Goal: Transaction & Acquisition: Purchase product/service

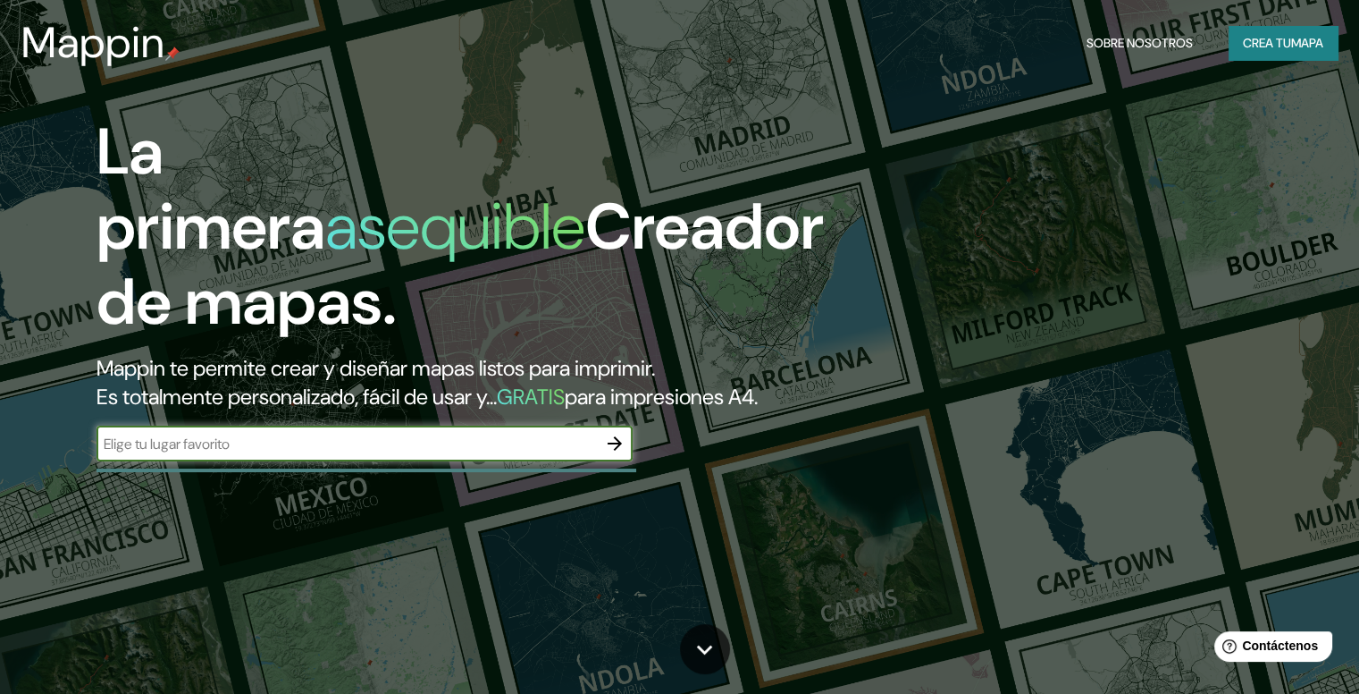
click at [374, 454] on input "text" at bounding box center [347, 443] width 500 height 21
type input "PASTO COLOMBIA"
click at [621, 454] on icon "button" at bounding box center [614, 443] width 21 height 21
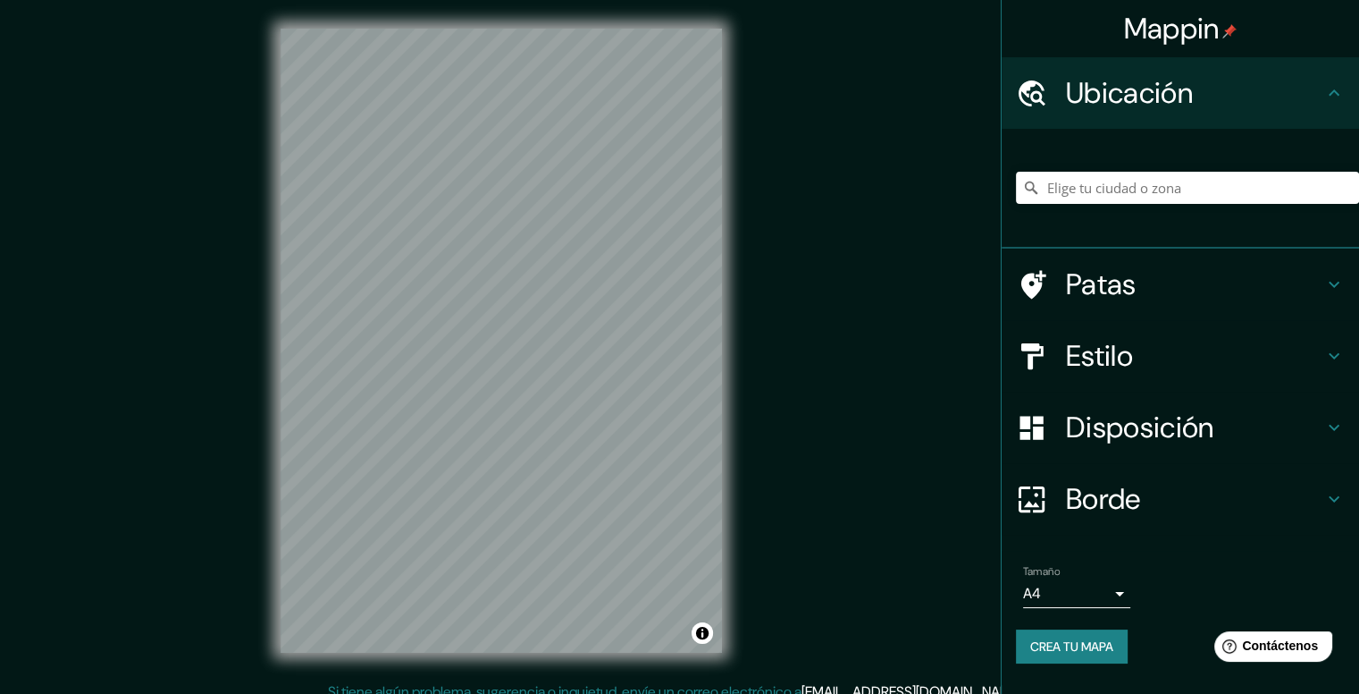
click at [1097, 95] on font "Ubicación" at bounding box center [1129, 93] width 127 height 38
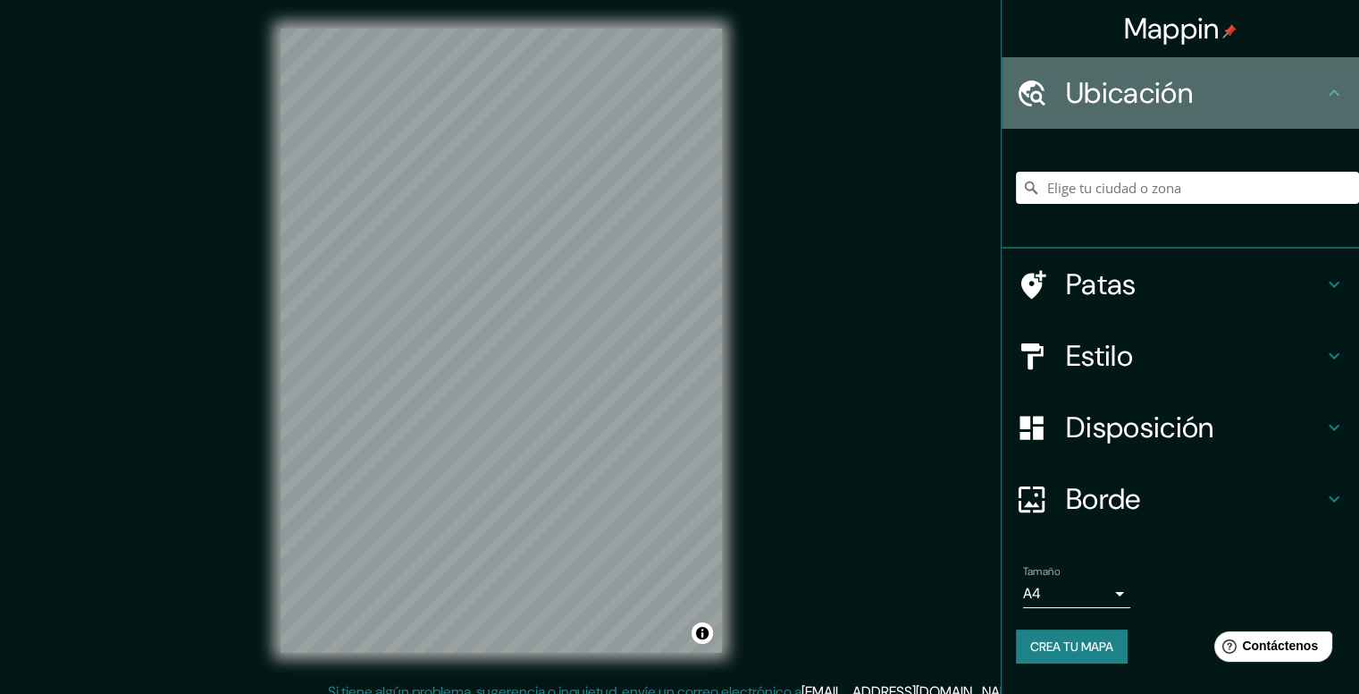
click at [1255, 100] on h4 "Ubicación" at bounding box center [1194, 93] width 257 height 36
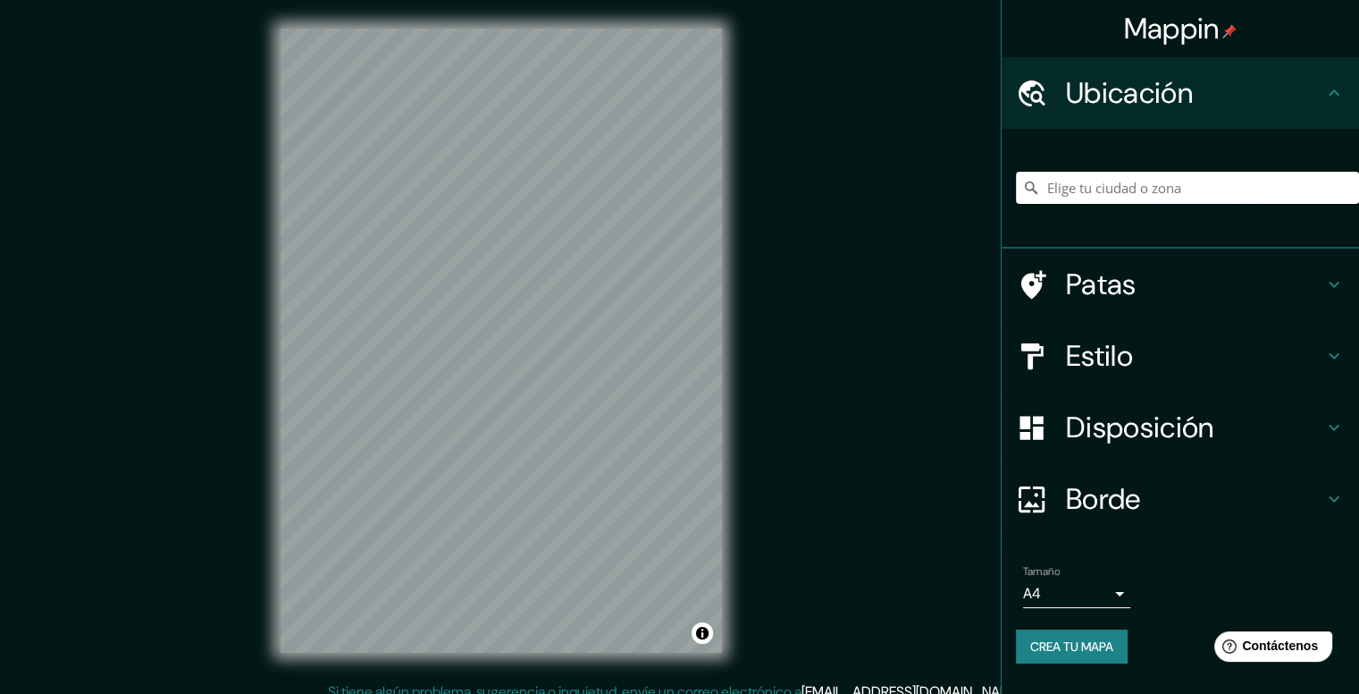
click at [1116, 179] on input "Elige tu ciudad o zona" at bounding box center [1187, 188] width 343 height 32
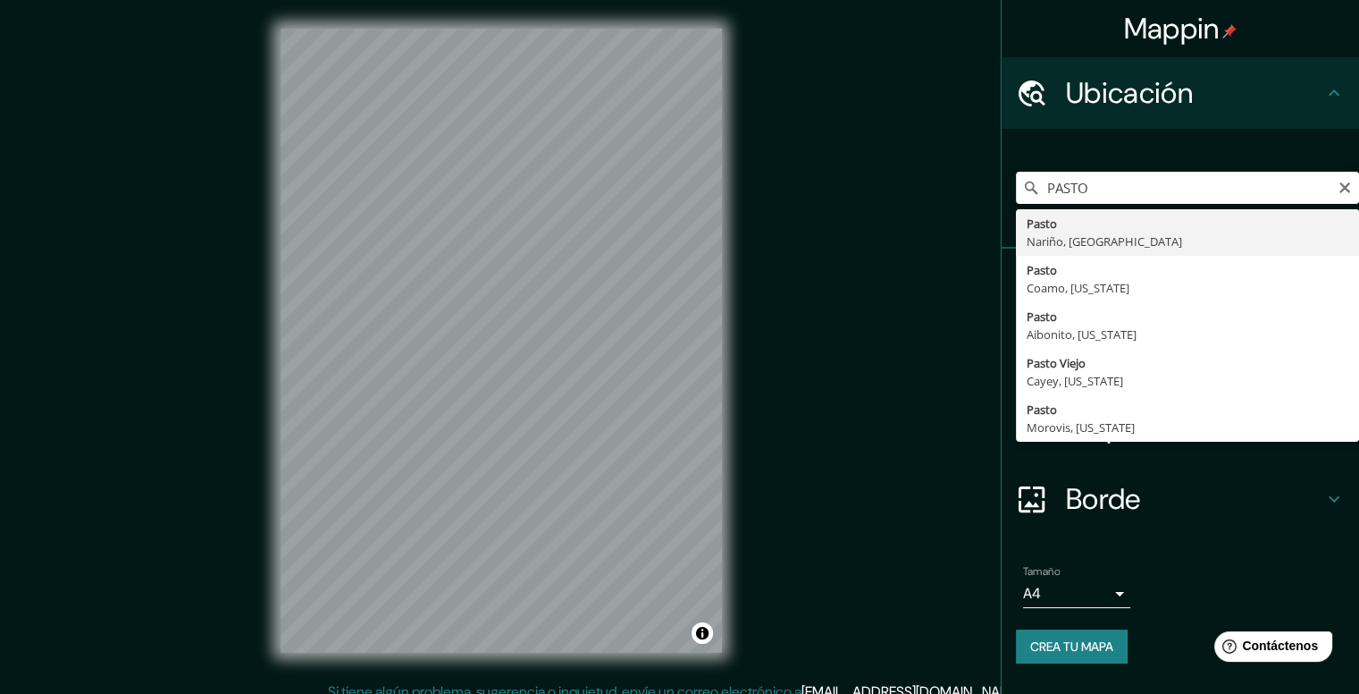
type input "Pasto, [GEOGRAPHIC_DATA], [GEOGRAPHIC_DATA]"
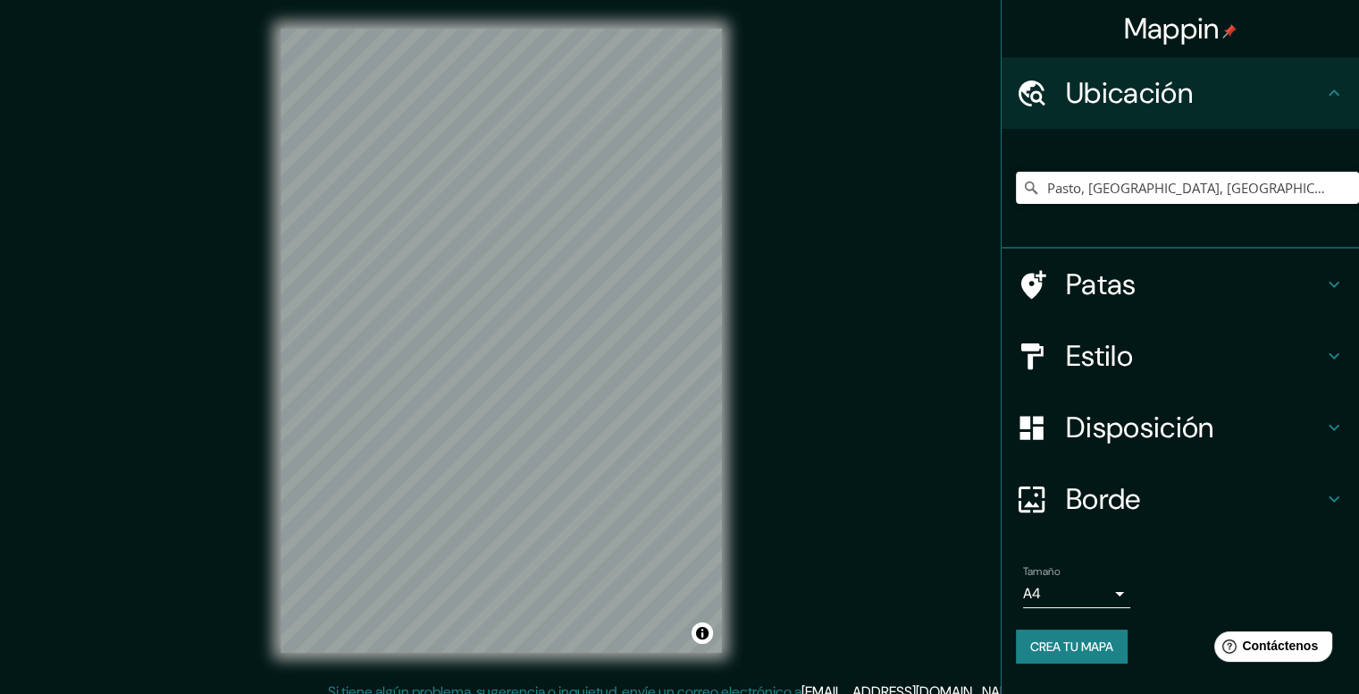
click at [1111, 282] on font "Patas" at bounding box center [1101, 284] width 71 height 38
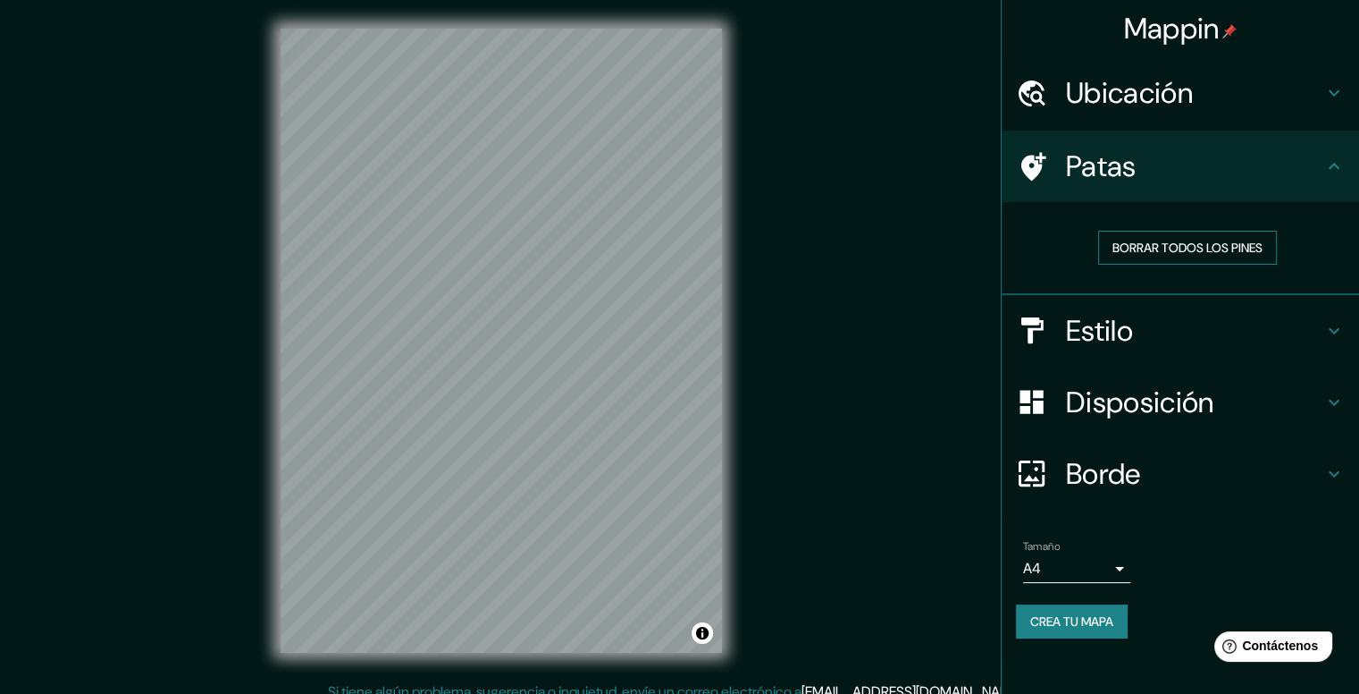
click at [1173, 250] on font "Borrar todos los pines" at bounding box center [1188, 248] width 150 height 16
click at [1131, 251] on font "Borrar todos los pines" at bounding box center [1188, 248] width 150 height 16
click at [1132, 183] on font "Patas" at bounding box center [1101, 166] width 71 height 38
click at [1148, 326] on h4 "Estilo" at bounding box center [1194, 331] width 257 height 36
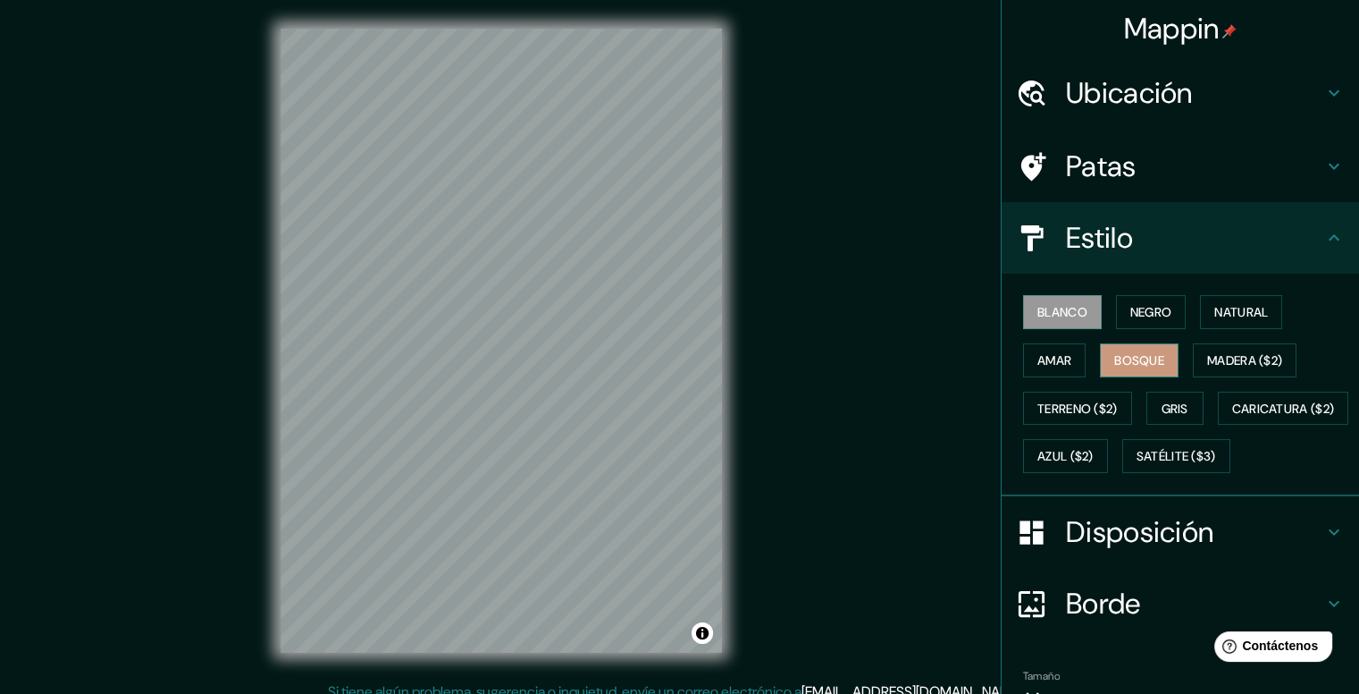
click at [1114, 366] on font "Bosque" at bounding box center [1139, 360] width 50 height 23
click at [1046, 359] on font "Amar" at bounding box center [1055, 360] width 34 height 16
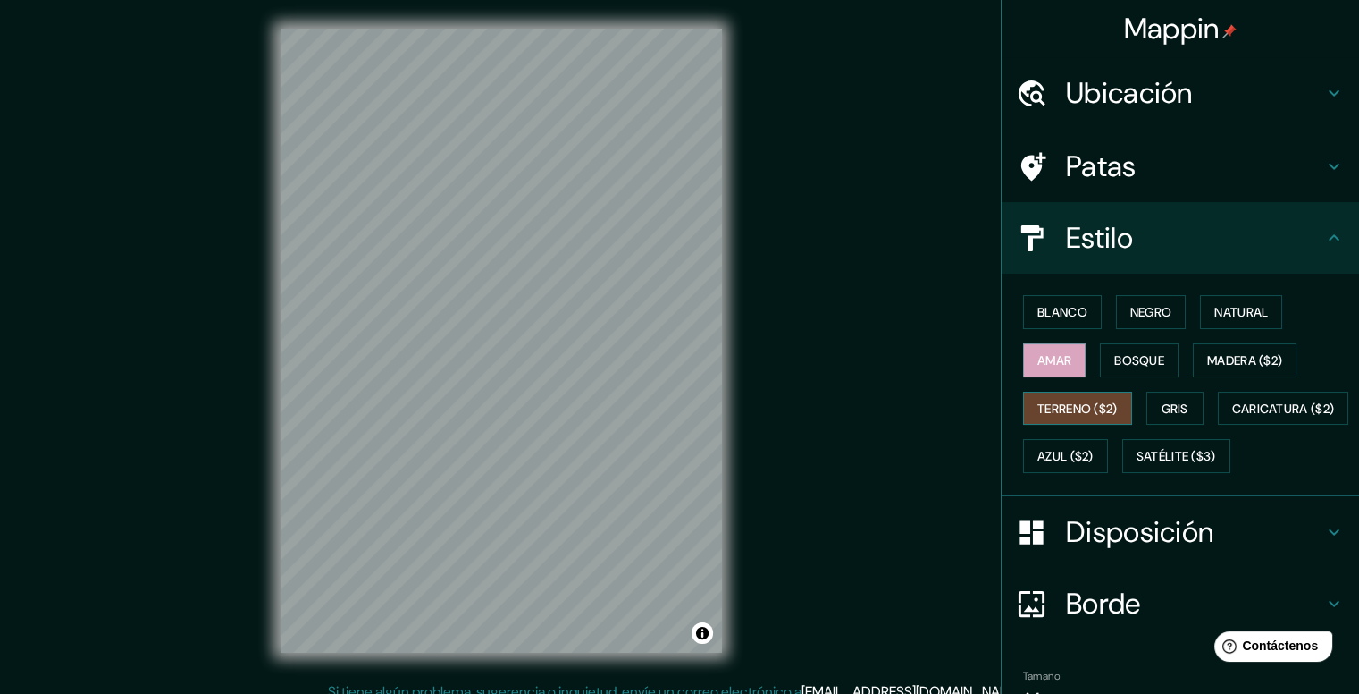
click at [1059, 416] on font "Terreno ($2)" at bounding box center [1078, 408] width 80 height 23
click at [1232, 416] on font "Caricatura ($2)" at bounding box center [1283, 408] width 103 height 16
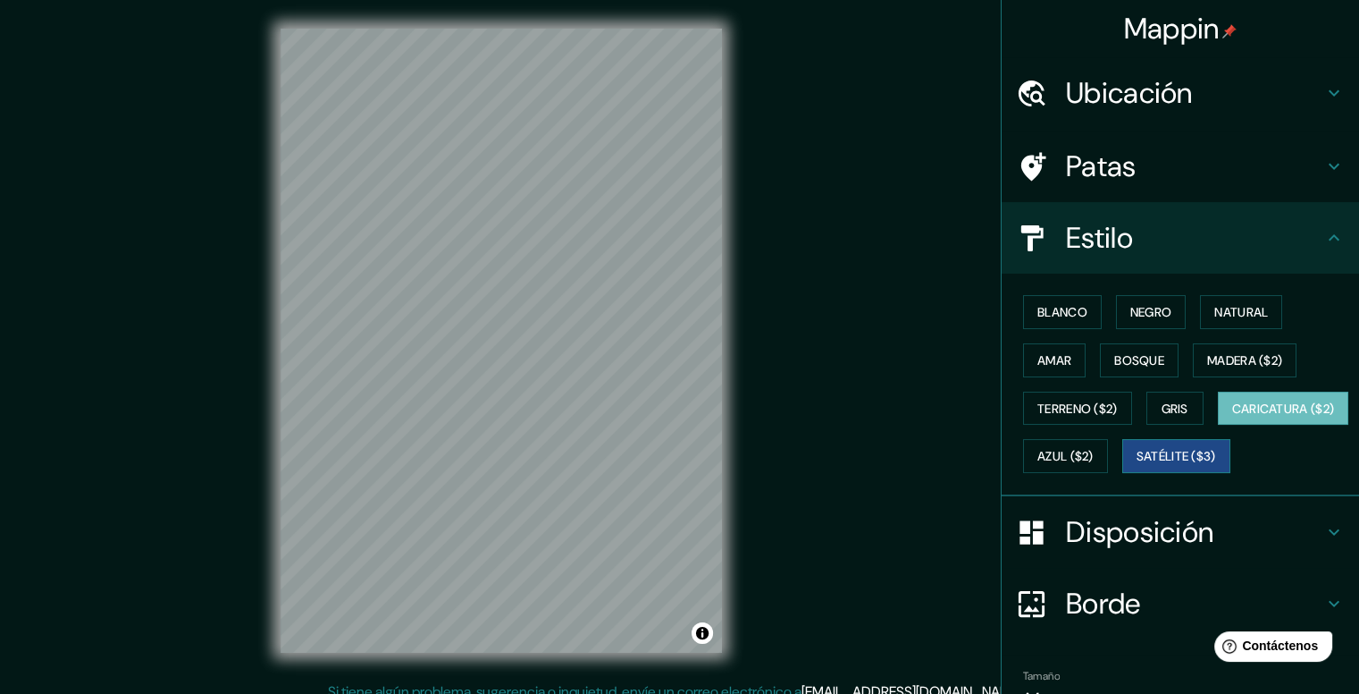
click at [1137, 465] on font "Satélite ($3)" at bounding box center [1177, 457] width 80 height 16
click at [1094, 455] on font "Azul ($2)" at bounding box center [1066, 457] width 56 height 16
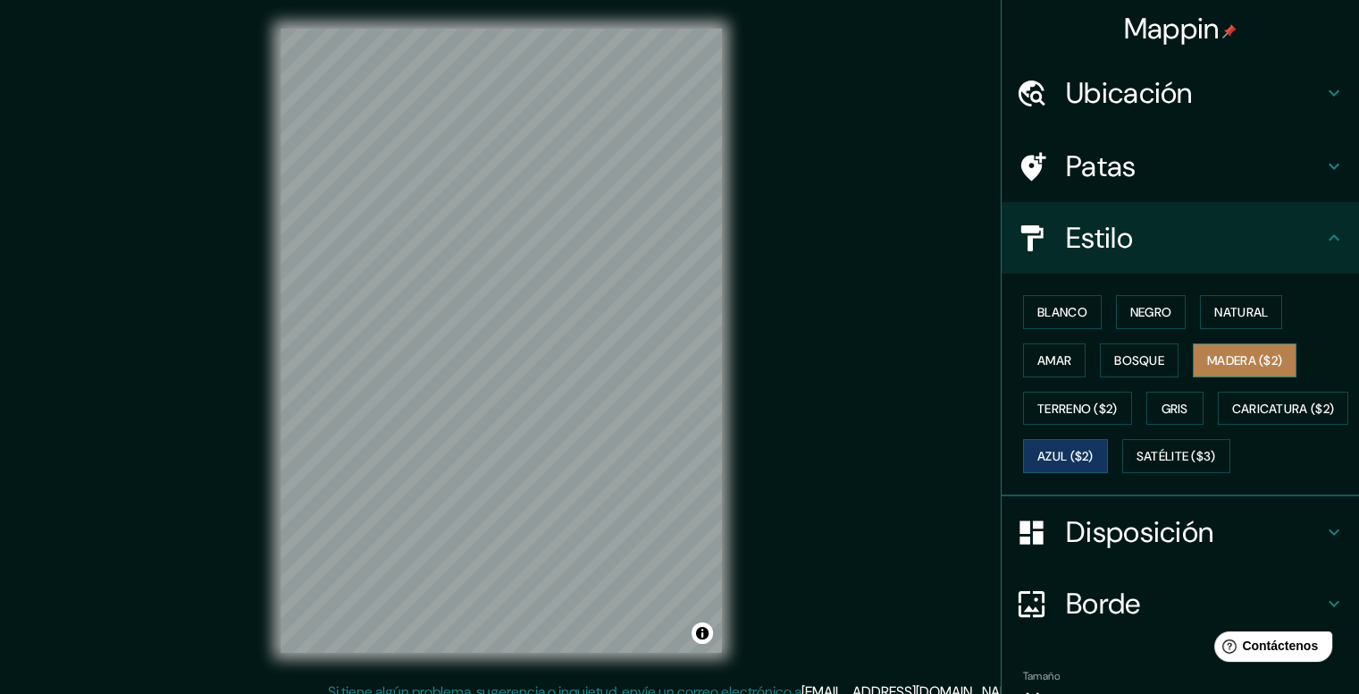
click at [1217, 368] on font "Madera ($2)" at bounding box center [1244, 360] width 75 height 23
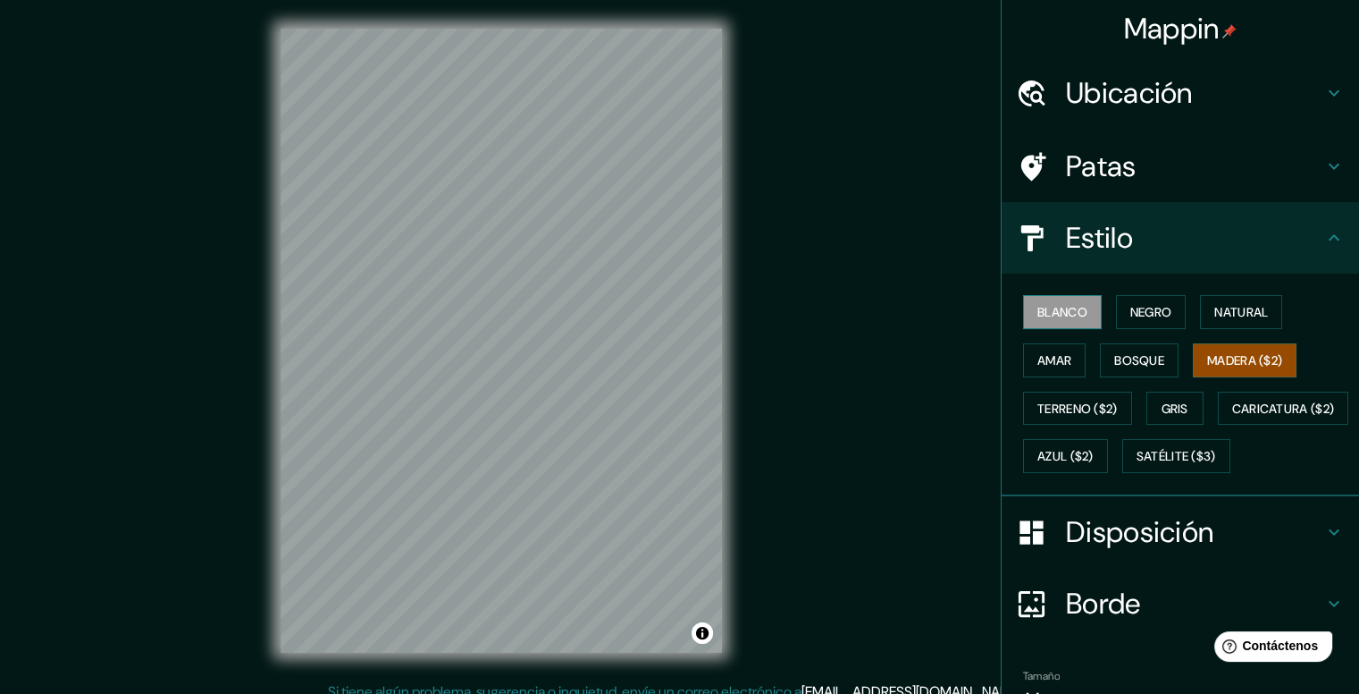
click at [1023, 324] on button "Blanco" at bounding box center [1062, 312] width 79 height 34
click at [1147, 305] on font "Negro" at bounding box center [1152, 312] width 42 height 16
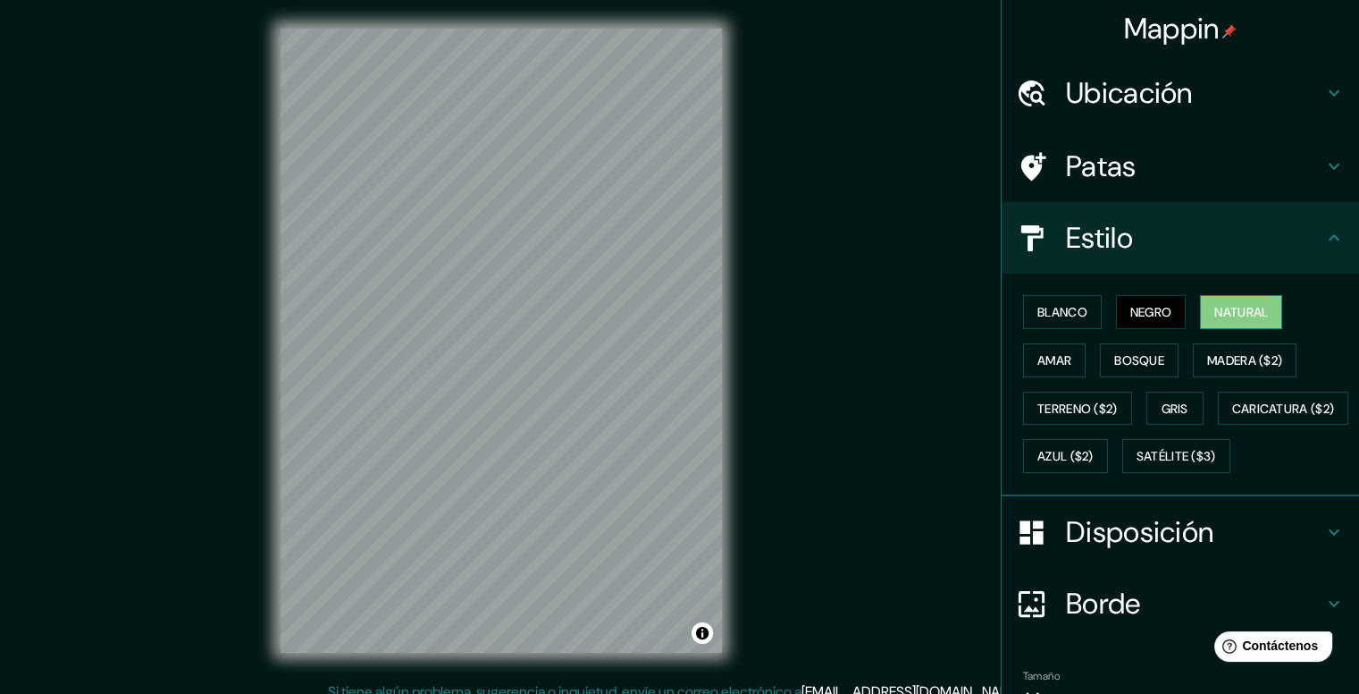
click at [1258, 312] on font "Natural" at bounding box center [1242, 312] width 54 height 16
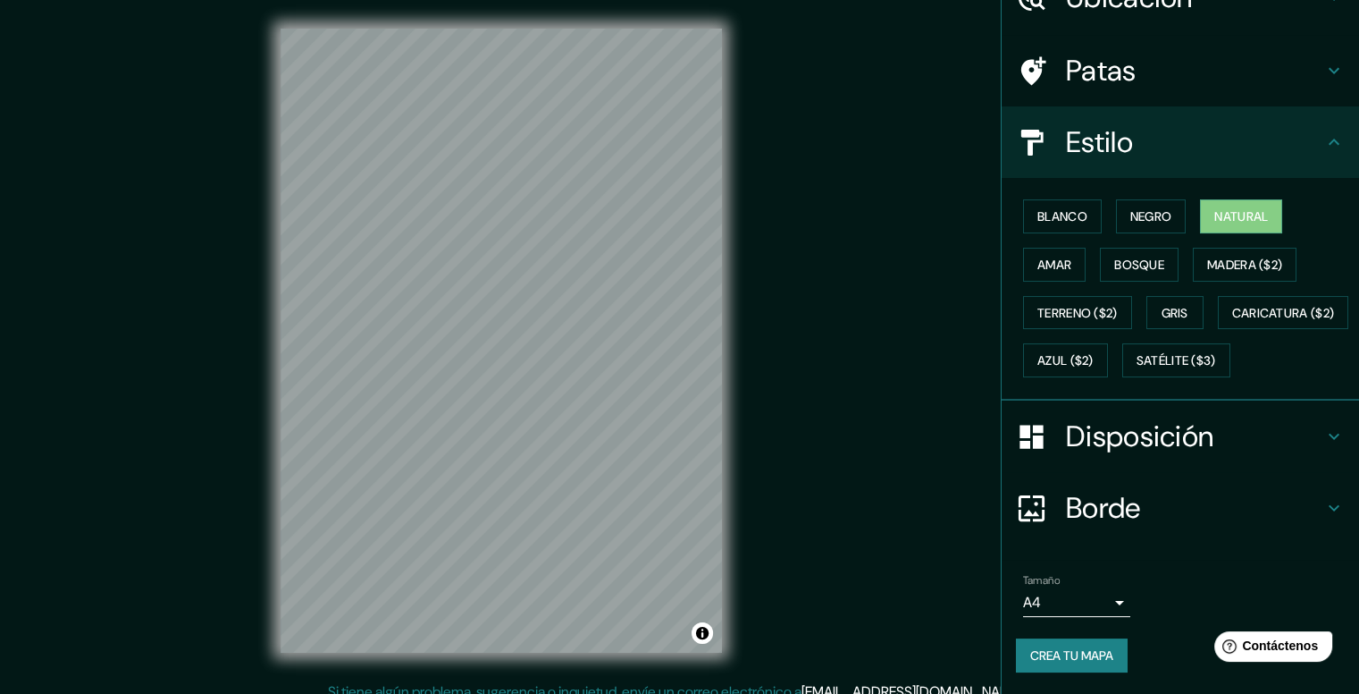
scroll to position [139, 0]
click at [1156, 455] on div "Disposición" at bounding box center [1180, 435] width 357 height 71
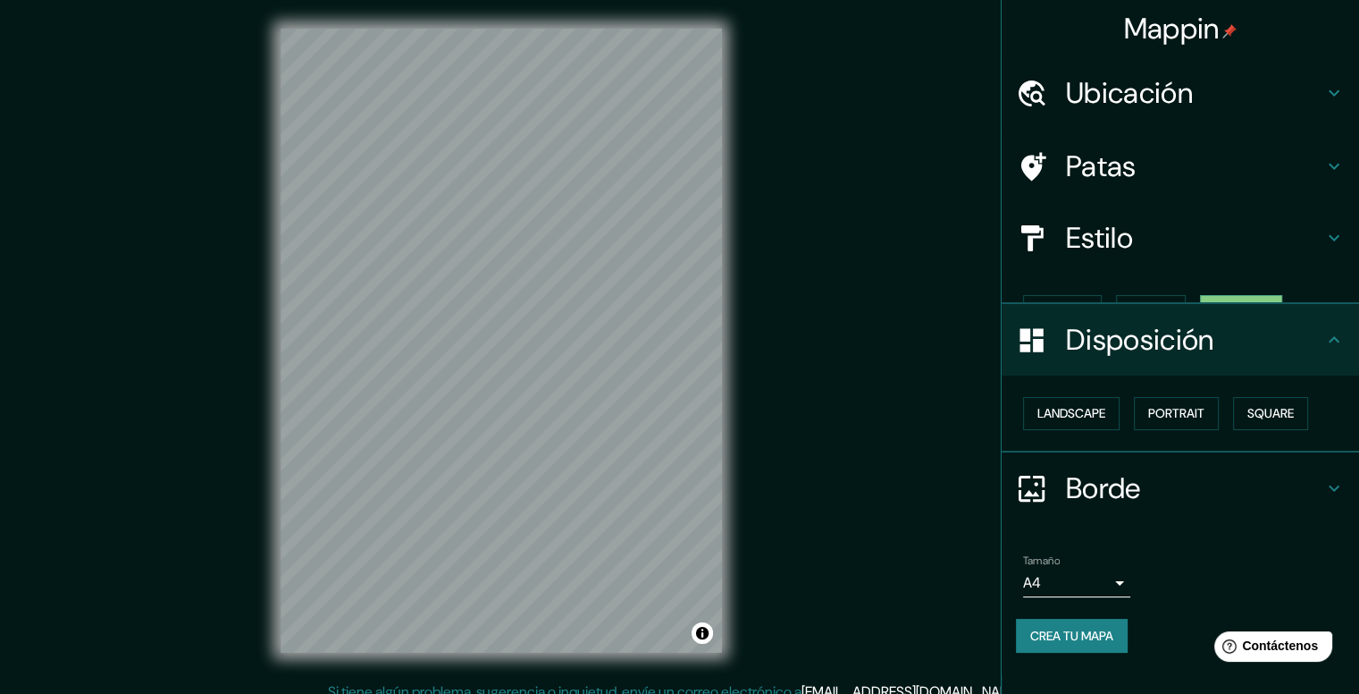
scroll to position [0, 0]
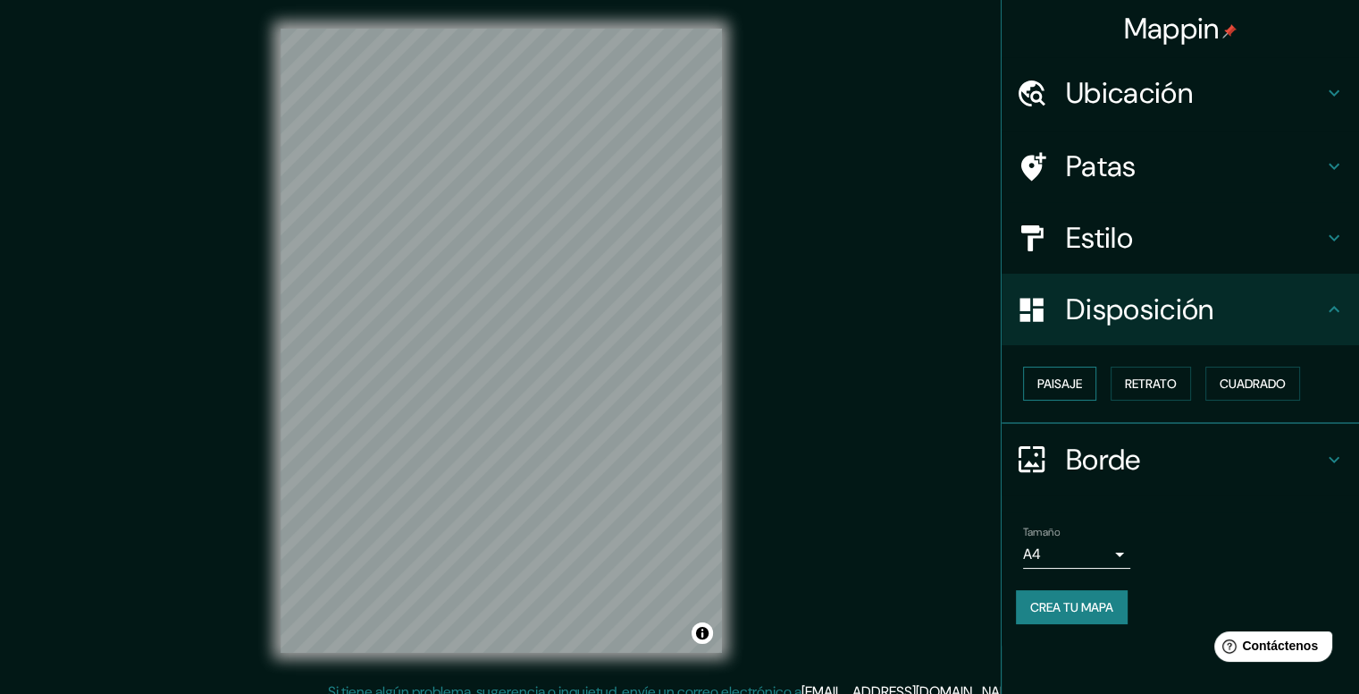
click at [1074, 395] on button "Paisaje" at bounding box center [1059, 383] width 73 height 34
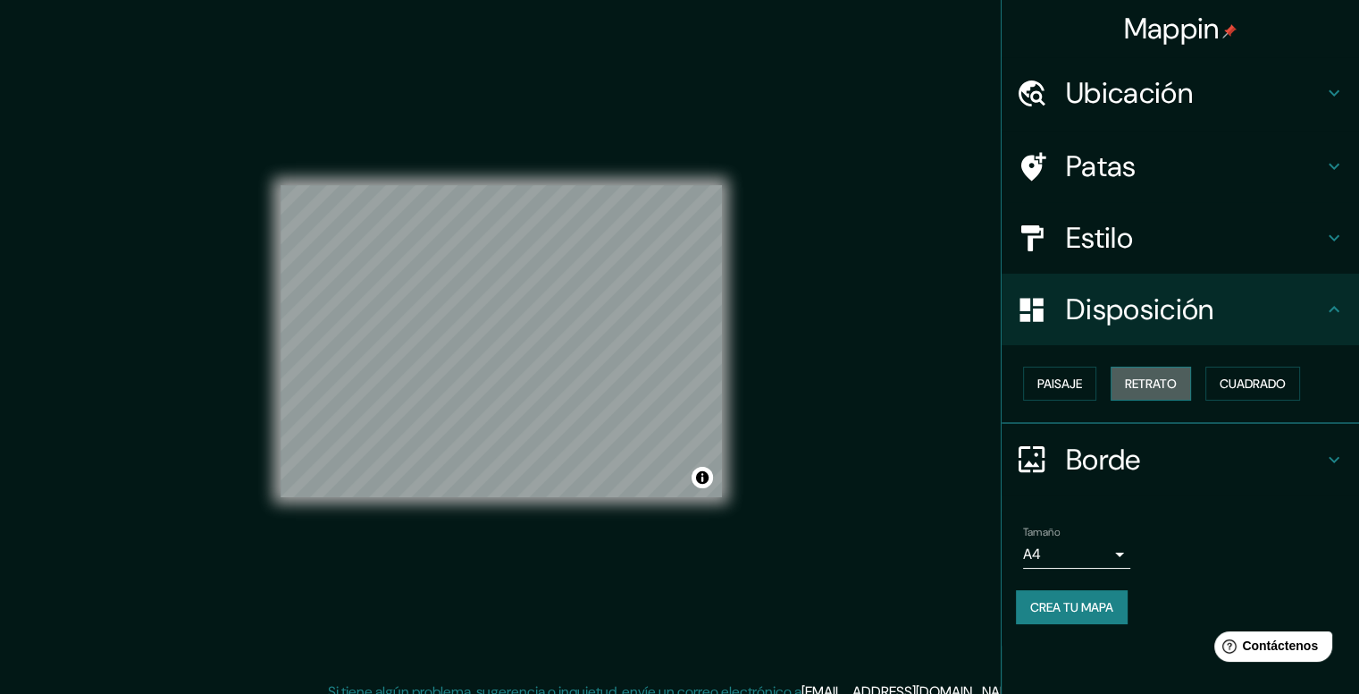
click at [1114, 390] on button "Retrato" at bounding box center [1151, 383] width 80 height 34
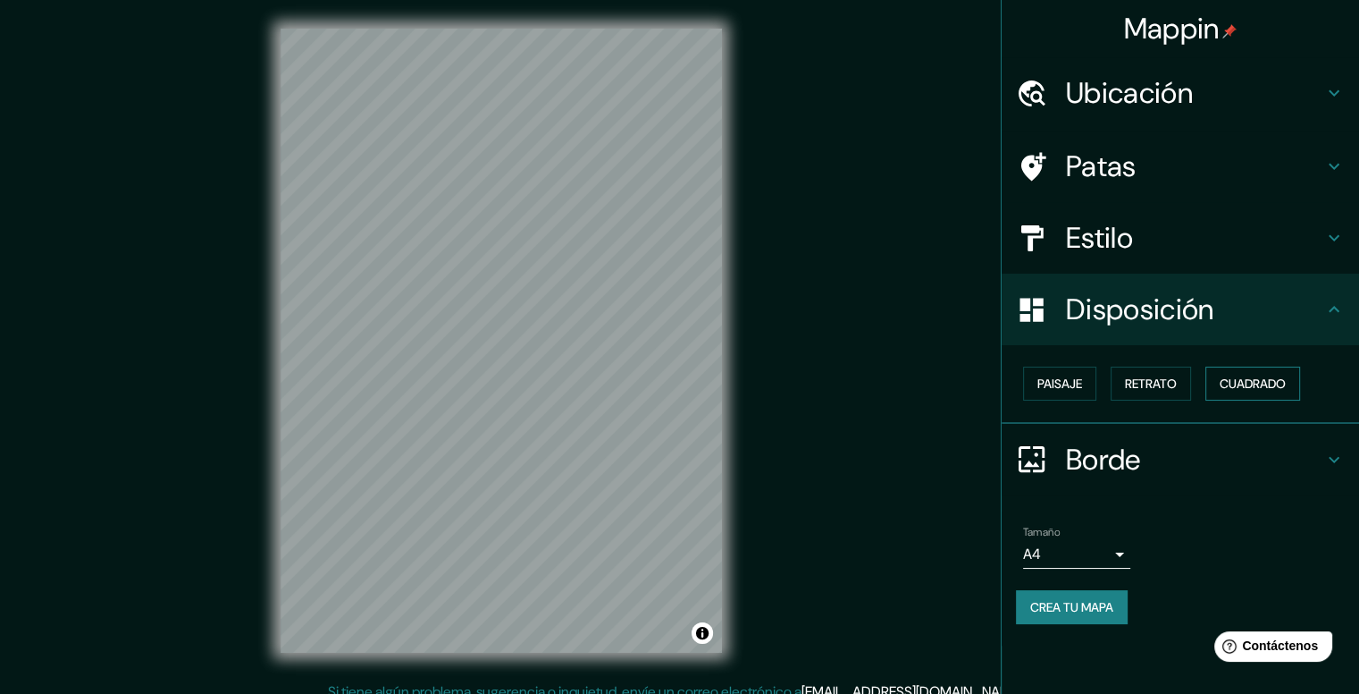
click at [1257, 393] on font "Cuadrado" at bounding box center [1253, 383] width 66 height 23
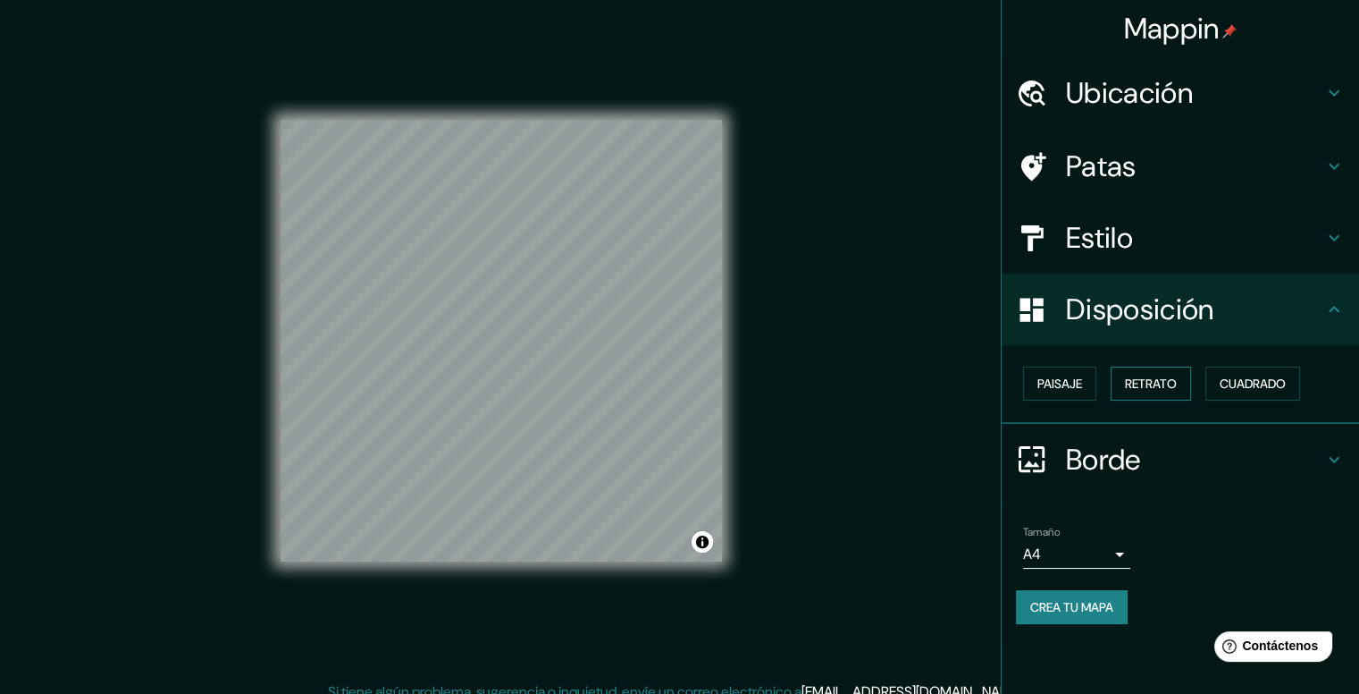
click at [1170, 391] on font "Retrato" at bounding box center [1151, 383] width 52 height 23
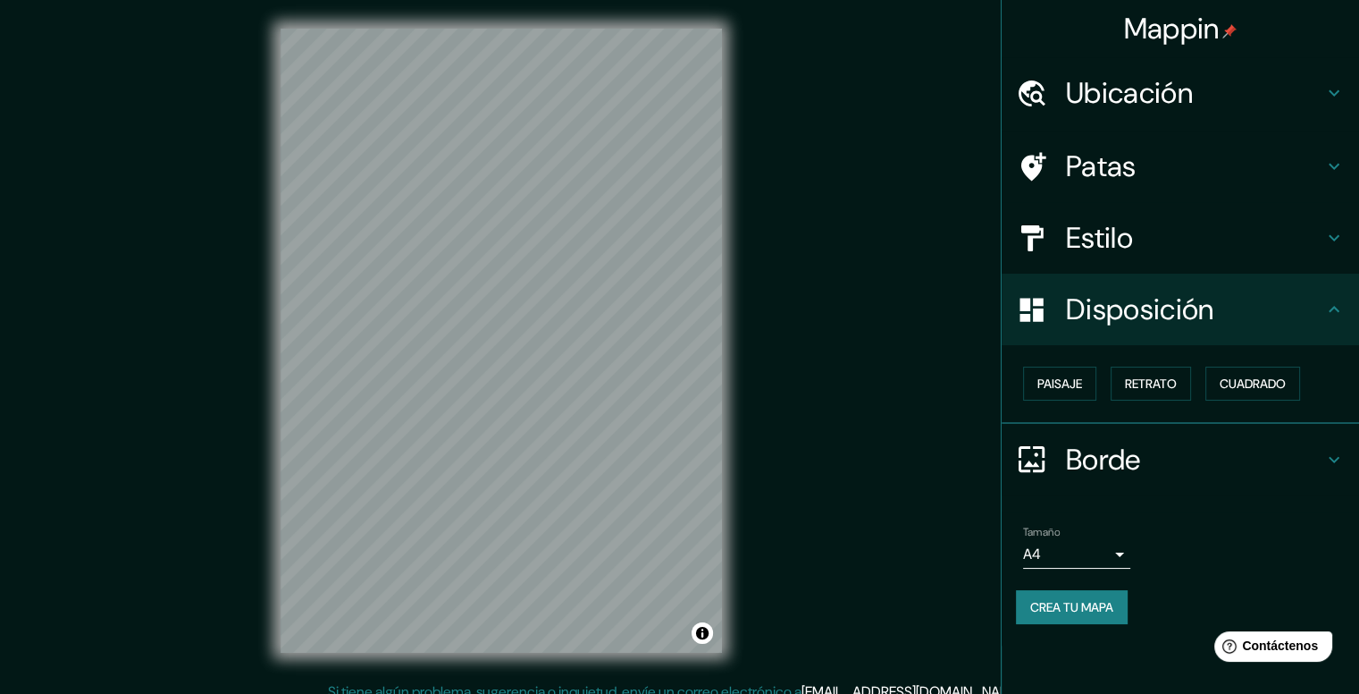
click at [1107, 453] on font "Borde" at bounding box center [1103, 460] width 75 height 38
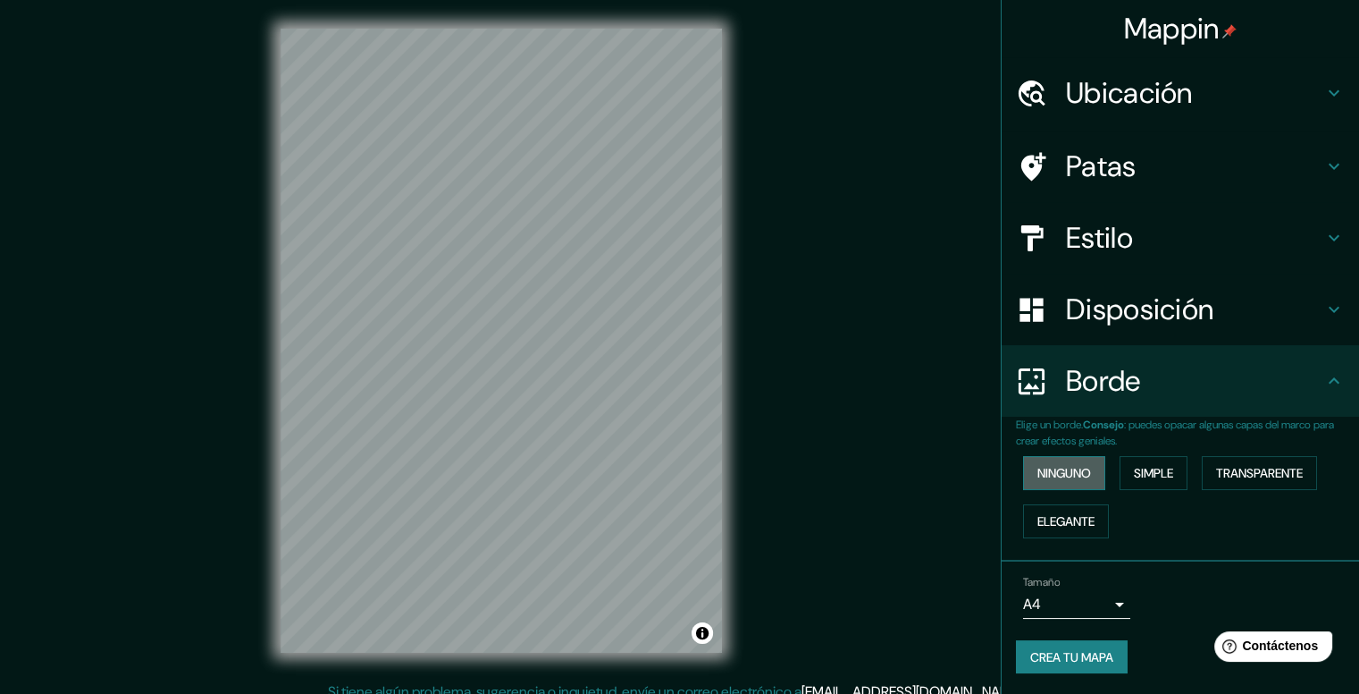
click at [1087, 481] on font "Ninguno" at bounding box center [1065, 472] width 54 height 23
click at [1143, 471] on font "Simple" at bounding box center [1153, 473] width 39 height 16
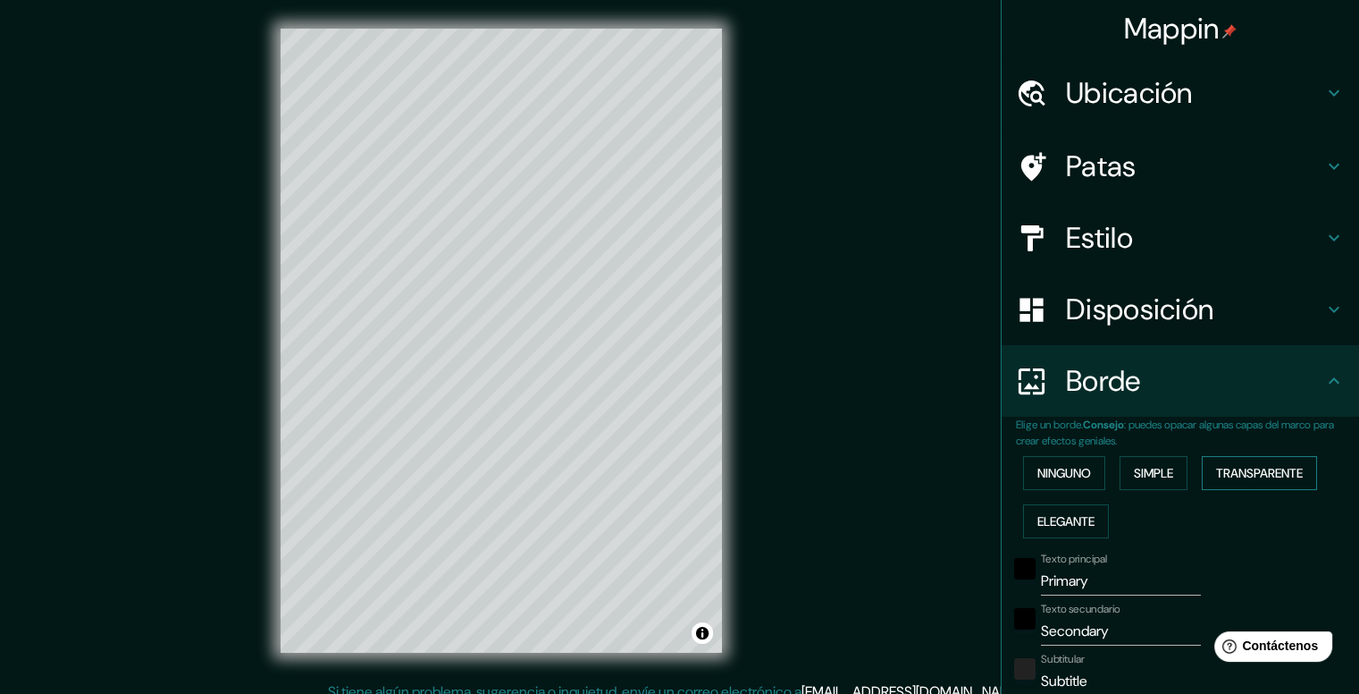
click at [1226, 477] on font "Transparente" at bounding box center [1259, 473] width 87 height 16
click at [1076, 519] on font "Elegante" at bounding box center [1066, 521] width 57 height 16
click at [1222, 475] on font "Transparente" at bounding box center [1259, 473] width 87 height 16
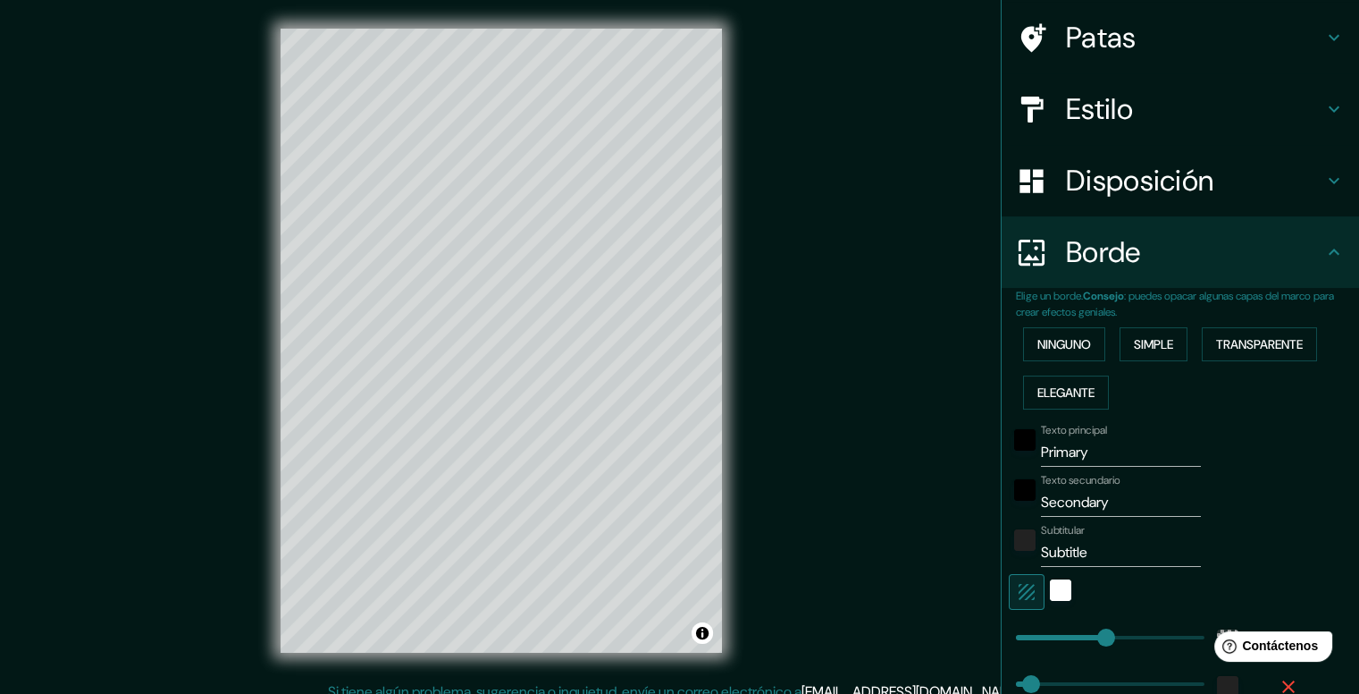
scroll to position [179, 0]
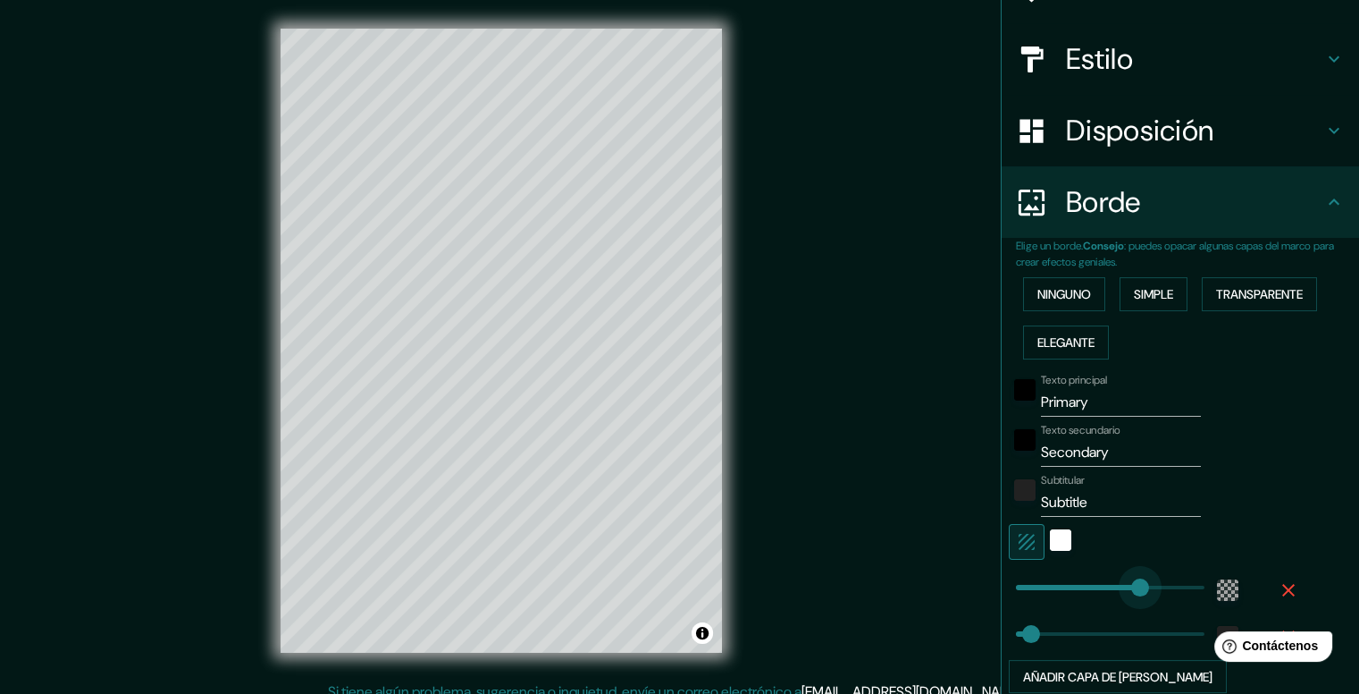
type input "332"
drag, startPoint x: 1090, startPoint y: 580, endPoint x: 1129, endPoint y: 585, distance: 38.8
type input "40"
type input "121"
drag, startPoint x: 1124, startPoint y: 586, endPoint x: 1047, endPoint y: 587, distance: 76.9
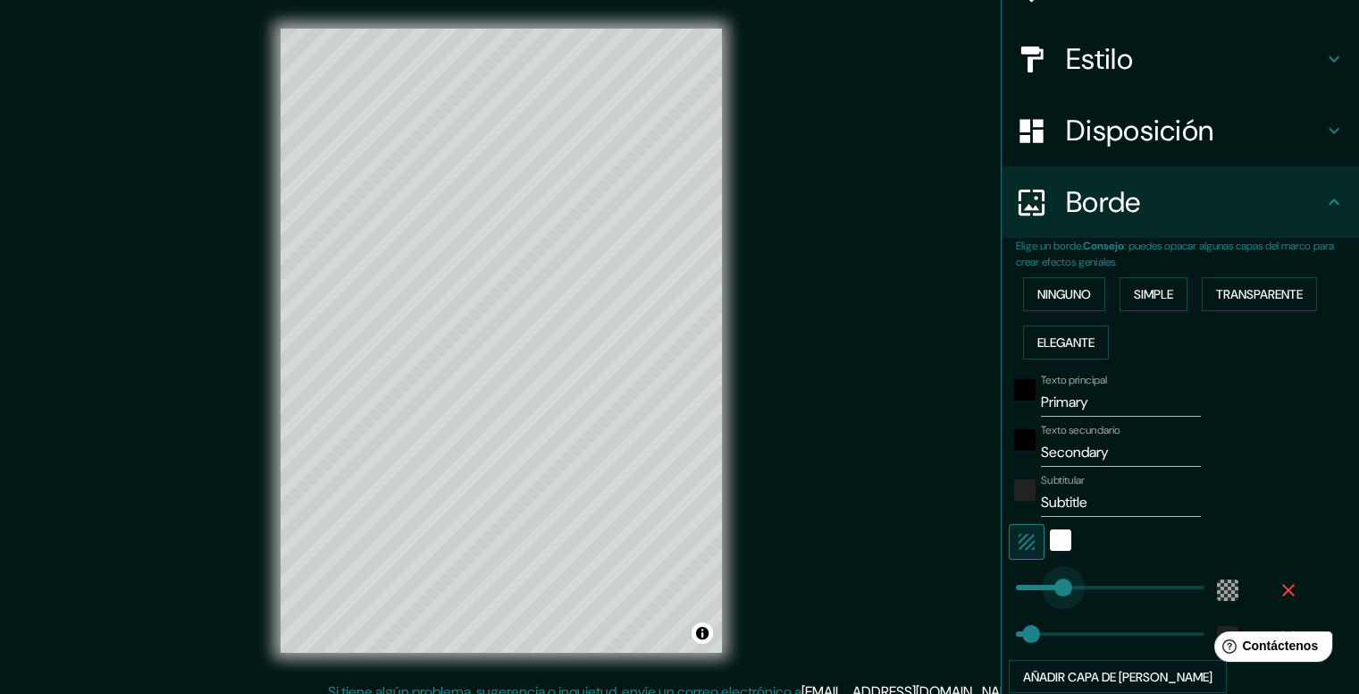
type input "40"
type input "193"
drag, startPoint x: 1050, startPoint y: 586, endPoint x: 1076, endPoint y: 583, distance: 26.2
type input "40"
type input "217"
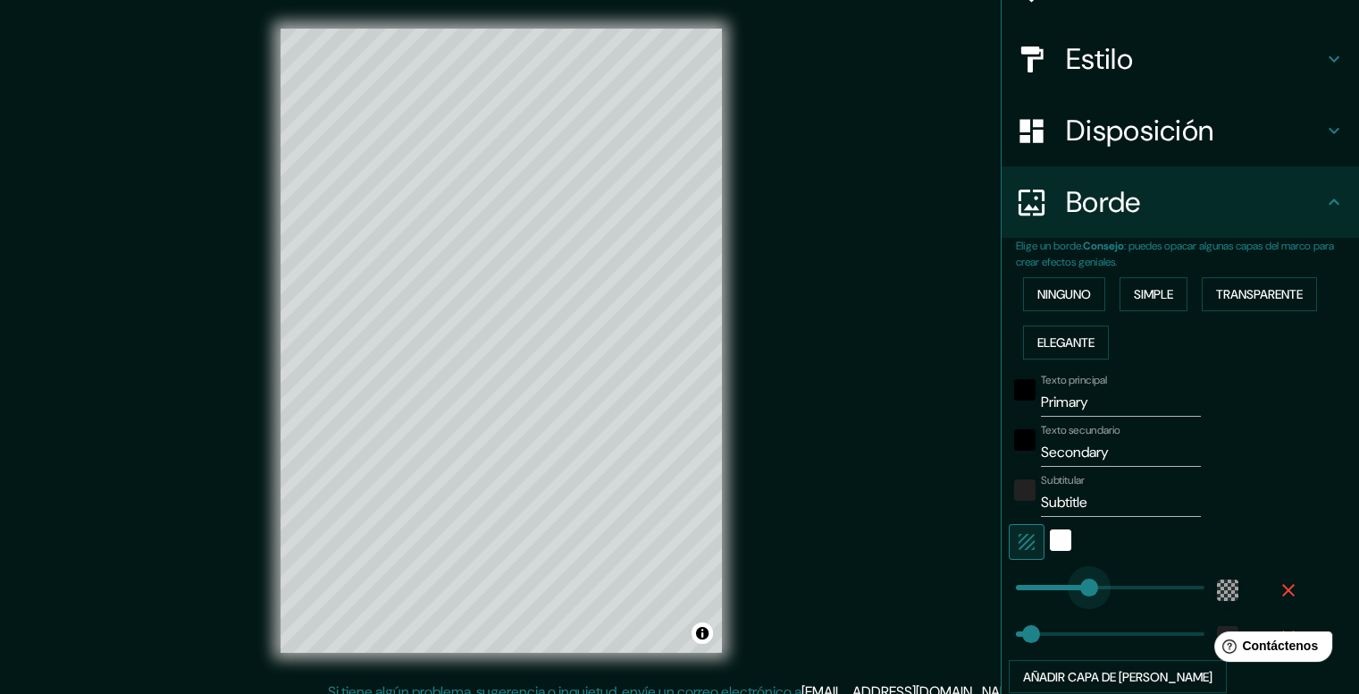
drag, startPoint x: 1076, startPoint y: 583, endPoint x: 1085, endPoint y: 580, distance: 9.3
type input "123"
drag, startPoint x: 1025, startPoint y: 635, endPoint x: 1049, endPoint y: 634, distance: 24.2
type input "45"
drag, startPoint x: 1040, startPoint y: 630, endPoint x: 1019, endPoint y: 631, distance: 21.5
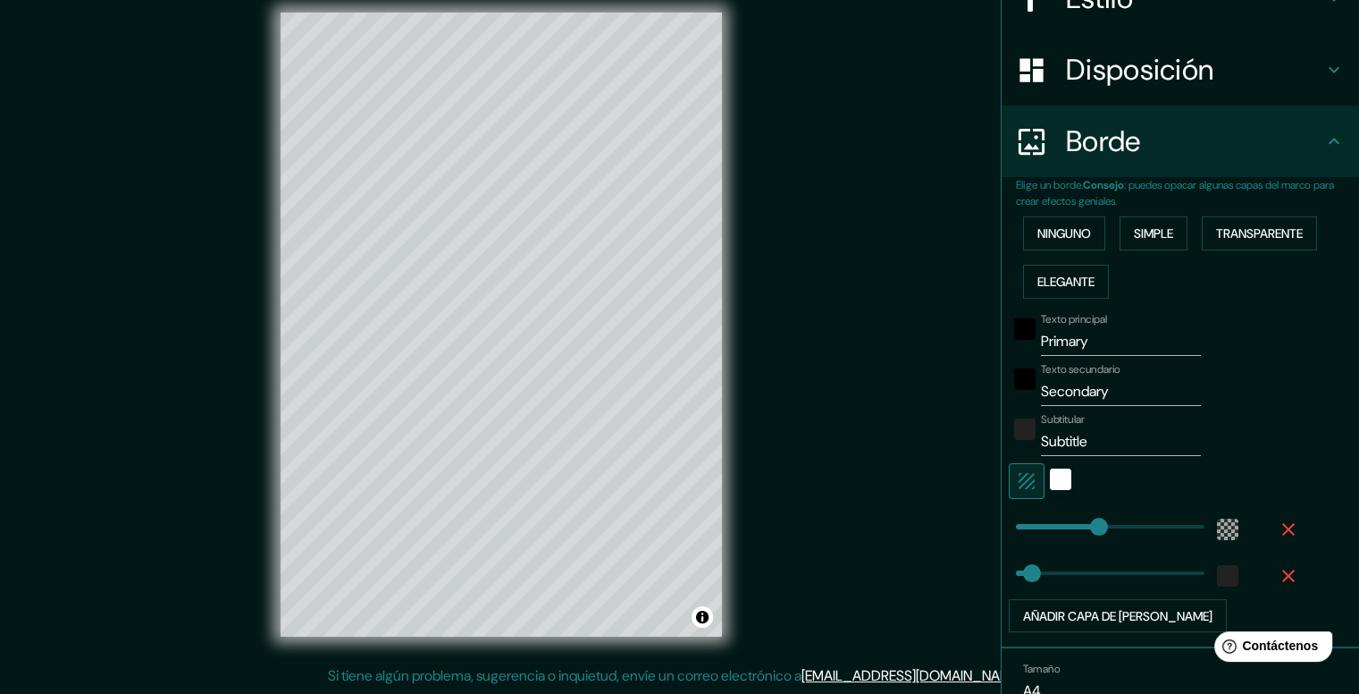
scroll to position [236, 0]
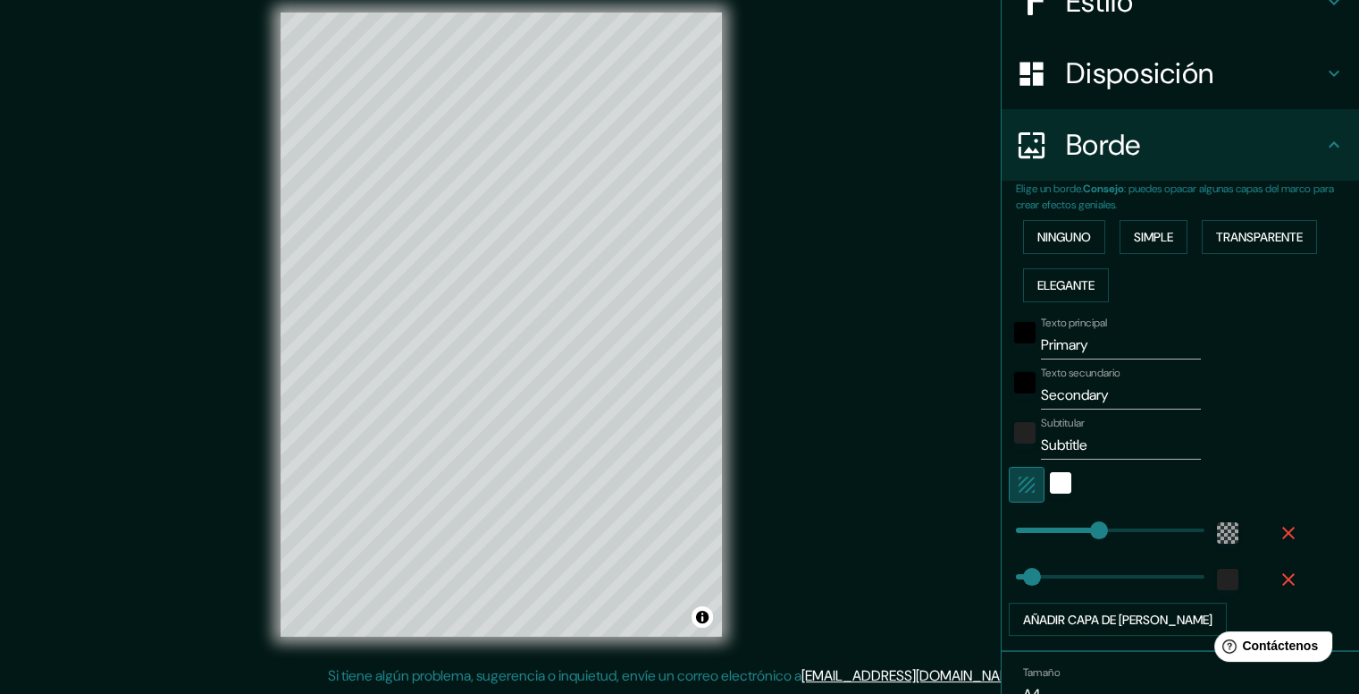
click at [1022, 483] on icon "button" at bounding box center [1026, 484] width 21 height 21
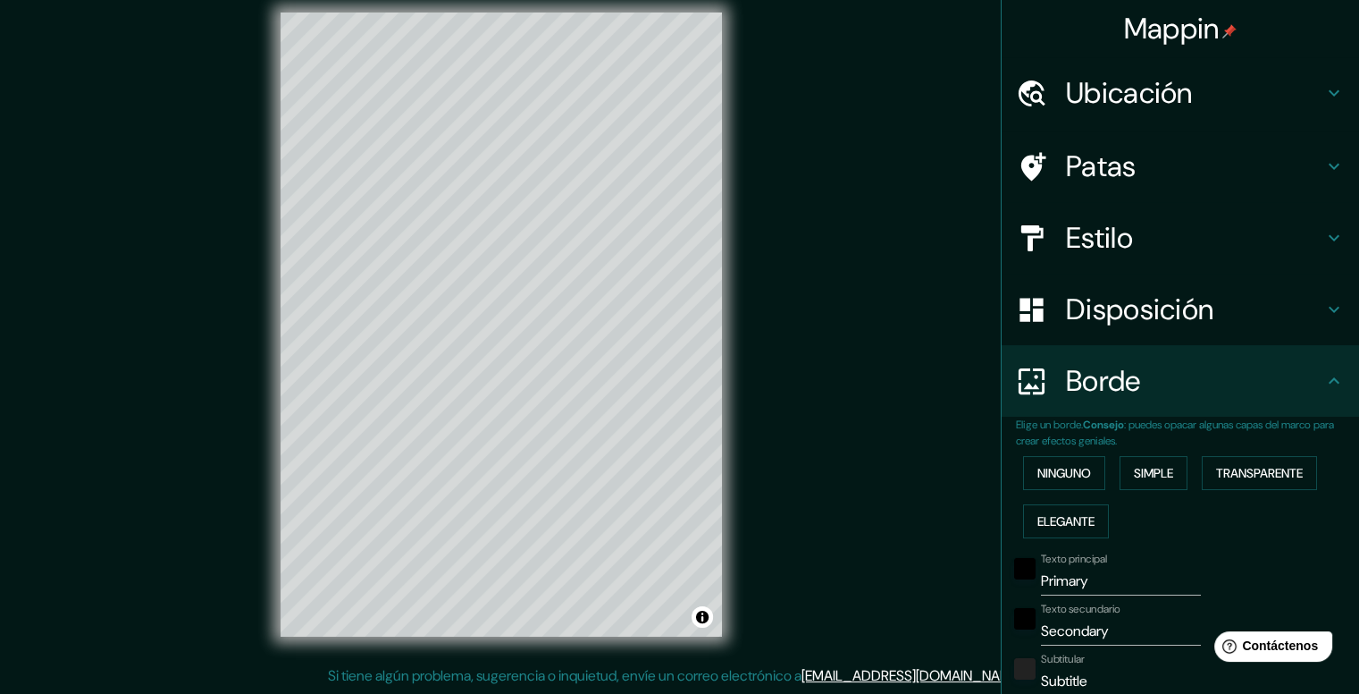
click at [1123, 303] on font "Disposición" at bounding box center [1139, 309] width 147 height 38
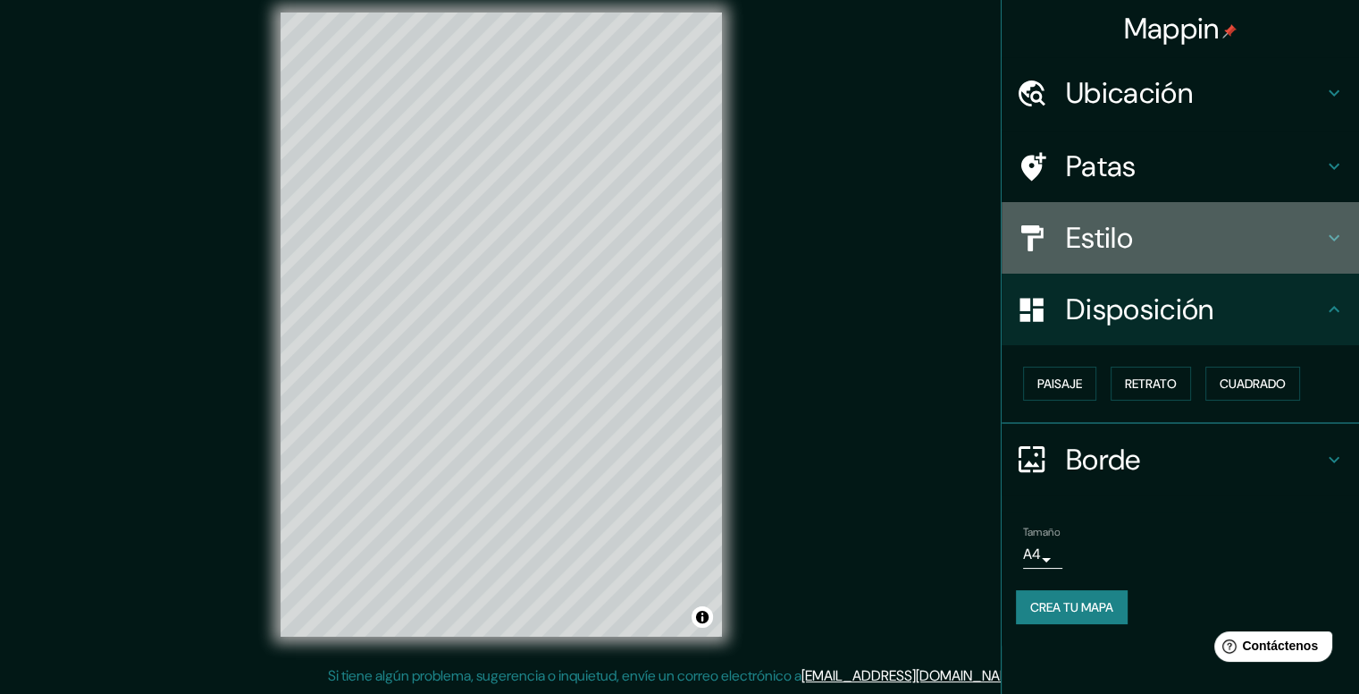
click at [1153, 261] on div "Estilo" at bounding box center [1180, 237] width 357 height 71
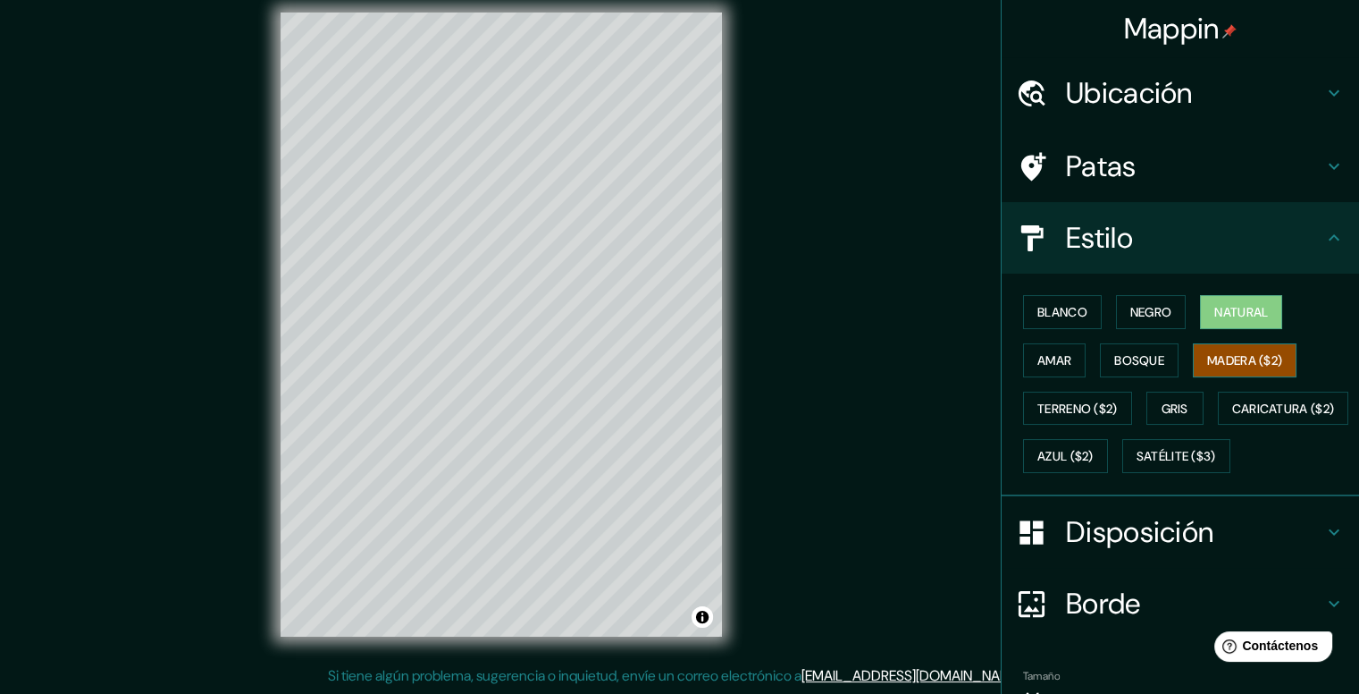
click at [1215, 347] on button "Madera ($2)" at bounding box center [1245, 360] width 104 height 34
click at [1128, 369] on font "Bosque" at bounding box center [1139, 360] width 50 height 23
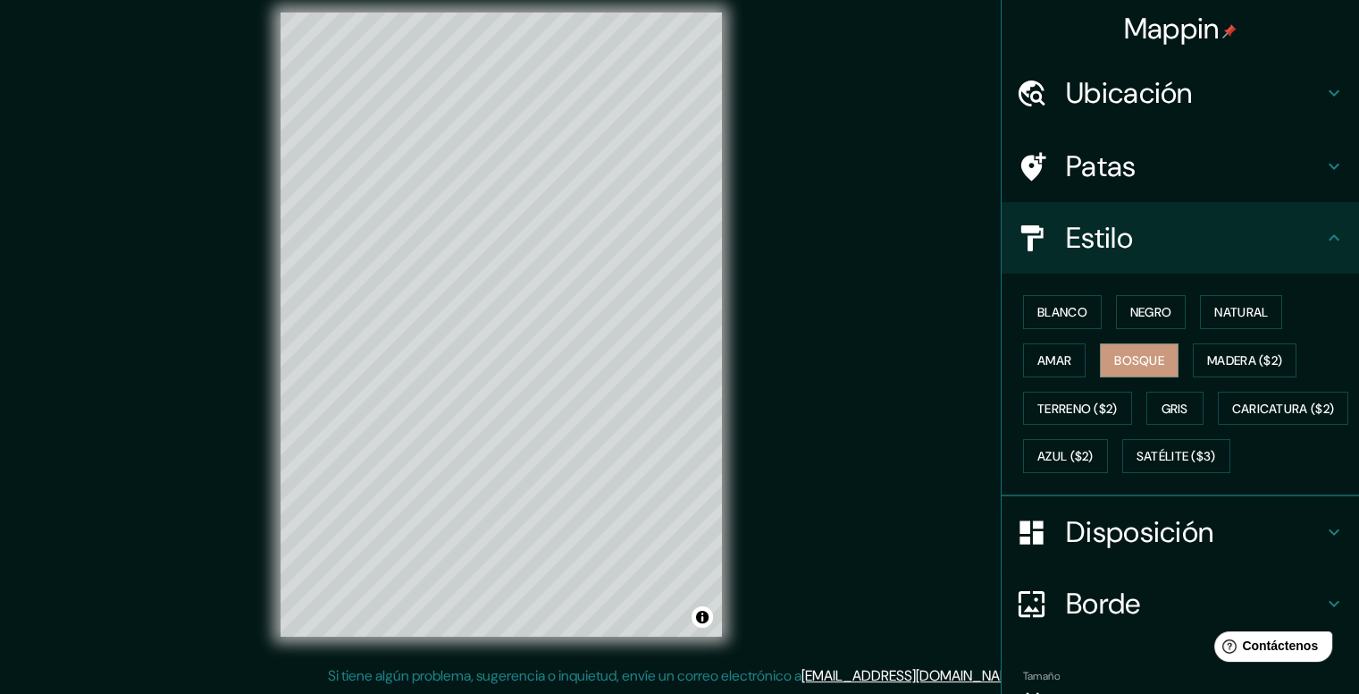
click at [1200, 422] on div "Blanco Negro Natural Amar Bosque Madera ($2) Terreno ($2) Gris Caricatura ($2) …" at bounding box center [1187, 384] width 343 height 192
click at [1179, 416] on font "Gris" at bounding box center [1175, 408] width 27 height 23
click at [1108, 468] on button "Azul ($2)" at bounding box center [1065, 456] width 85 height 34
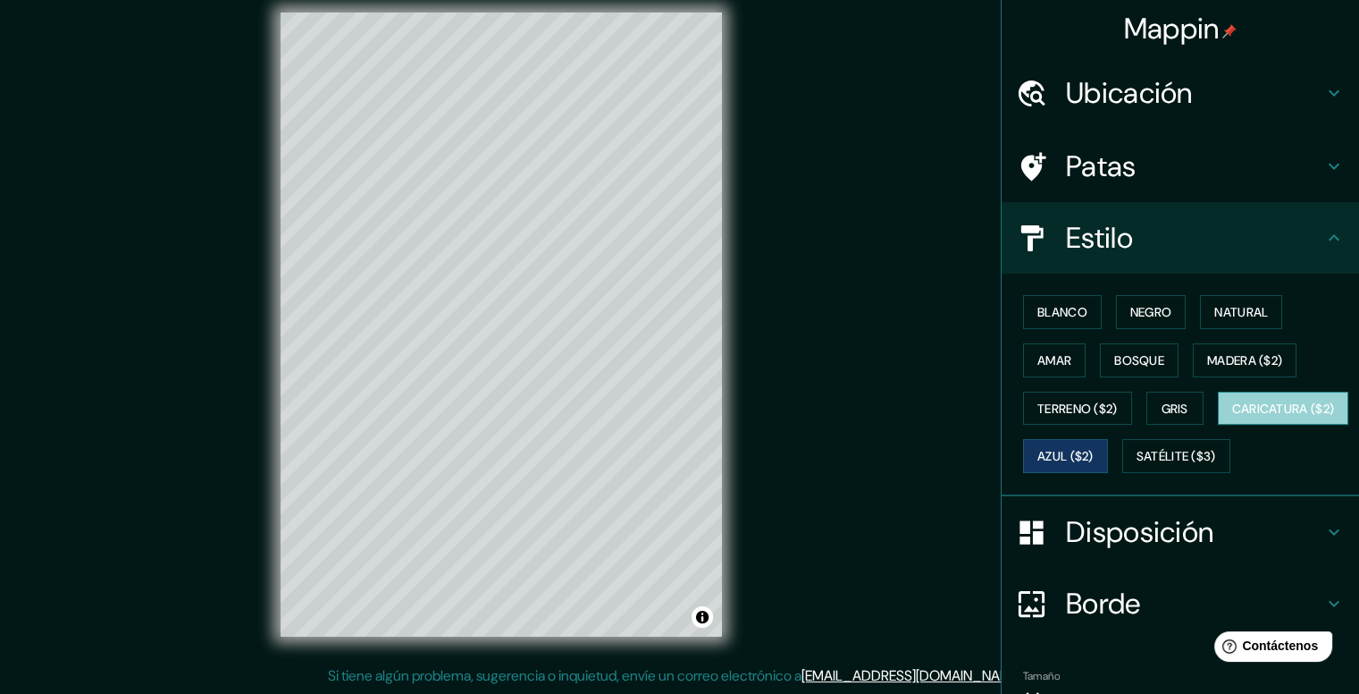
click at [1232, 416] on font "Caricatura ($2)" at bounding box center [1283, 408] width 103 height 16
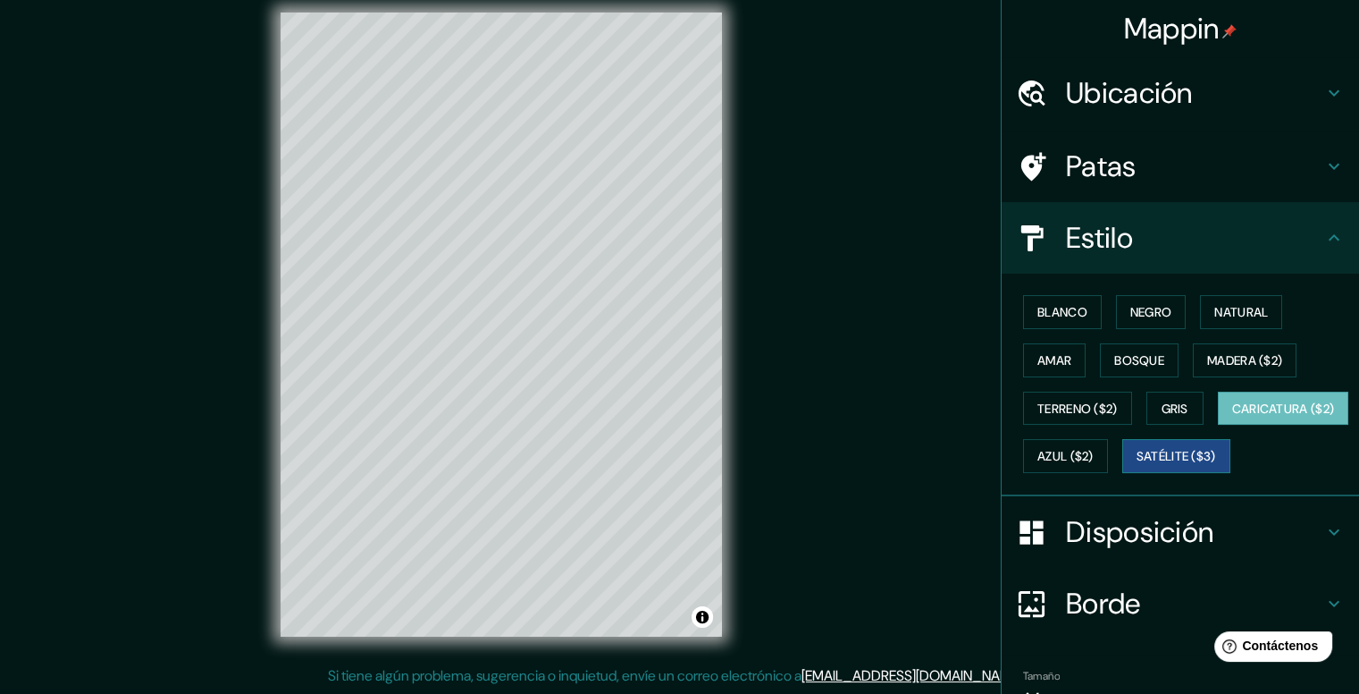
click at [1123, 473] on button "Satélite ($3)" at bounding box center [1177, 456] width 108 height 34
click at [1058, 320] on font "Blanco" at bounding box center [1063, 311] width 50 height 23
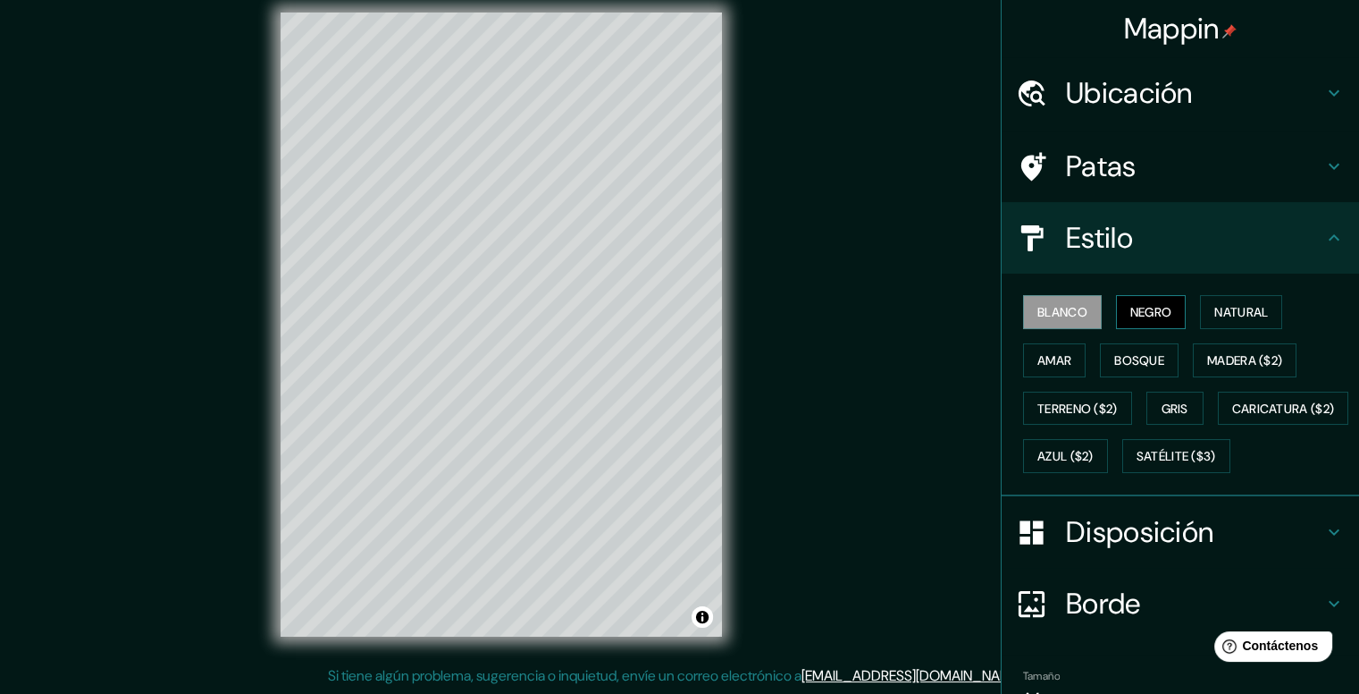
click at [1116, 310] on button "Negro" at bounding box center [1151, 312] width 71 height 34
click at [1060, 356] on button "Amar" at bounding box center [1054, 360] width 63 height 34
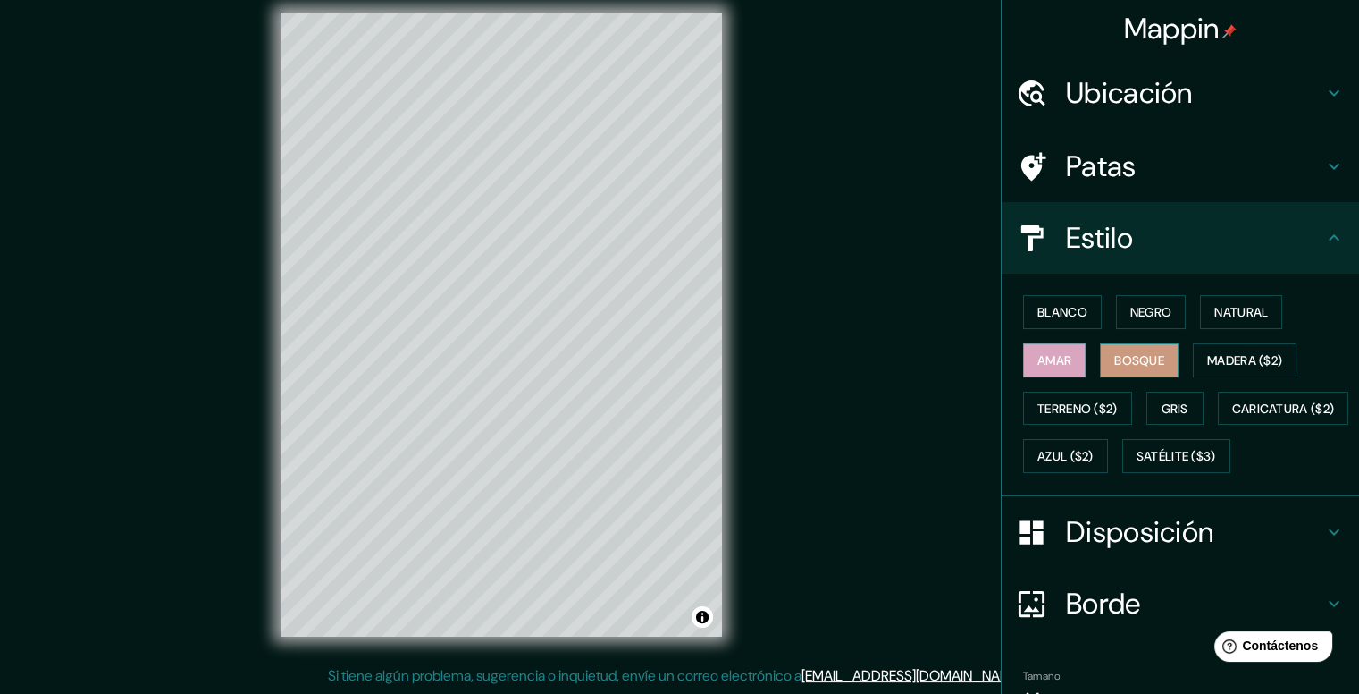
click at [1114, 365] on font "Bosque" at bounding box center [1139, 360] width 50 height 16
click at [1195, 362] on button "Madera ($2)" at bounding box center [1245, 360] width 104 height 34
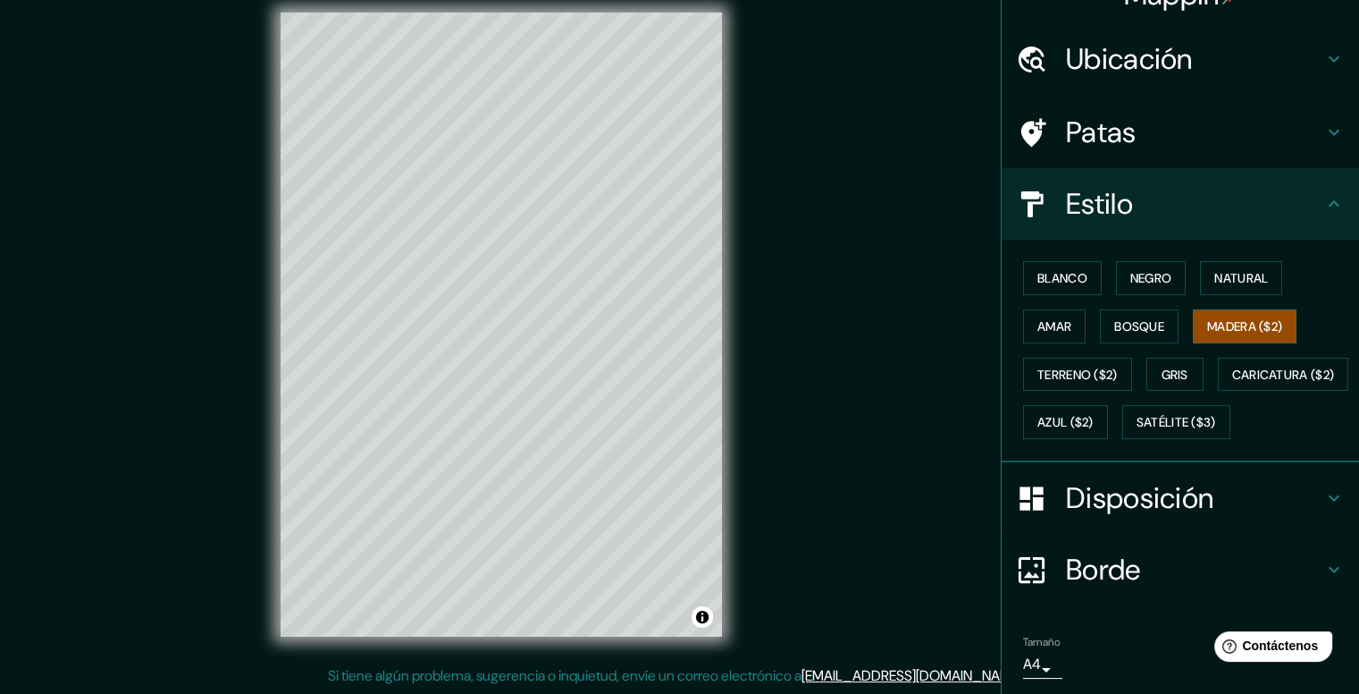
scroll to position [139, 0]
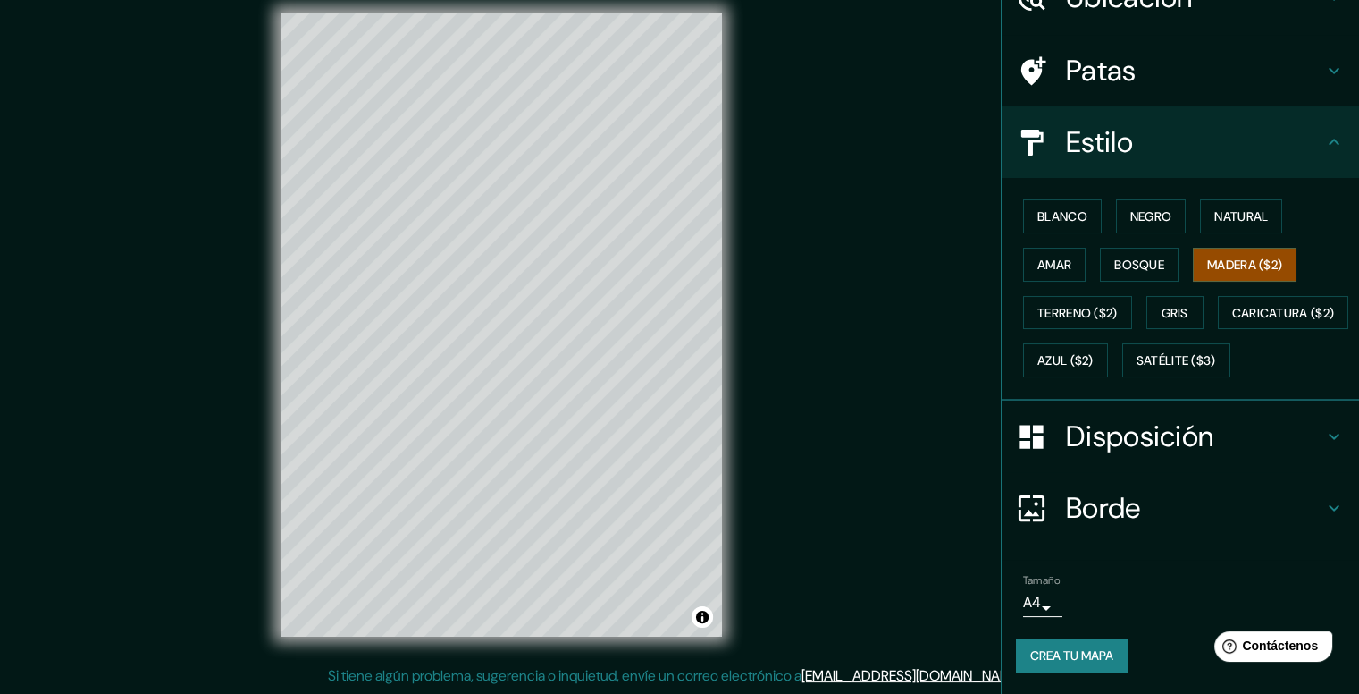
click at [1221, 504] on h4 "Borde" at bounding box center [1194, 508] width 257 height 36
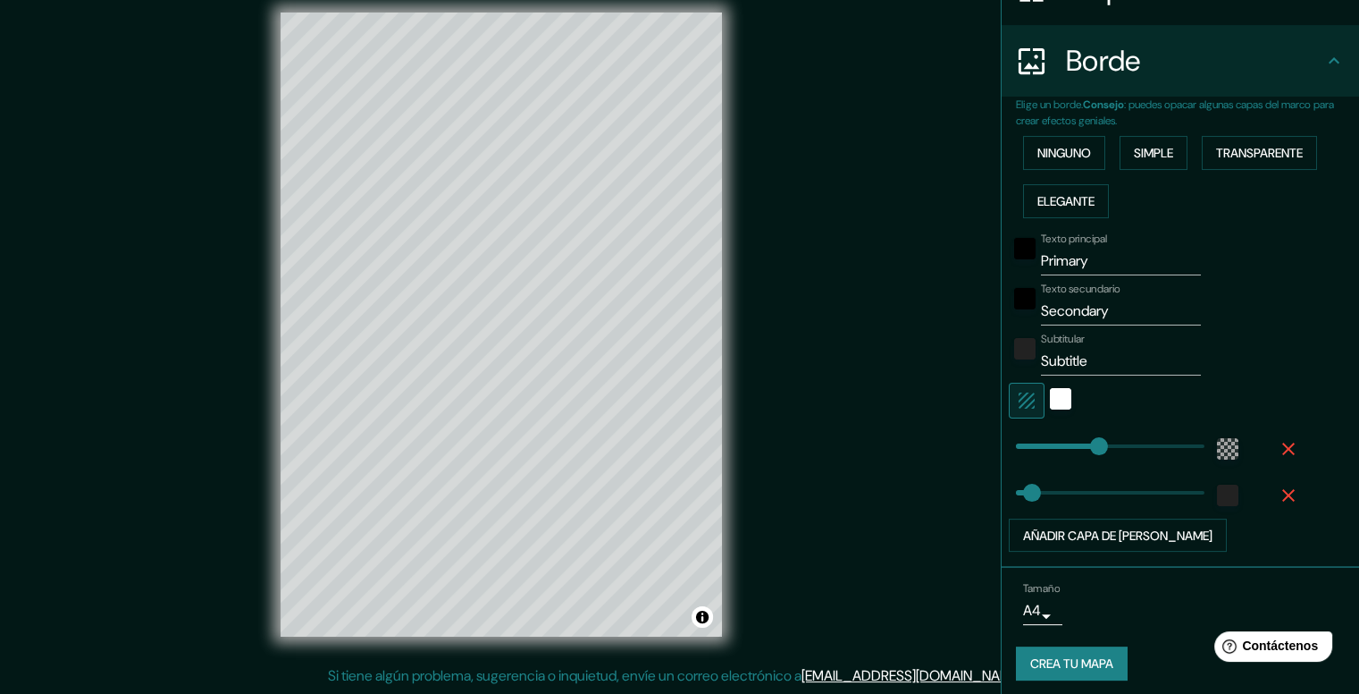
scroll to position [325, 0]
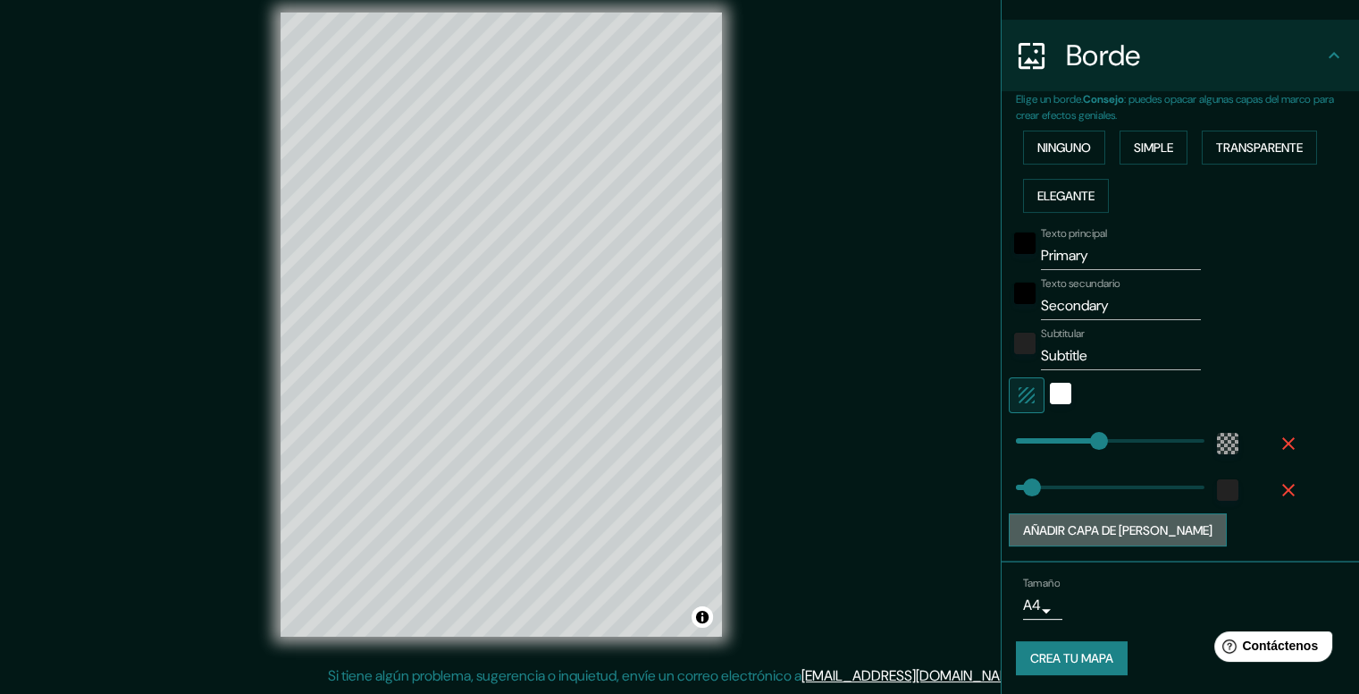
click at [1166, 527] on button "Añadir capa de [PERSON_NAME]" at bounding box center [1118, 530] width 218 height 34
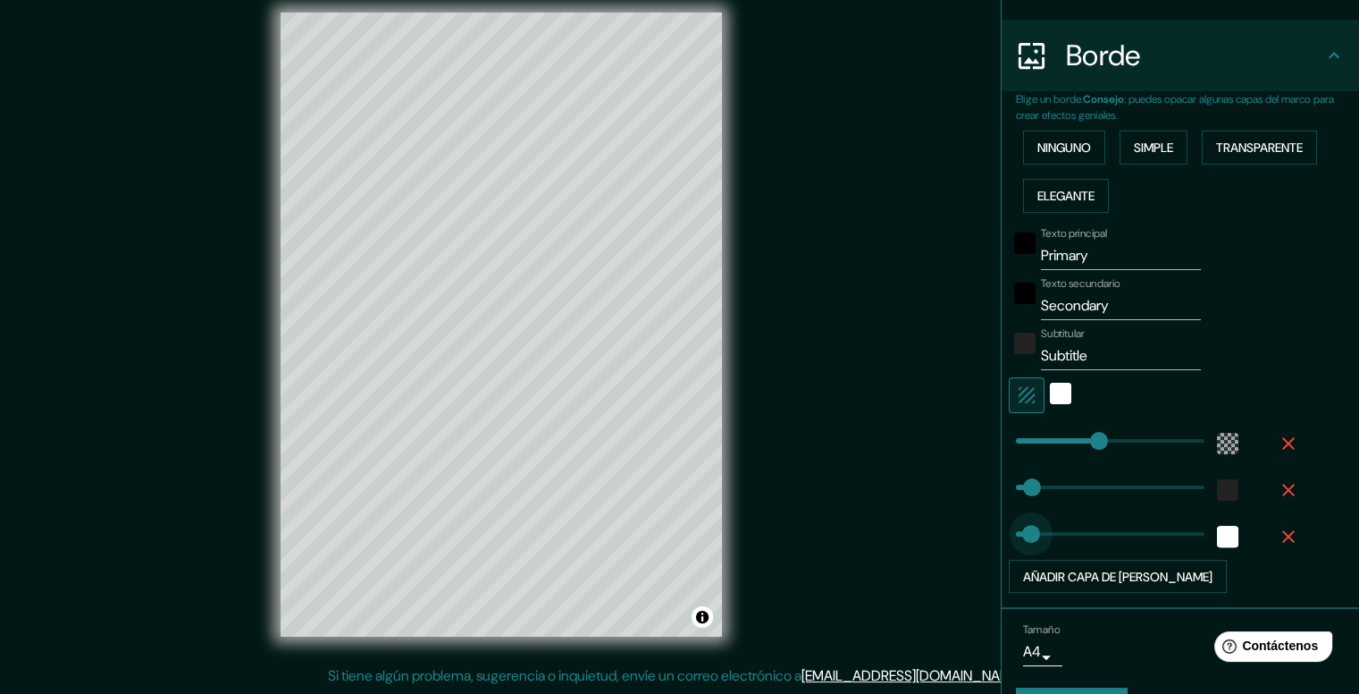
type input "36"
drag, startPoint x: 1080, startPoint y: 532, endPoint x: 1016, endPoint y: 534, distance: 63.5
click at [1278, 536] on icon "button" at bounding box center [1288, 536] width 21 height 21
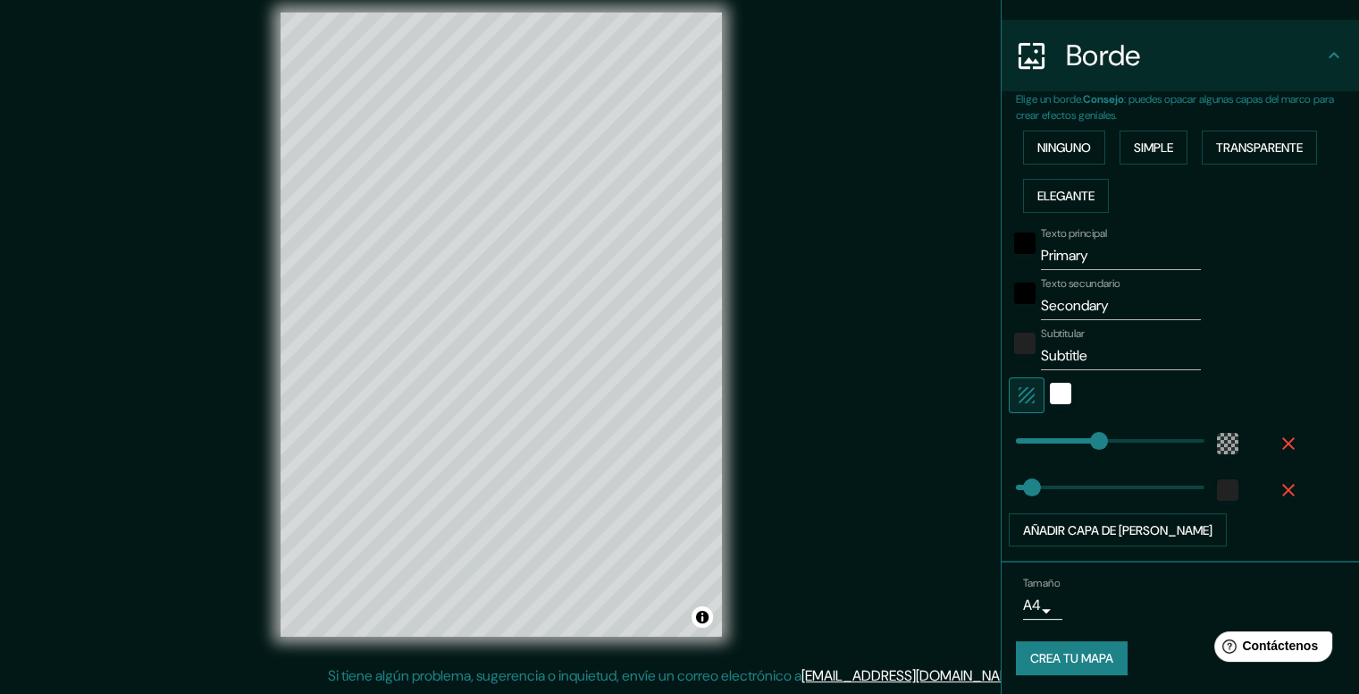
click at [1278, 444] on icon "button" at bounding box center [1288, 443] width 21 height 21
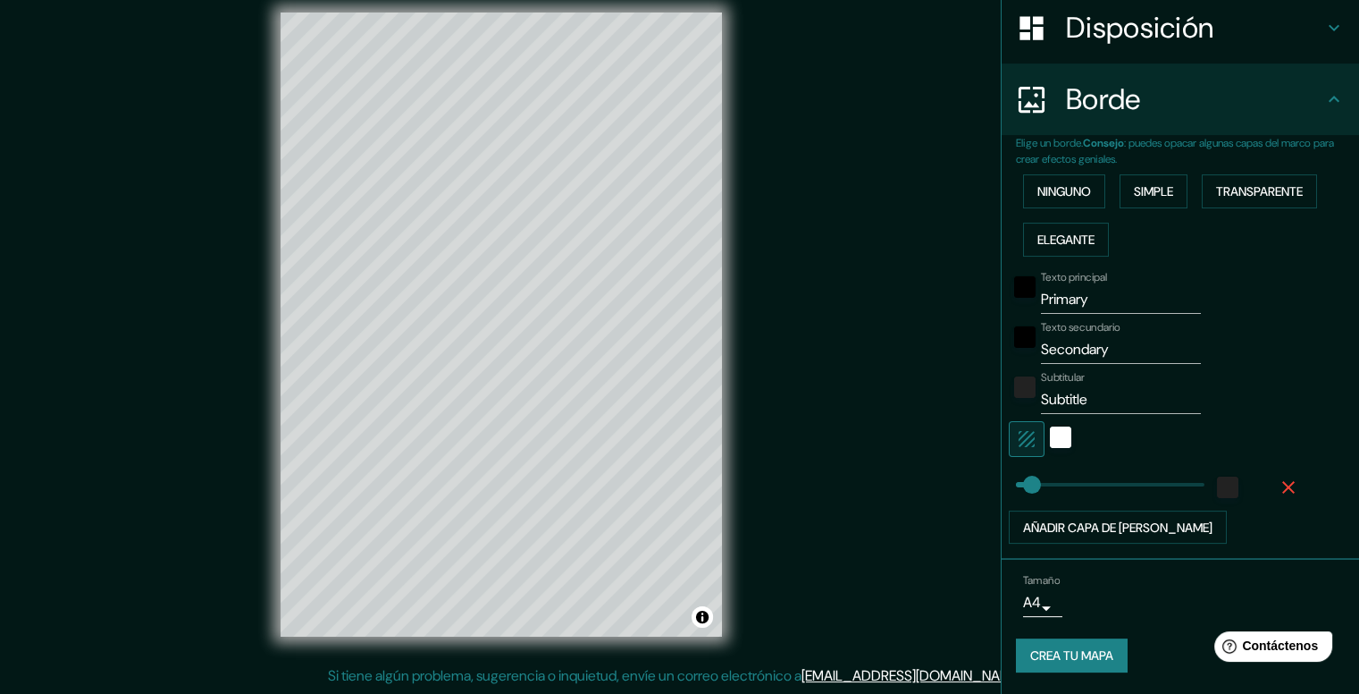
scroll to position [279, 0]
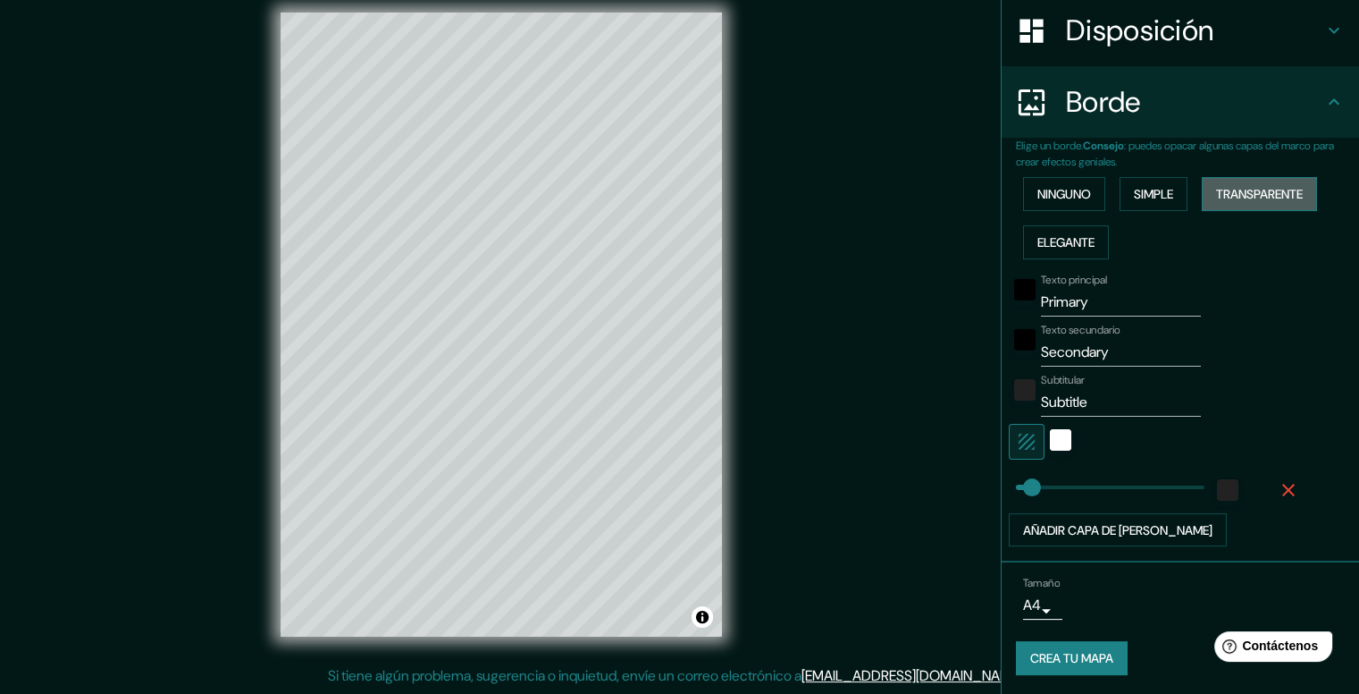
click at [1240, 192] on font "Transparente" at bounding box center [1259, 194] width 87 height 16
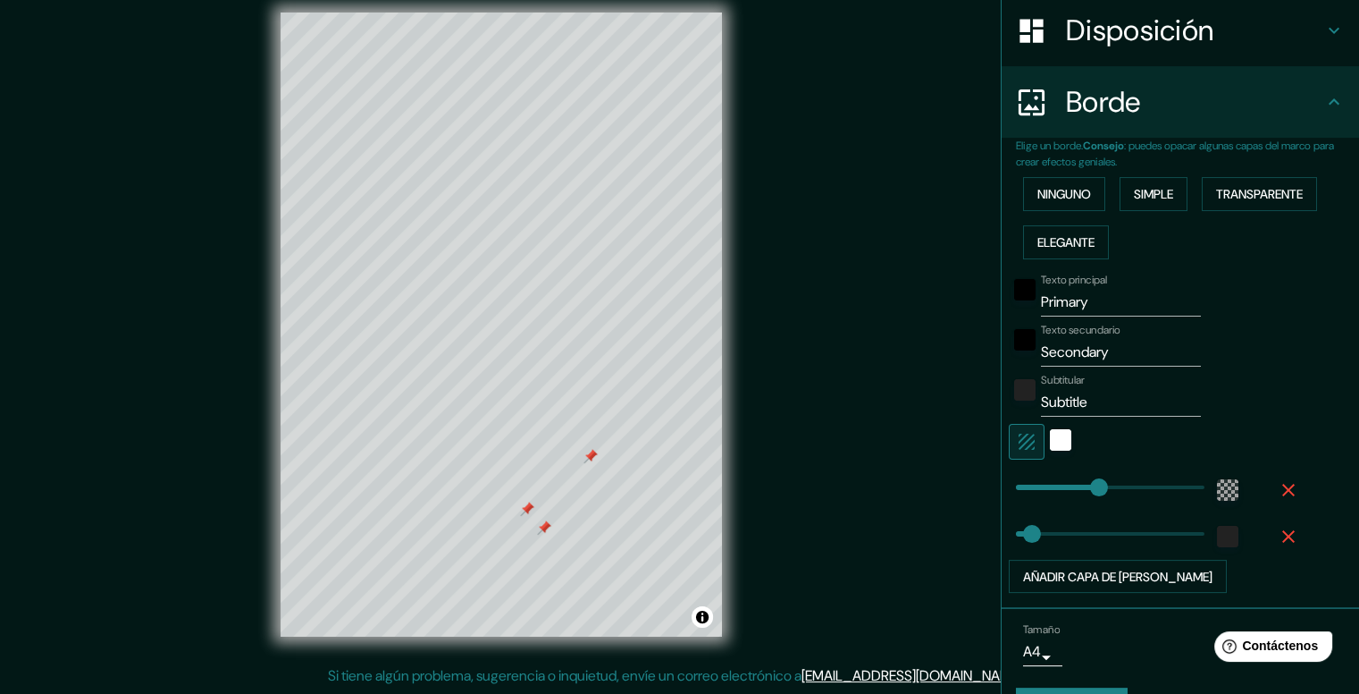
drag, startPoint x: 557, startPoint y: 461, endPoint x: 590, endPoint y: 450, distance: 34.8
click at [590, 450] on div at bounding box center [591, 456] width 14 height 14
drag, startPoint x: 724, startPoint y: 462, endPoint x: 122, endPoint y: 355, distance: 611.8
click at [122, 355] on div "Mappin Ubicación Pasto, Nariño, Colombia Patas Estilo Disposición Borde Elige u…" at bounding box center [679, 339] width 1359 height 710
click at [1245, 186] on font "Transparente" at bounding box center [1259, 194] width 87 height 16
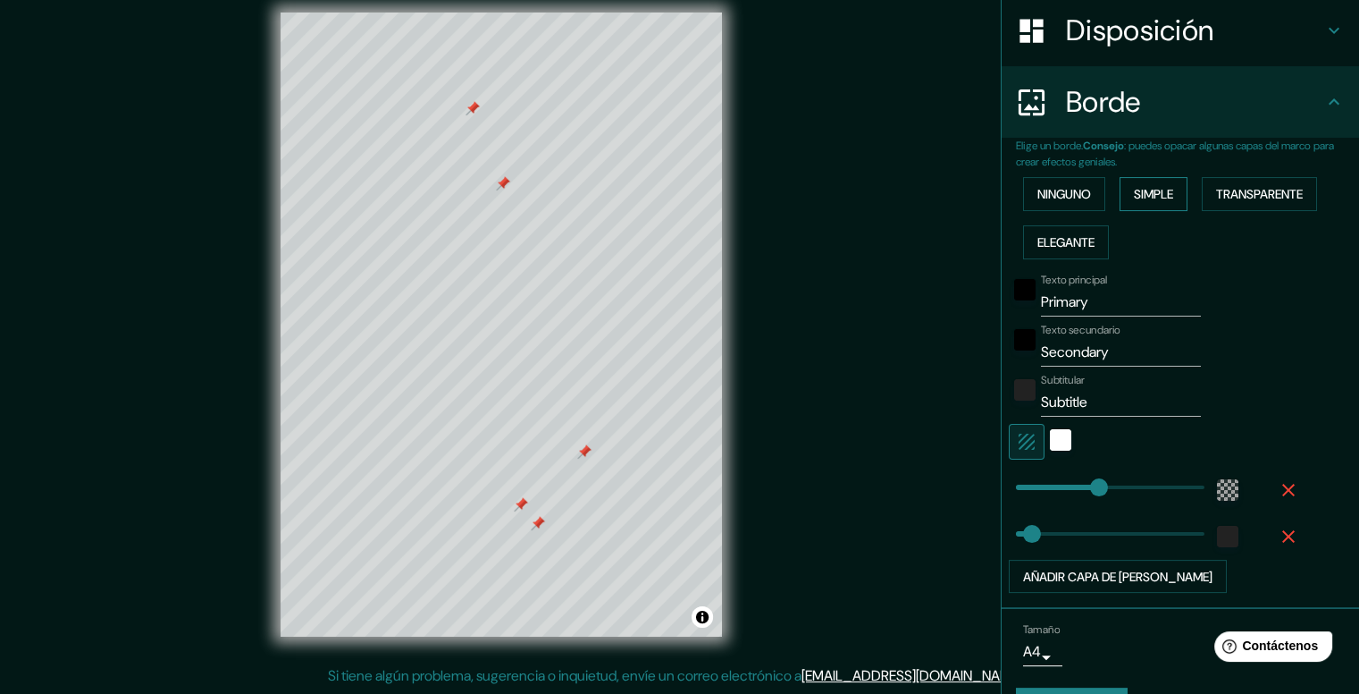
click at [1168, 199] on button "Simple" at bounding box center [1154, 194] width 68 height 34
click at [1202, 199] on button "Transparente" at bounding box center [1259, 194] width 115 height 34
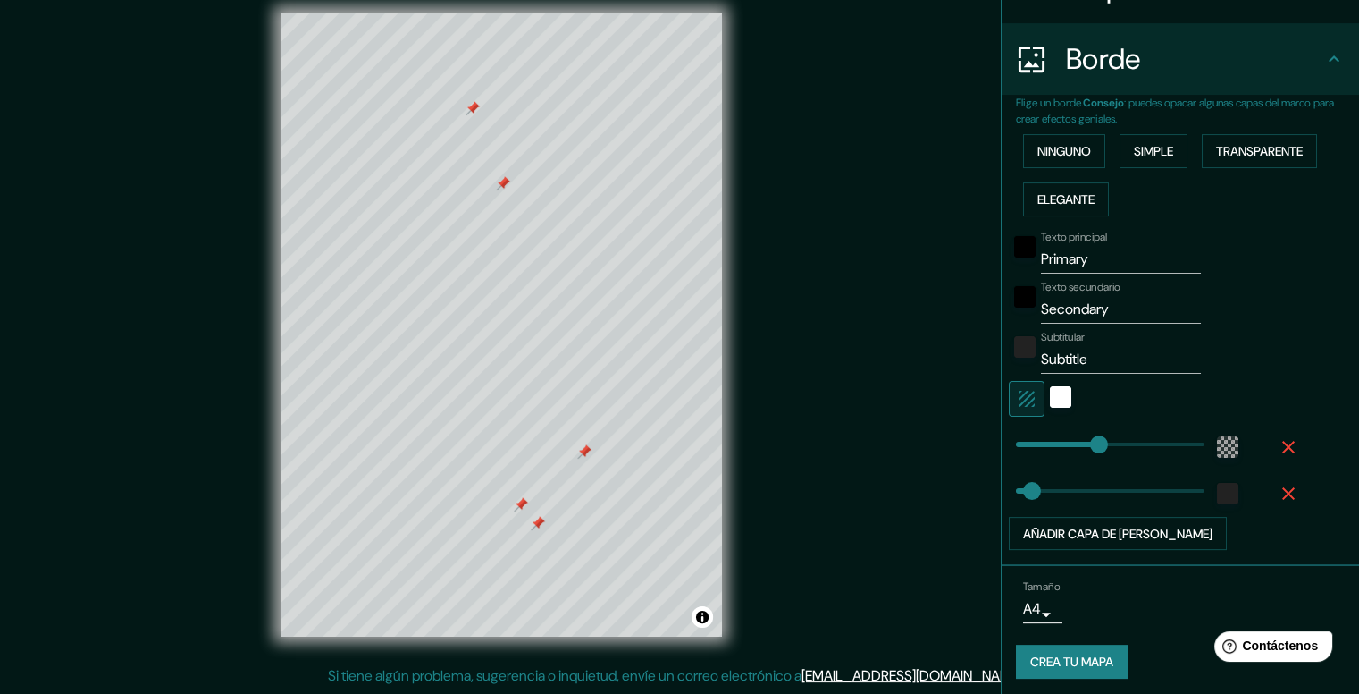
scroll to position [325, 0]
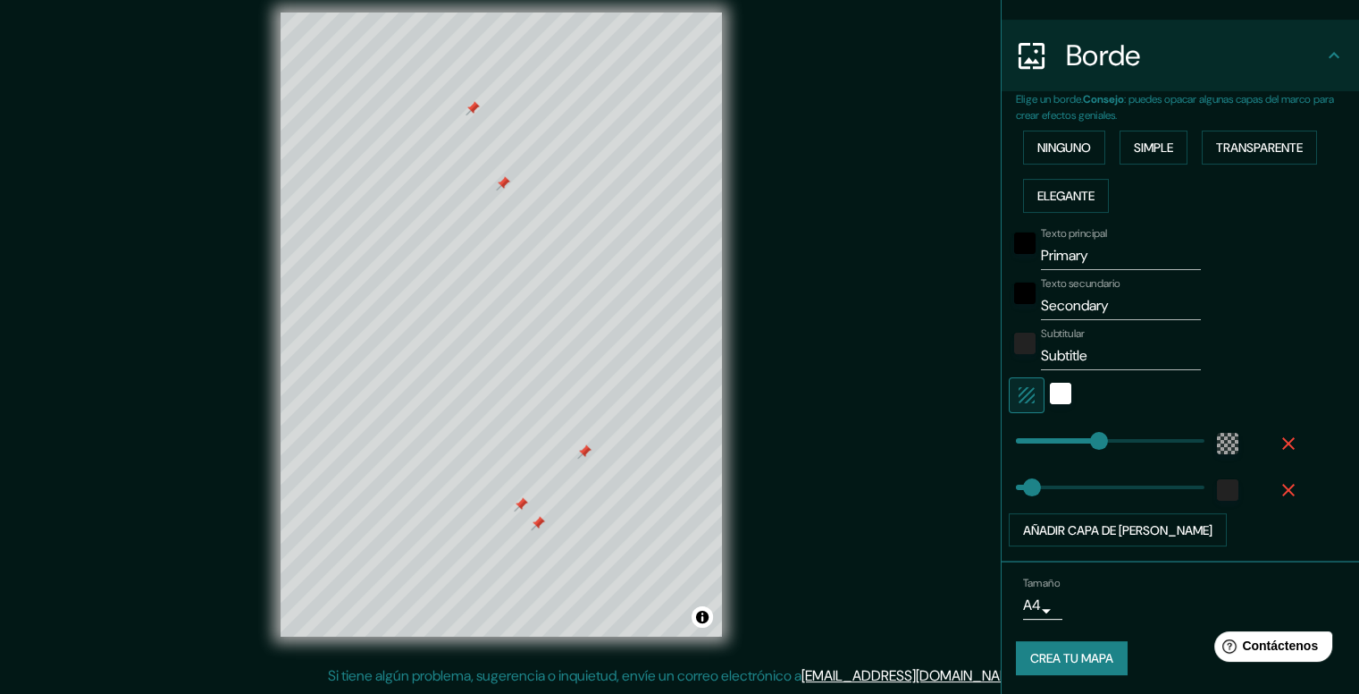
click at [1034, 605] on body "Mappin Ubicación Pasto, Nariño, Colombia Patas Estilo Disposición Borde Elige u…" at bounding box center [679, 331] width 1359 height 694
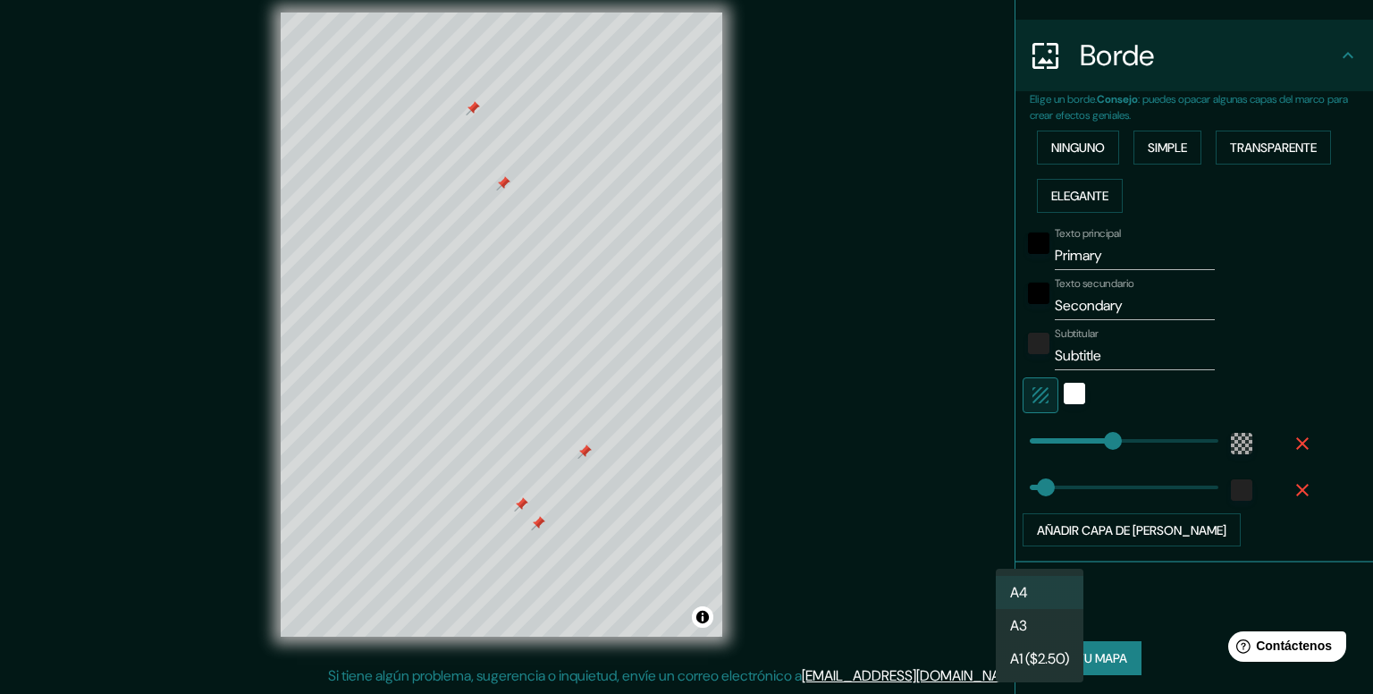
click at [1105, 603] on div at bounding box center [686, 347] width 1373 height 694
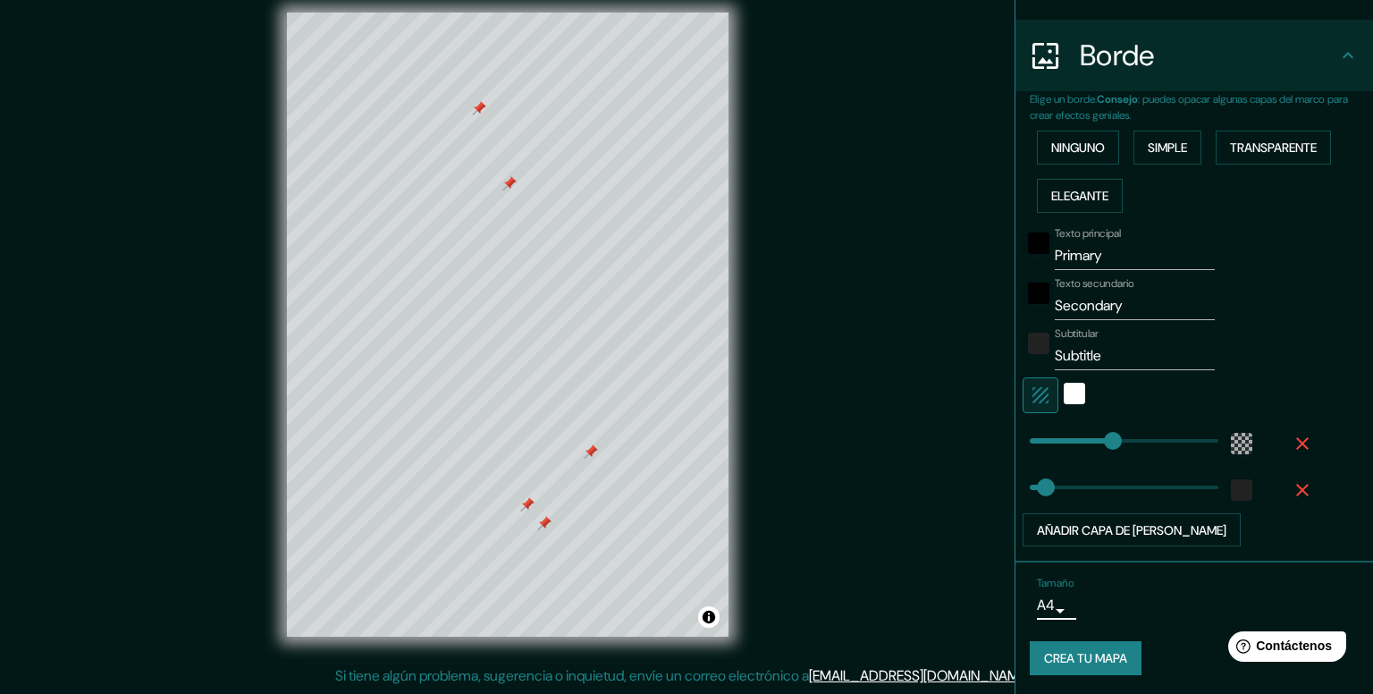
click at [1040, 605] on body "Mappin Ubicación Pasto, Nariño, Colombia Patas Estilo Disposición Borde Elige u…" at bounding box center [686, 331] width 1373 height 694
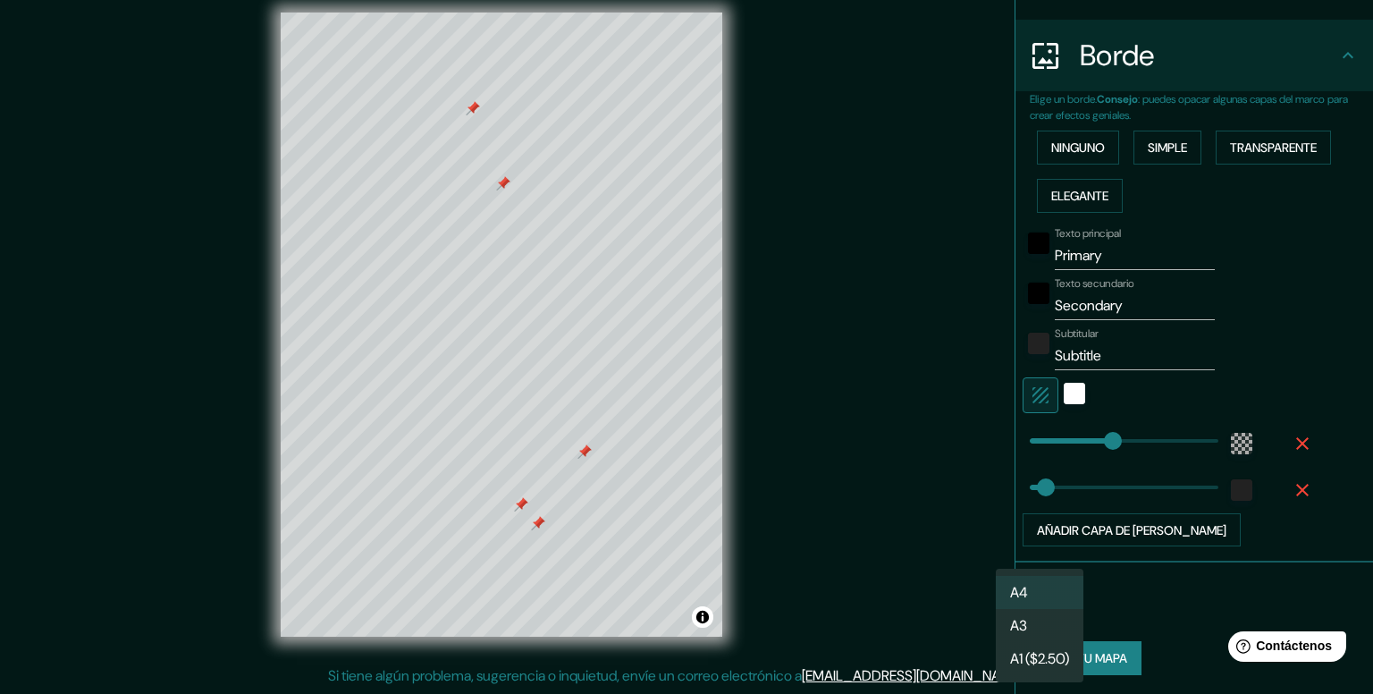
click at [1044, 626] on li "A3" at bounding box center [1040, 625] width 88 height 33
type input "a4"
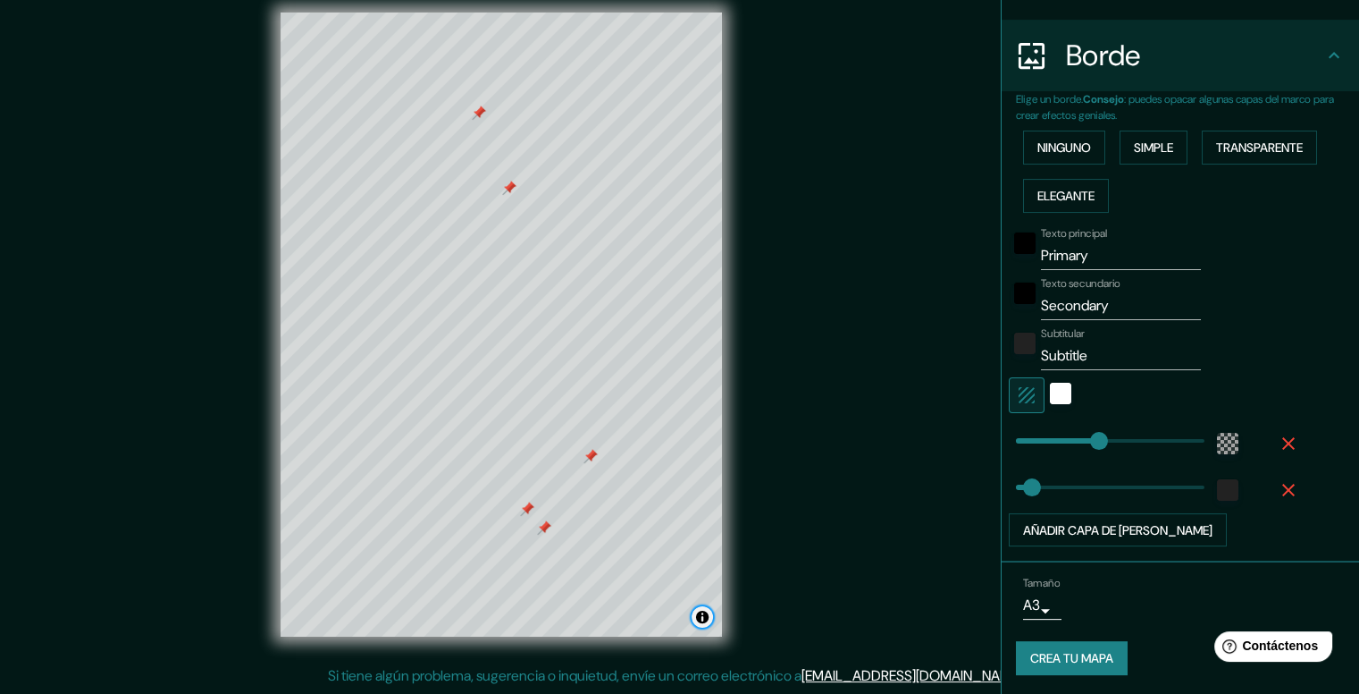
click at [703, 617] on button "Activar o desactivar atribución" at bounding box center [702, 616] width 21 height 21
click at [703, 616] on button "Activar o desactivar atribución" at bounding box center [702, 616] width 21 height 21
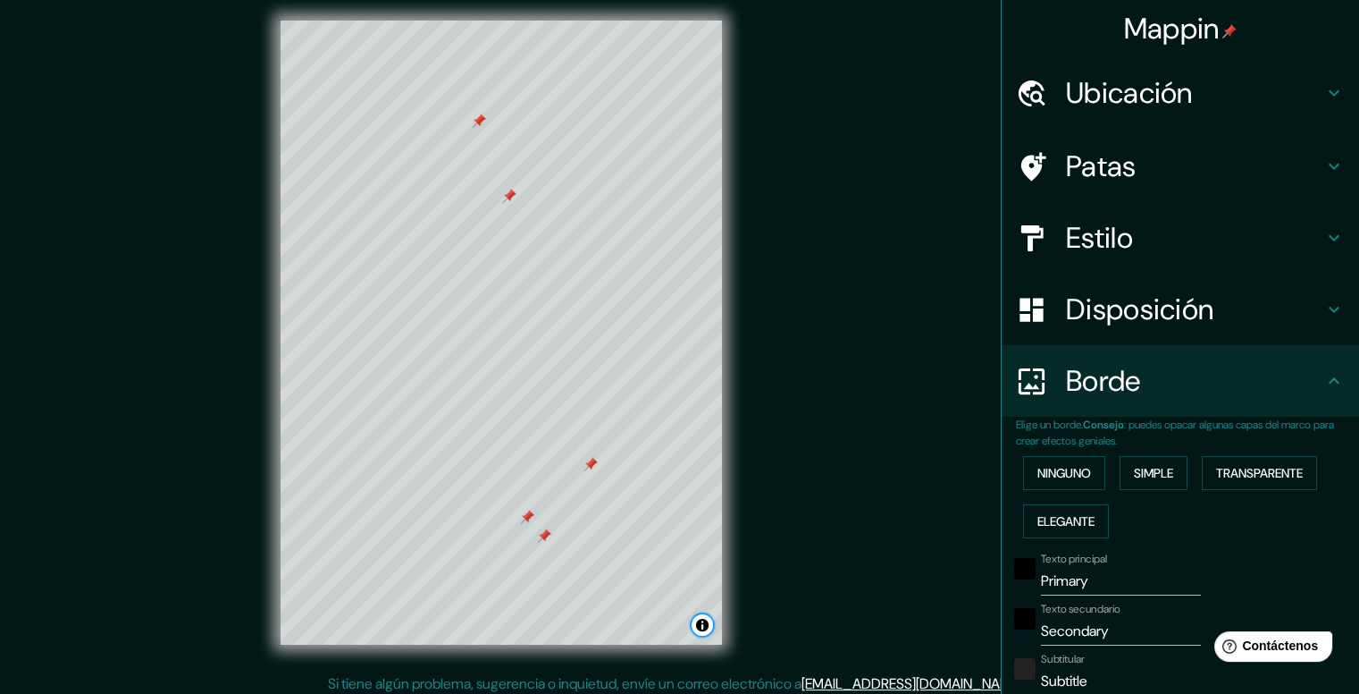
scroll to position [0, 0]
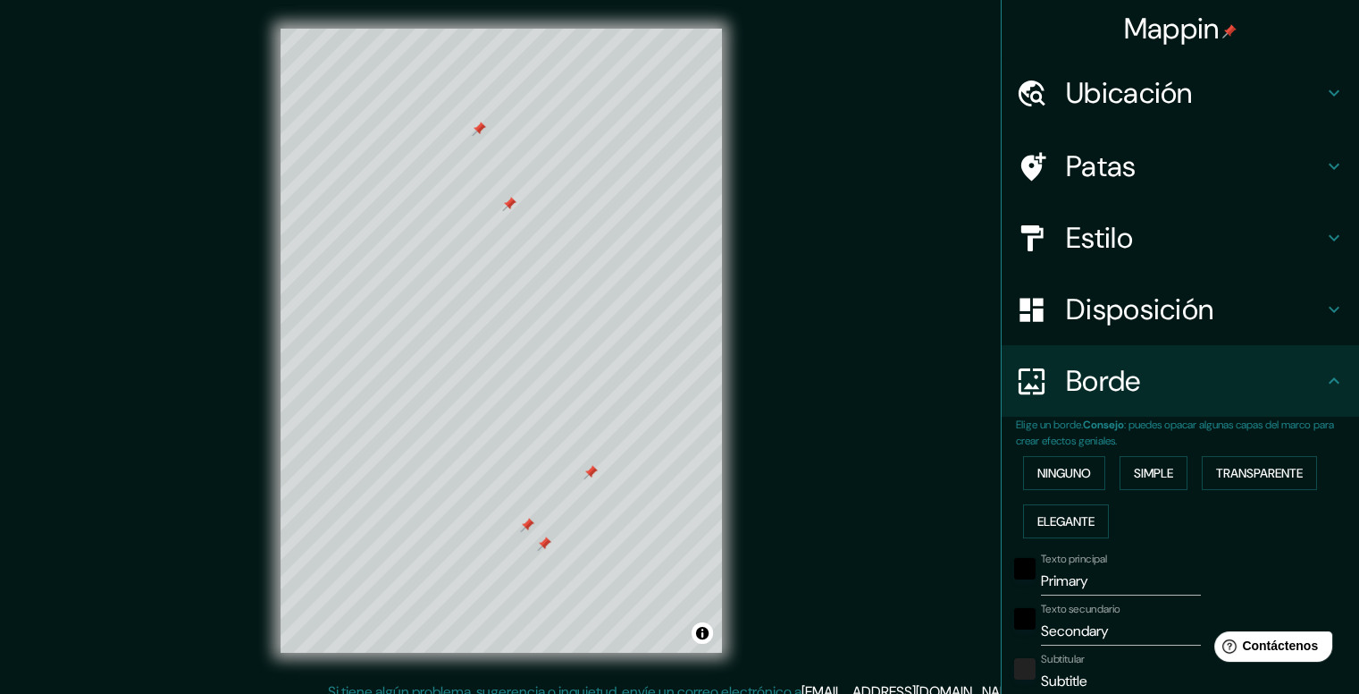
click at [1132, 165] on h4 "Patas" at bounding box center [1194, 166] width 257 height 36
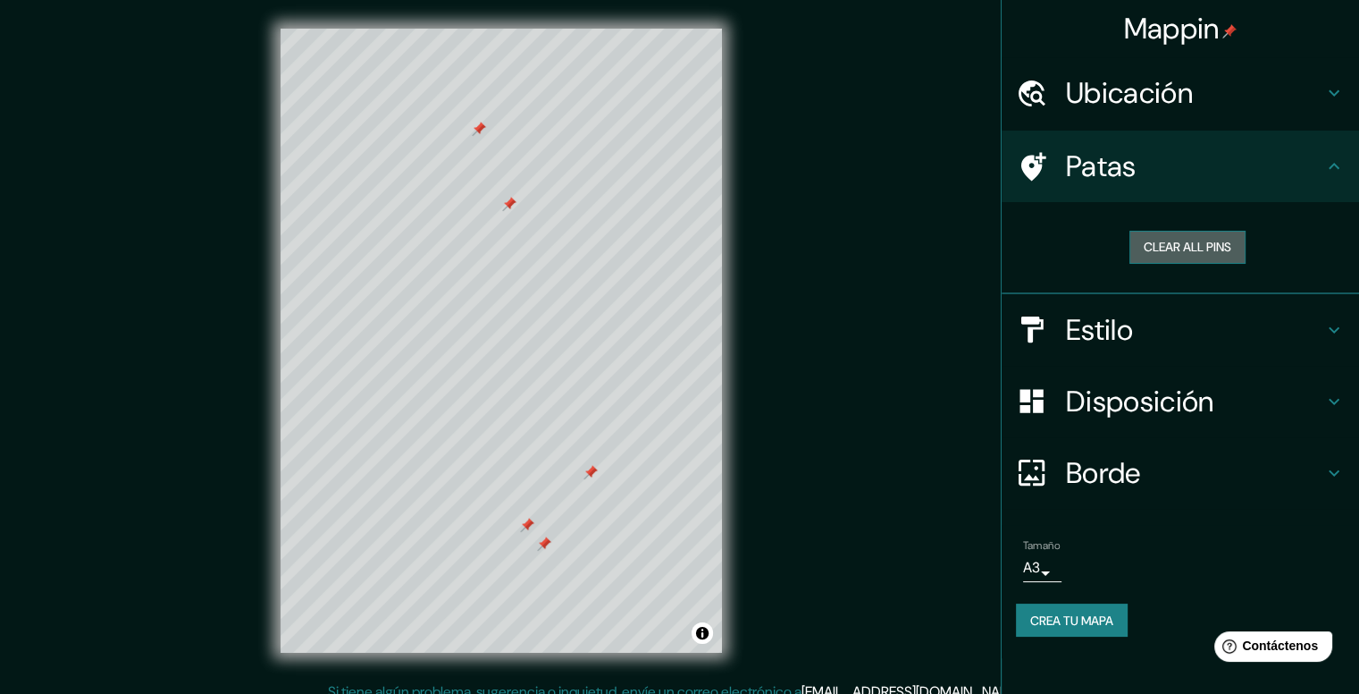
click at [1161, 255] on button "Clear all pins" at bounding box center [1188, 247] width 116 height 33
click at [1118, 186] on div "Patas" at bounding box center [1180, 165] width 357 height 71
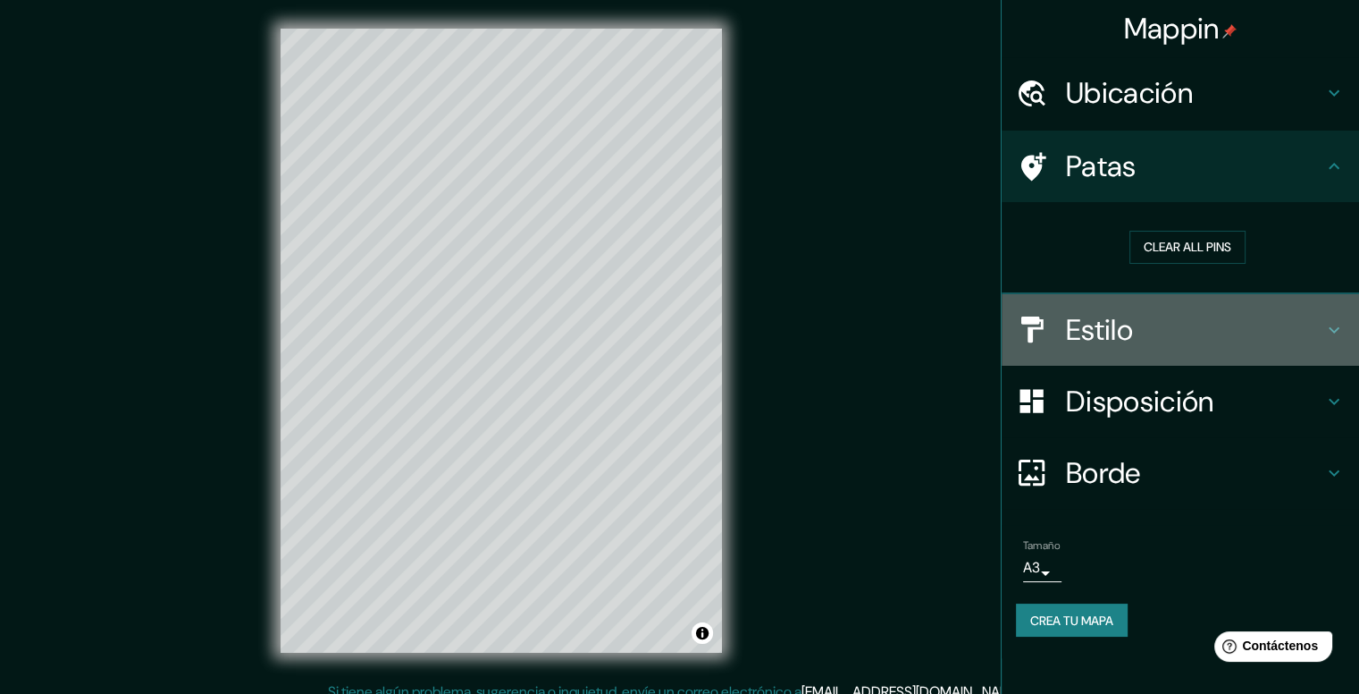
click at [1124, 330] on font "Estilo" at bounding box center [1099, 330] width 67 height 38
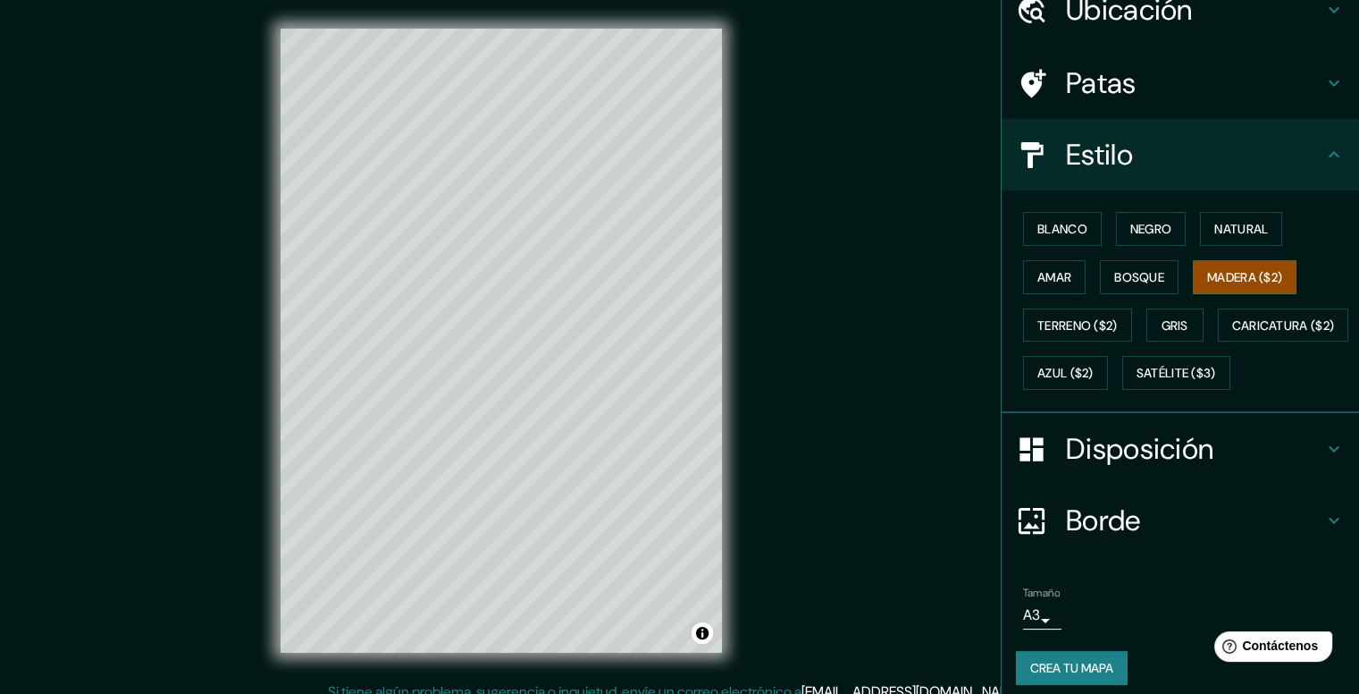
scroll to position [89, 0]
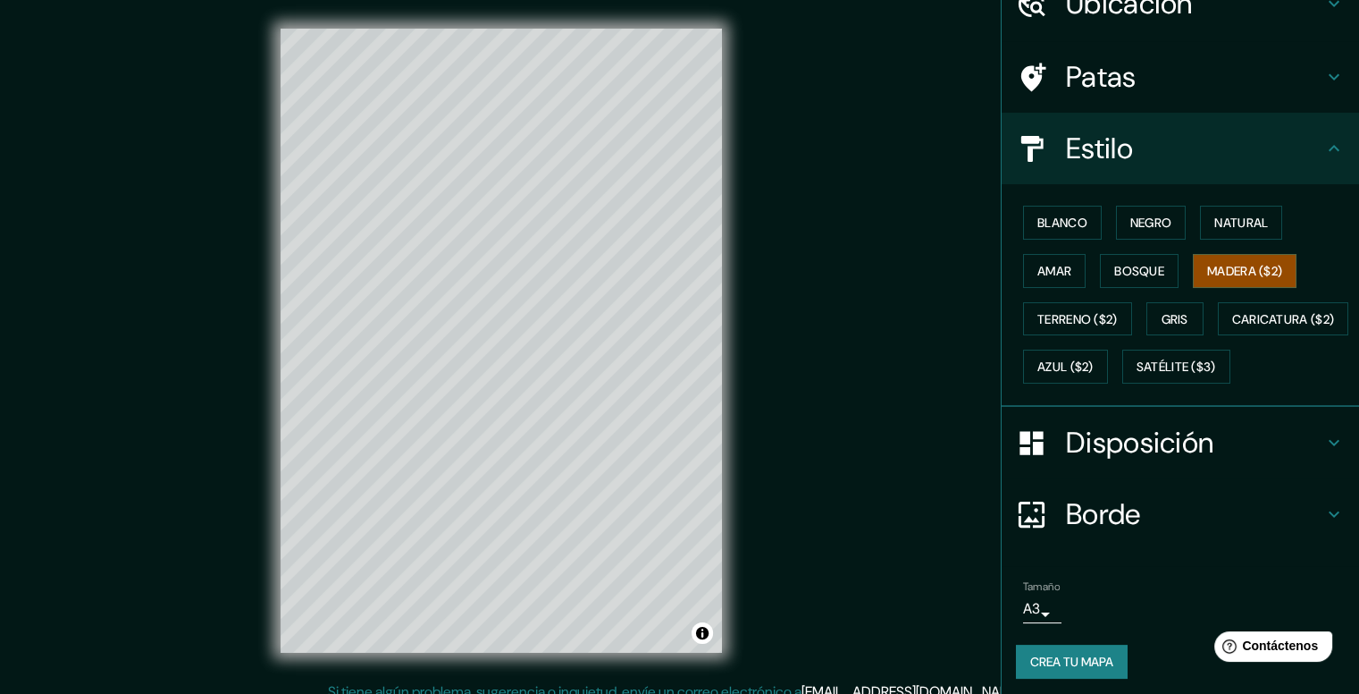
click at [1120, 461] on font "Disposición" at bounding box center [1139, 443] width 147 height 38
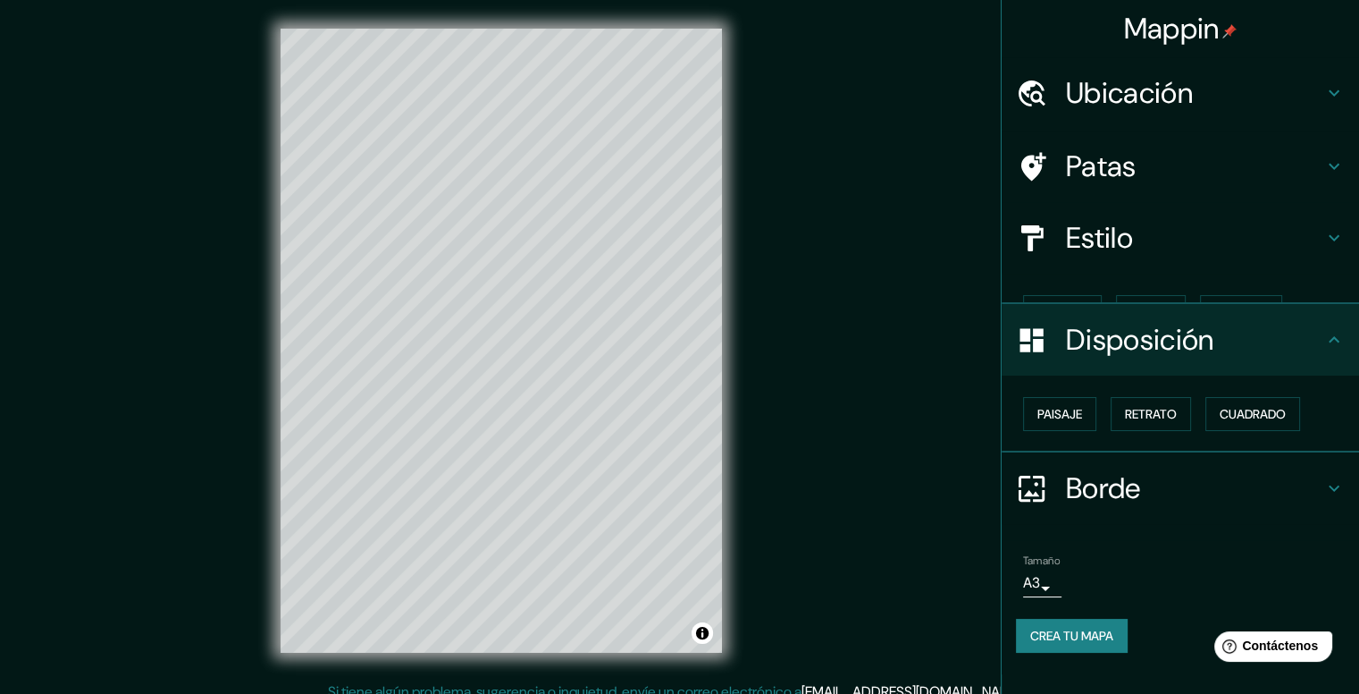
scroll to position [0, 0]
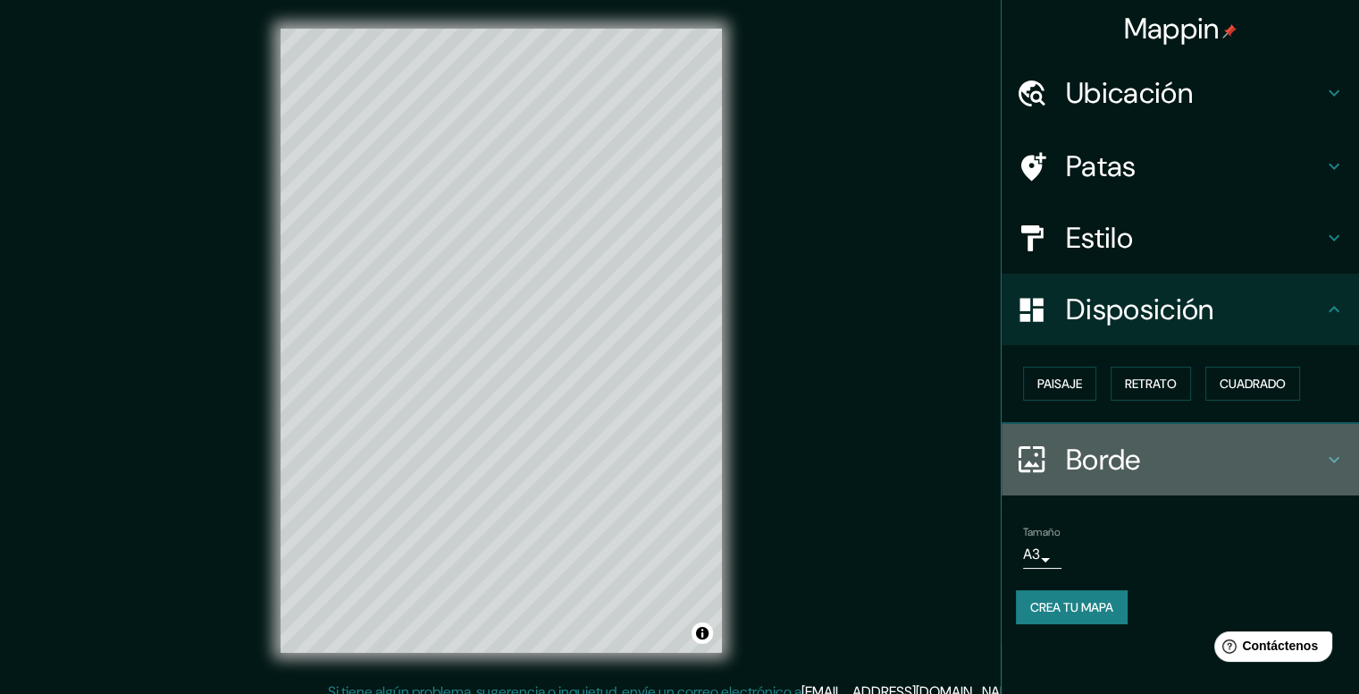
click at [1081, 458] on font "Borde" at bounding box center [1103, 460] width 75 height 38
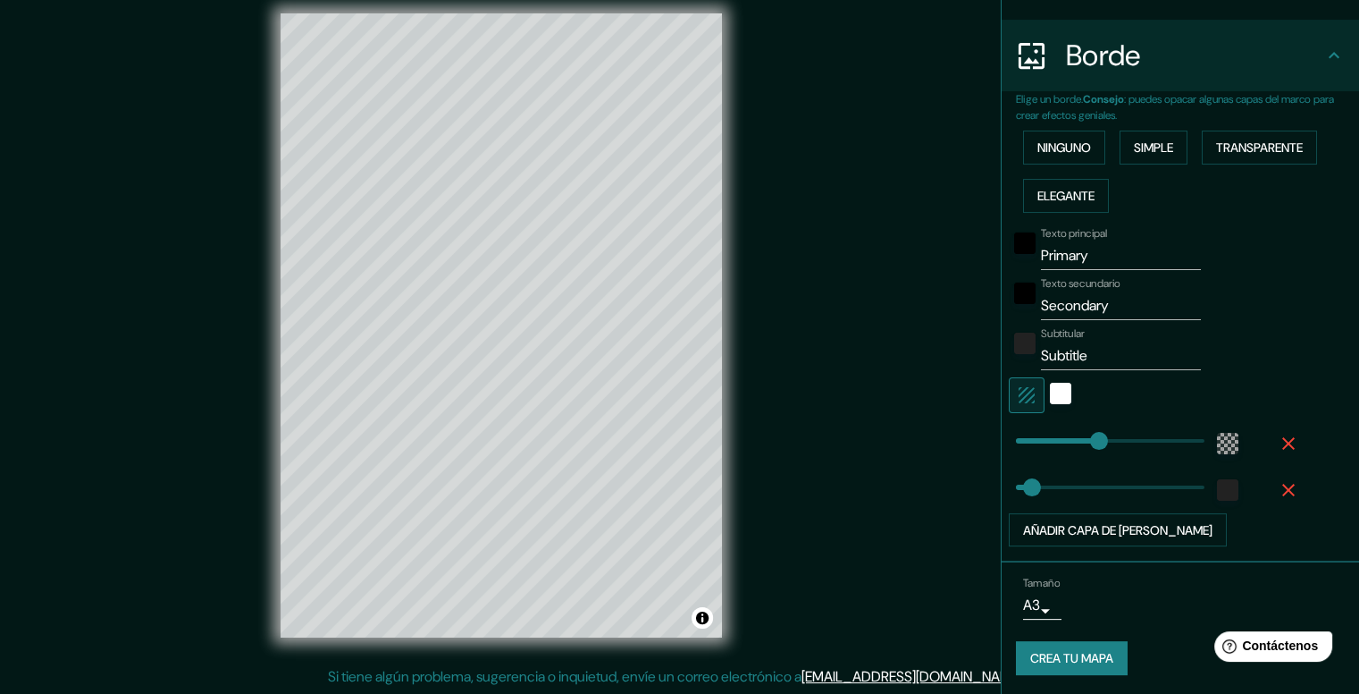
scroll to position [16, 0]
click at [1040, 641] on button "Crea tu mapa" at bounding box center [1072, 658] width 112 height 34
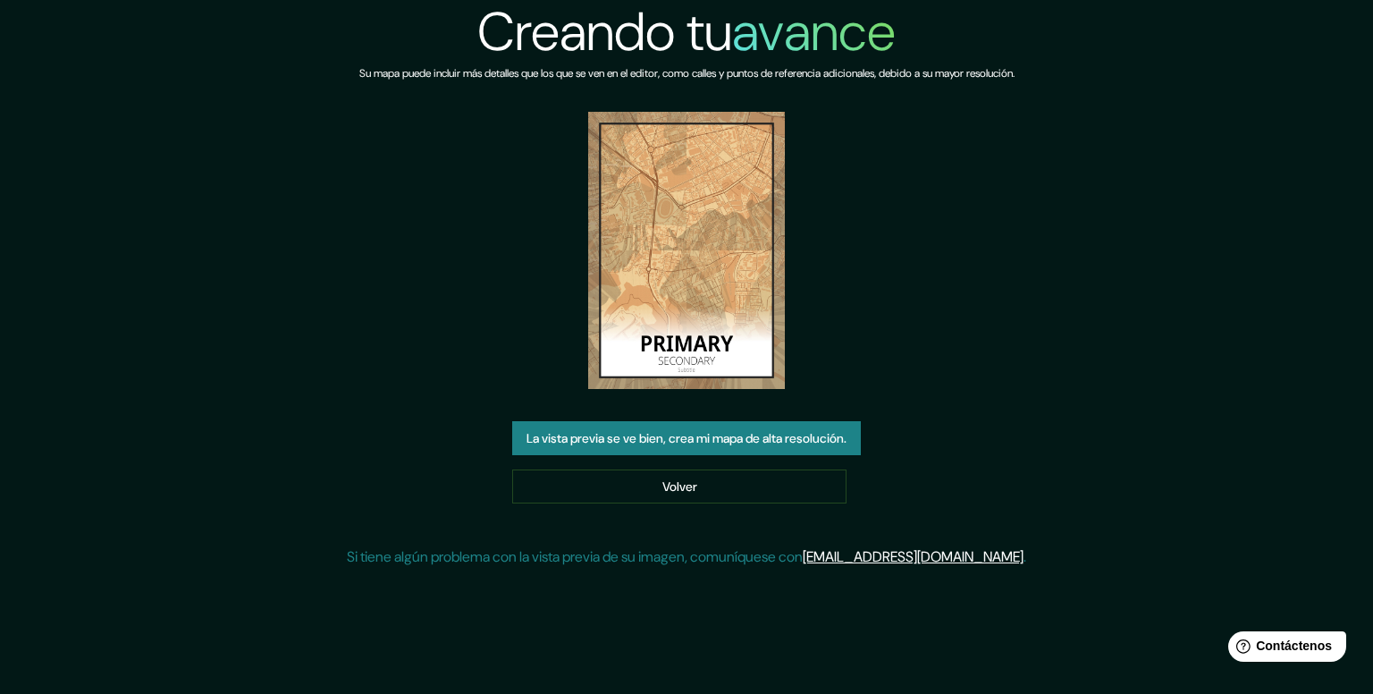
drag, startPoint x: 714, startPoint y: 294, endPoint x: 711, endPoint y: 276, distance: 18.1
click at [711, 276] on img at bounding box center [686, 250] width 197 height 277
click at [713, 423] on button "La vista previa se ve bien, crea mi mapa de alta resolución." at bounding box center [686, 438] width 349 height 34
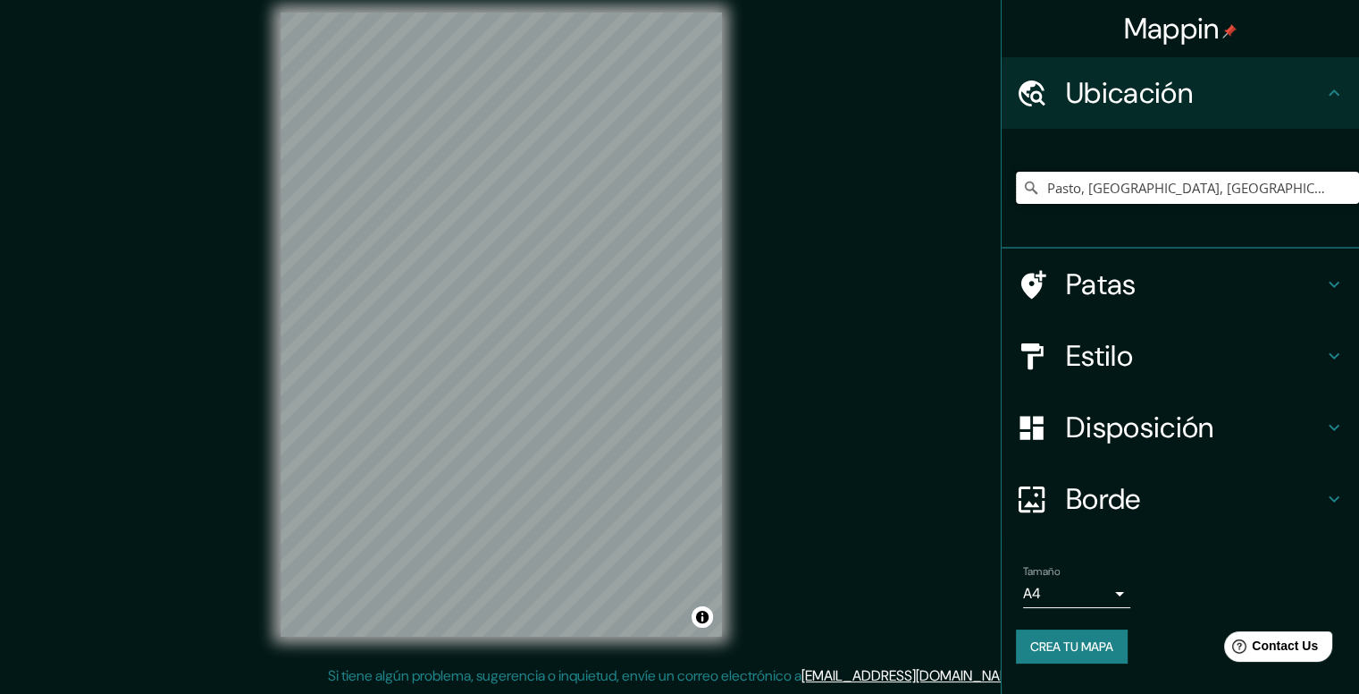
click at [1203, 196] on input "Pasto, [GEOGRAPHIC_DATA], [GEOGRAPHIC_DATA]" at bounding box center [1187, 188] width 343 height 32
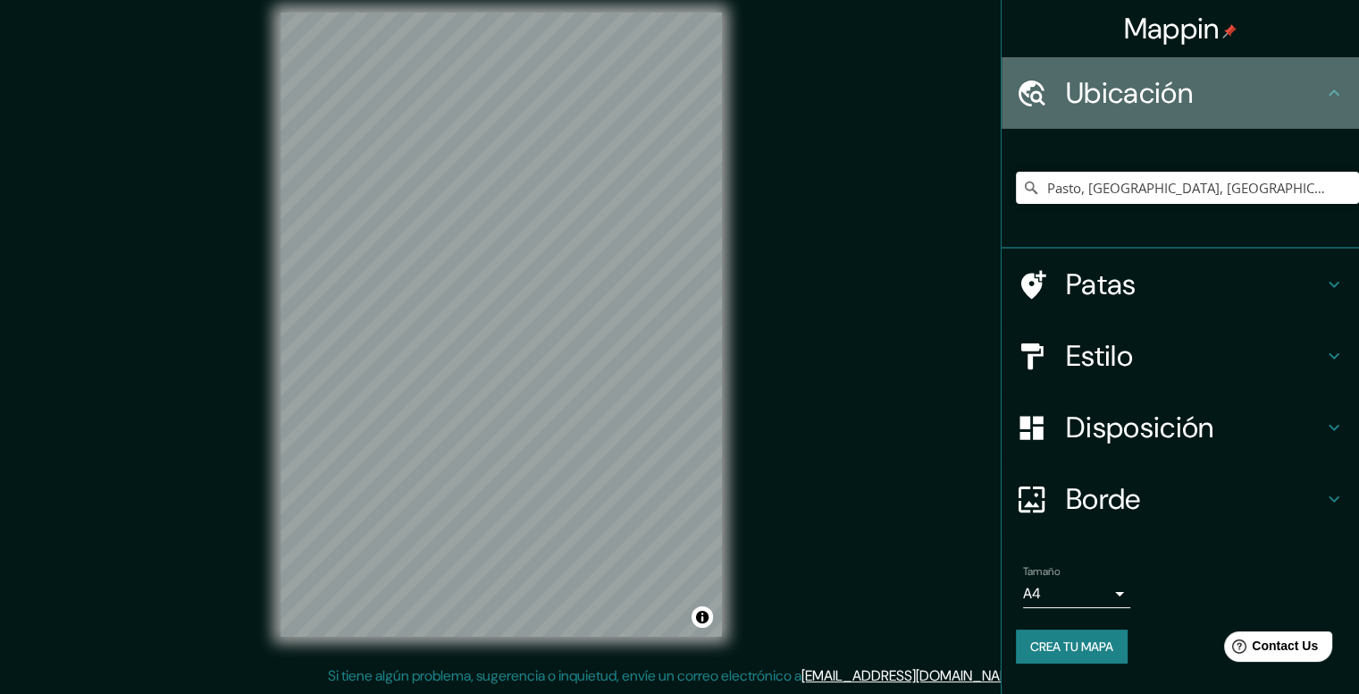
click at [1234, 107] on h4 "Ubicación" at bounding box center [1194, 93] width 257 height 36
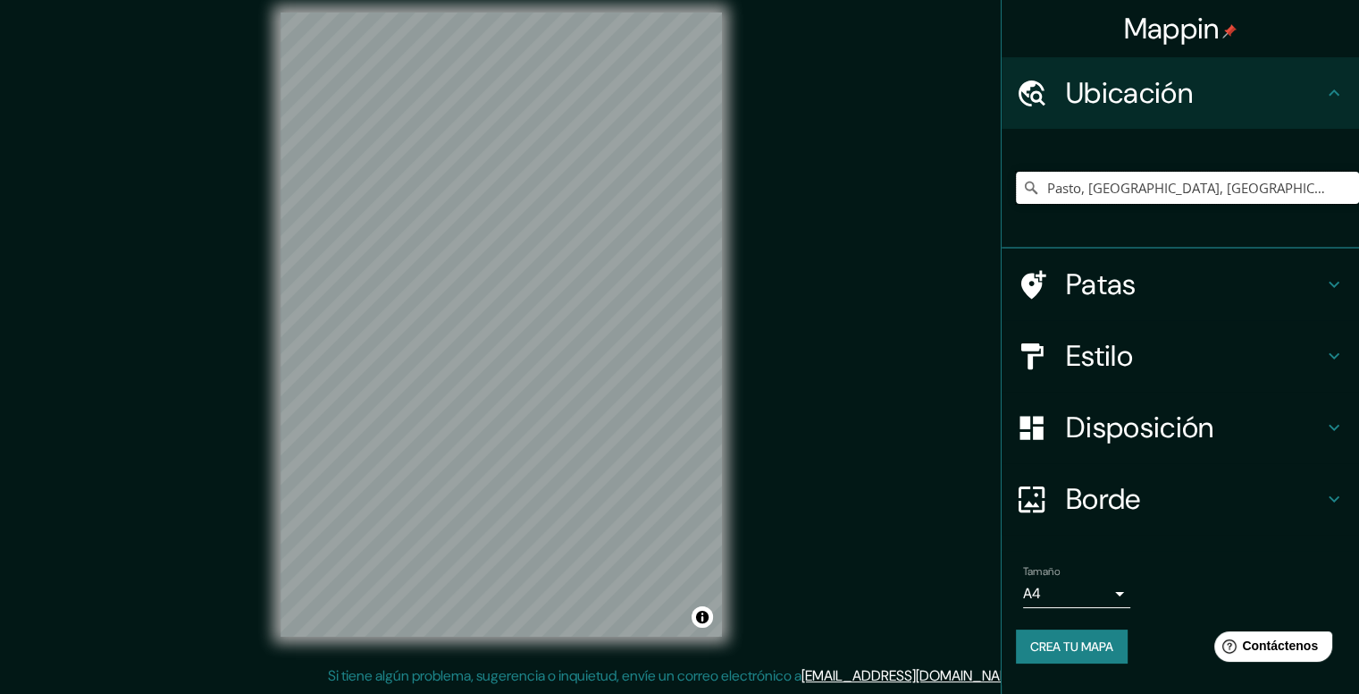
click at [1240, 191] on input "Pasto, [GEOGRAPHIC_DATA], [GEOGRAPHIC_DATA]" at bounding box center [1187, 188] width 343 height 32
click at [1144, 278] on h4 "Patas" at bounding box center [1194, 284] width 257 height 36
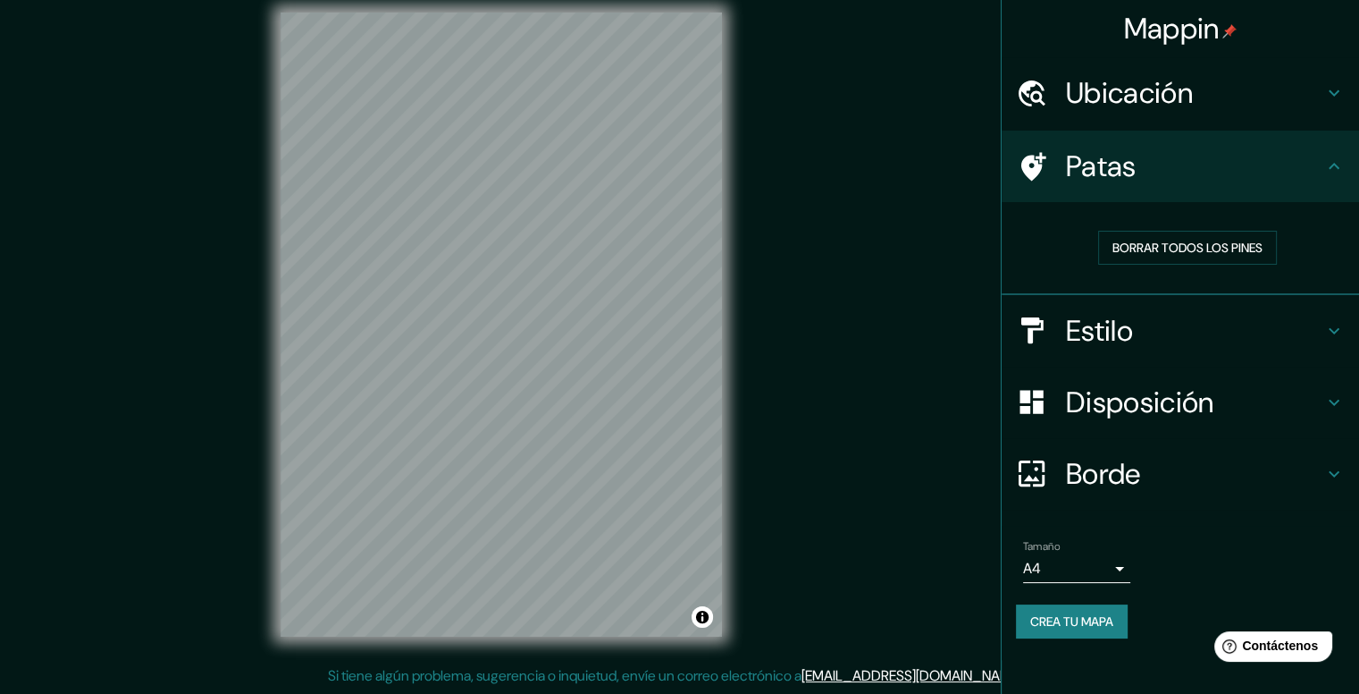
click at [1151, 185] on div "Patas" at bounding box center [1180, 165] width 357 height 71
click at [1149, 108] on font "Ubicación" at bounding box center [1129, 93] width 127 height 38
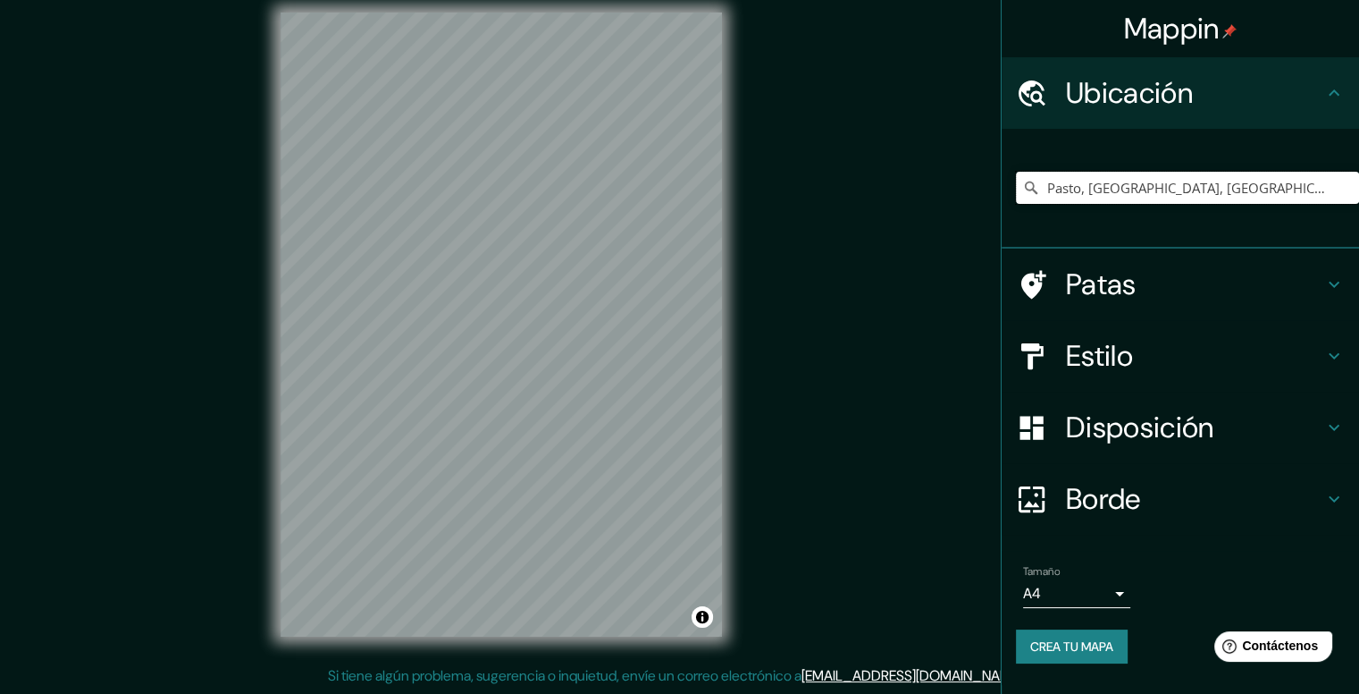
click at [1134, 197] on input "Pasto, [GEOGRAPHIC_DATA], [GEOGRAPHIC_DATA]" at bounding box center [1187, 188] width 343 height 32
drag, startPoint x: 1230, startPoint y: 173, endPoint x: 1080, endPoint y: 200, distance: 152.5
click at [1080, 200] on input "Pasto, [GEOGRAPHIC_DATA], [GEOGRAPHIC_DATA]" at bounding box center [1187, 188] width 343 height 32
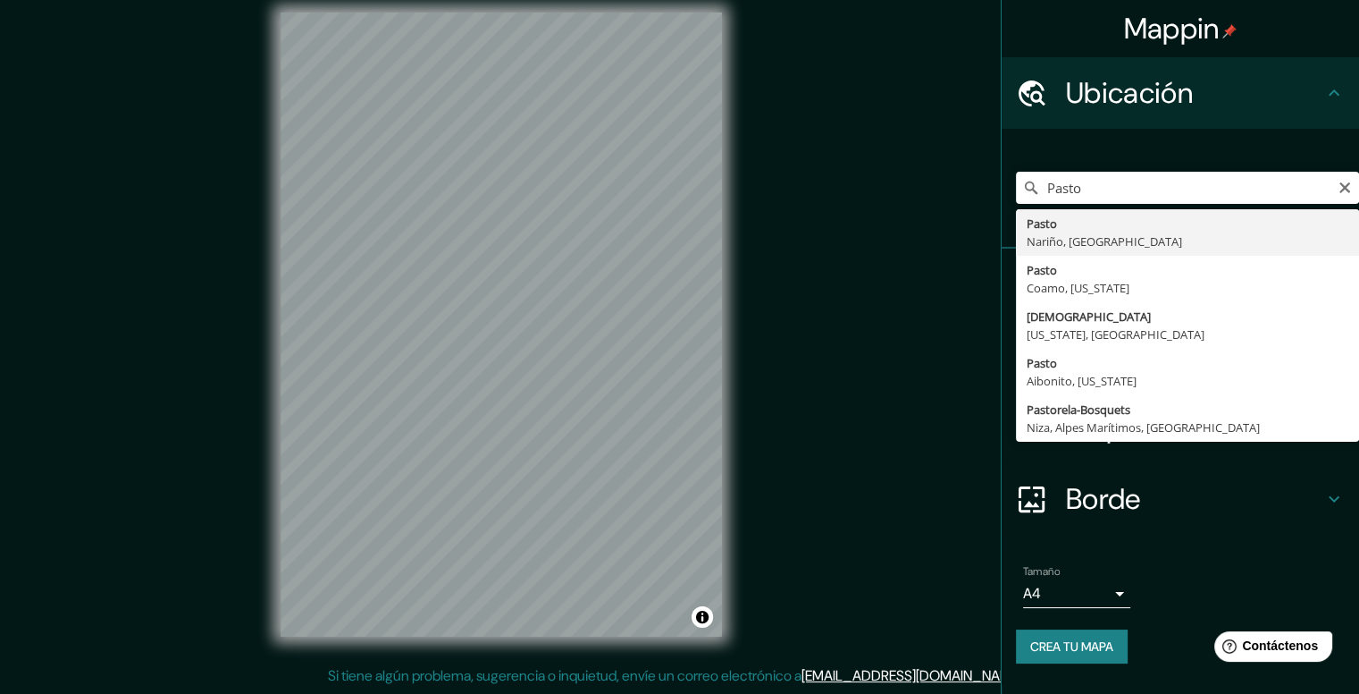
type input "Pasto, [GEOGRAPHIC_DATA], [GEOGRAPHIC_DATA]"
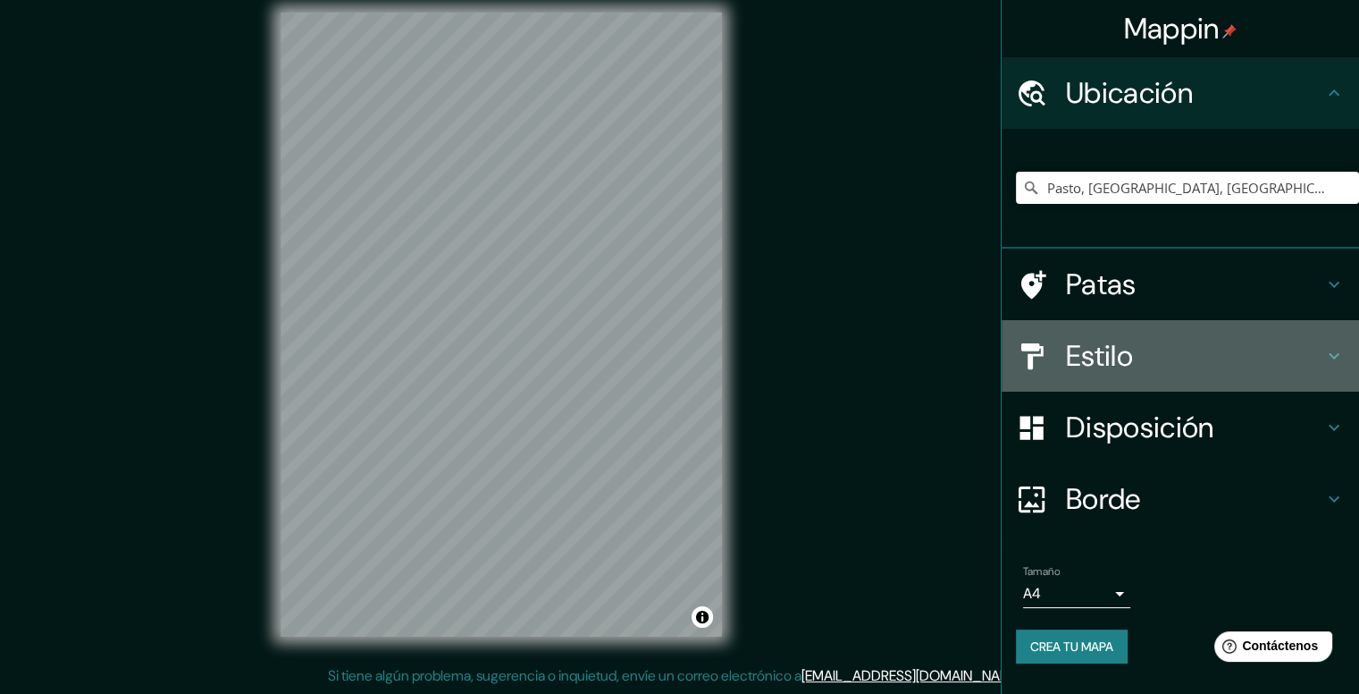
click at [1145, 360] on h4 "Estilo" at bounding box center [1194, 356] width 257 height 36
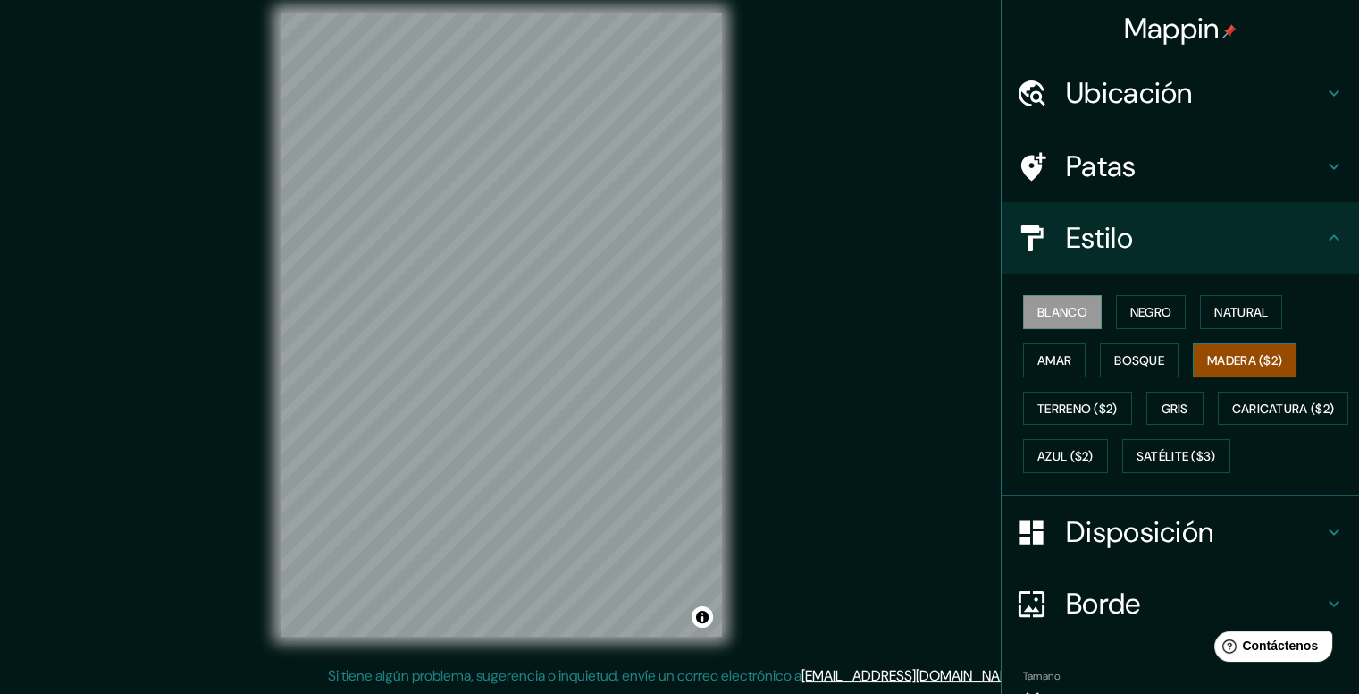
click at [1194, 358] on button "Madera ($2)" at bounding box center [1245, 360] width 104 height 34
click at [1132, 551] on font "Disposición" at bounding box center [1139, 532] width 147 height 38
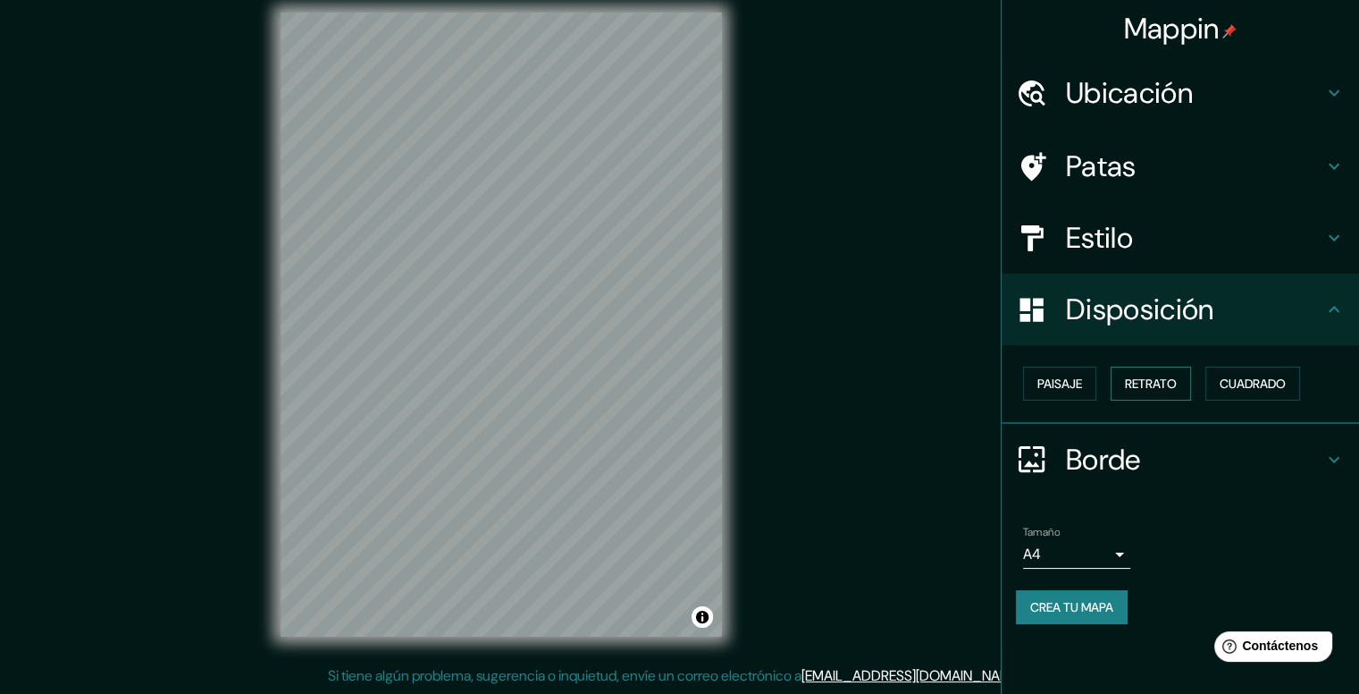
click at [1187, 382] on button "Retrato" at bounding box center [1151, 383] width 80 height 34
click at [1219, 383] on button "Cuadrado" at bounding box center [1253, 383] width 95 height 34
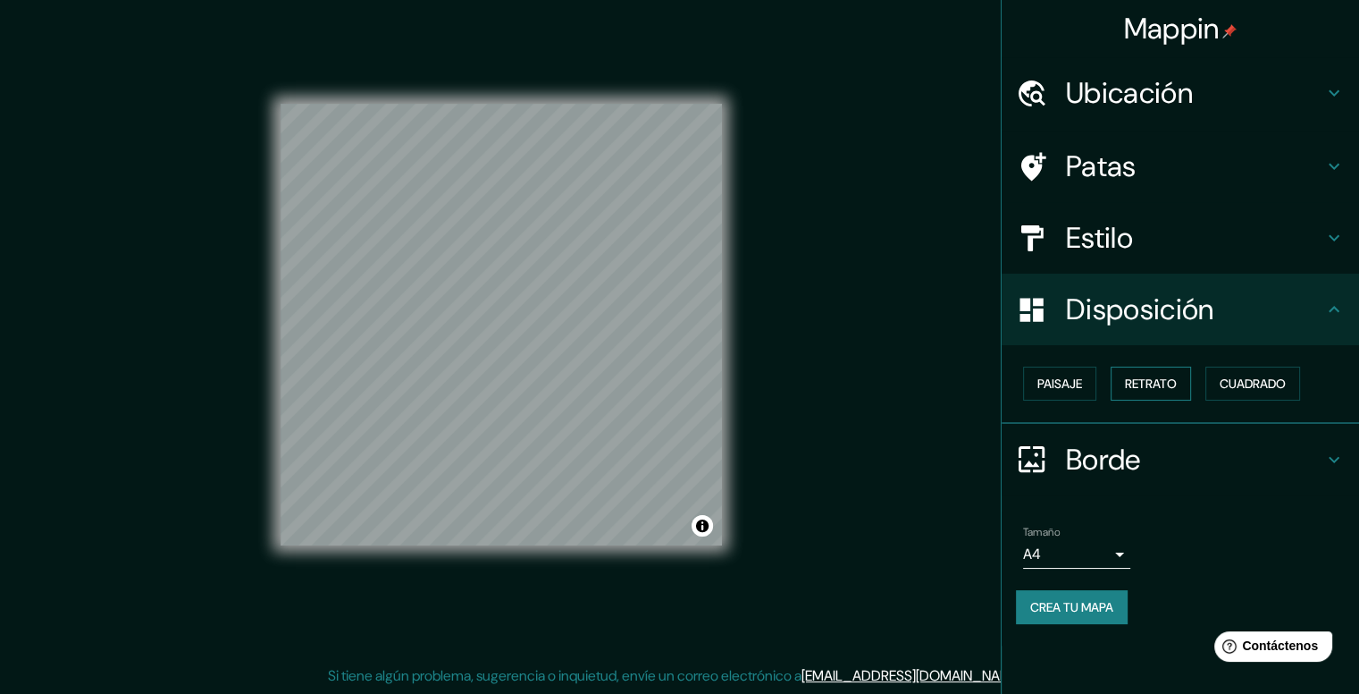
click at [1163, 387] on font "Retrato" at bounding box center [1151, 383] width 52 height 16
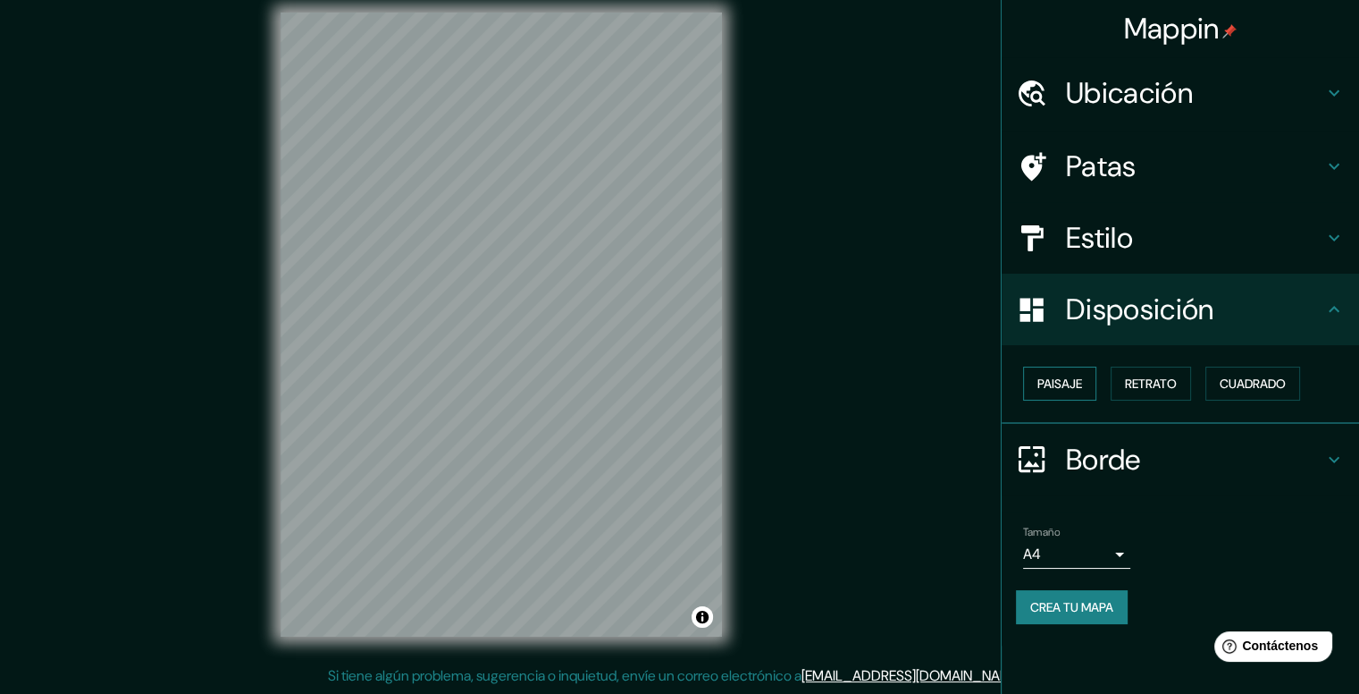
click at [1062, 377] on font "Paisaje" at bounding box center [1060, 383] width 45 height 16
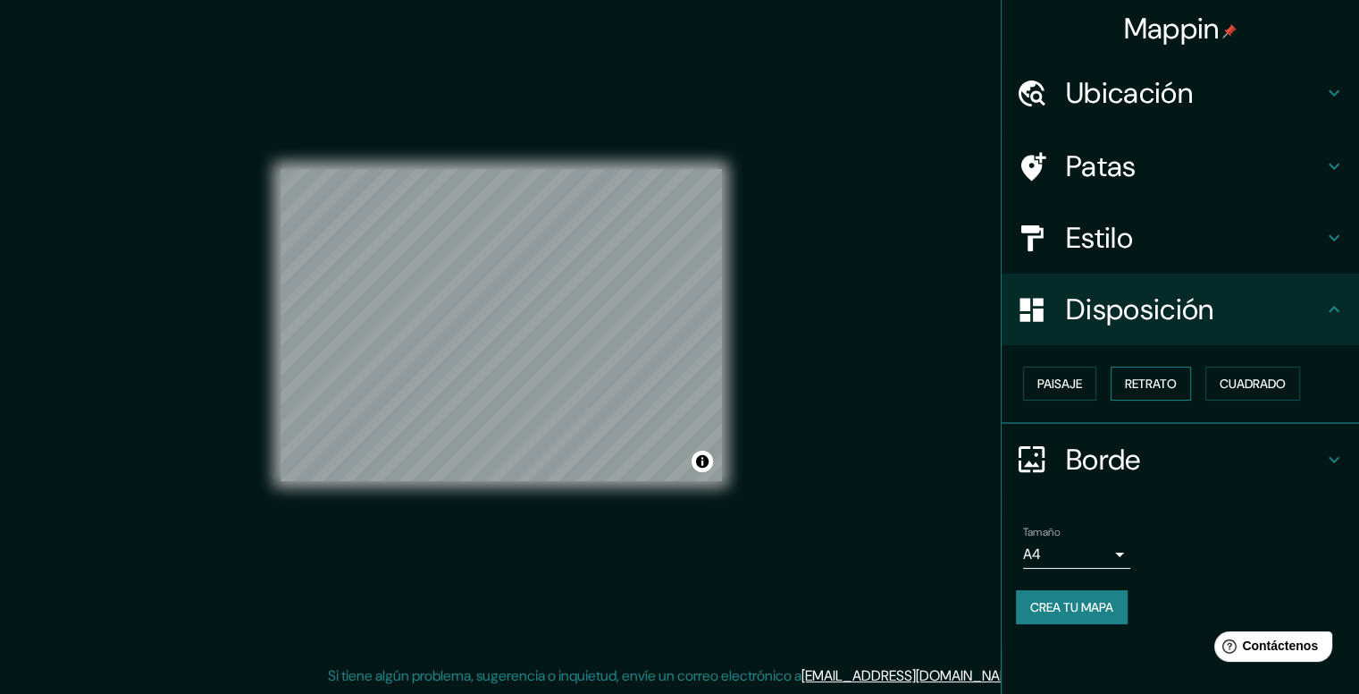
click at [1130, 380] on font "Retrato" at bounding box center [1151, 383] width 52 height 16
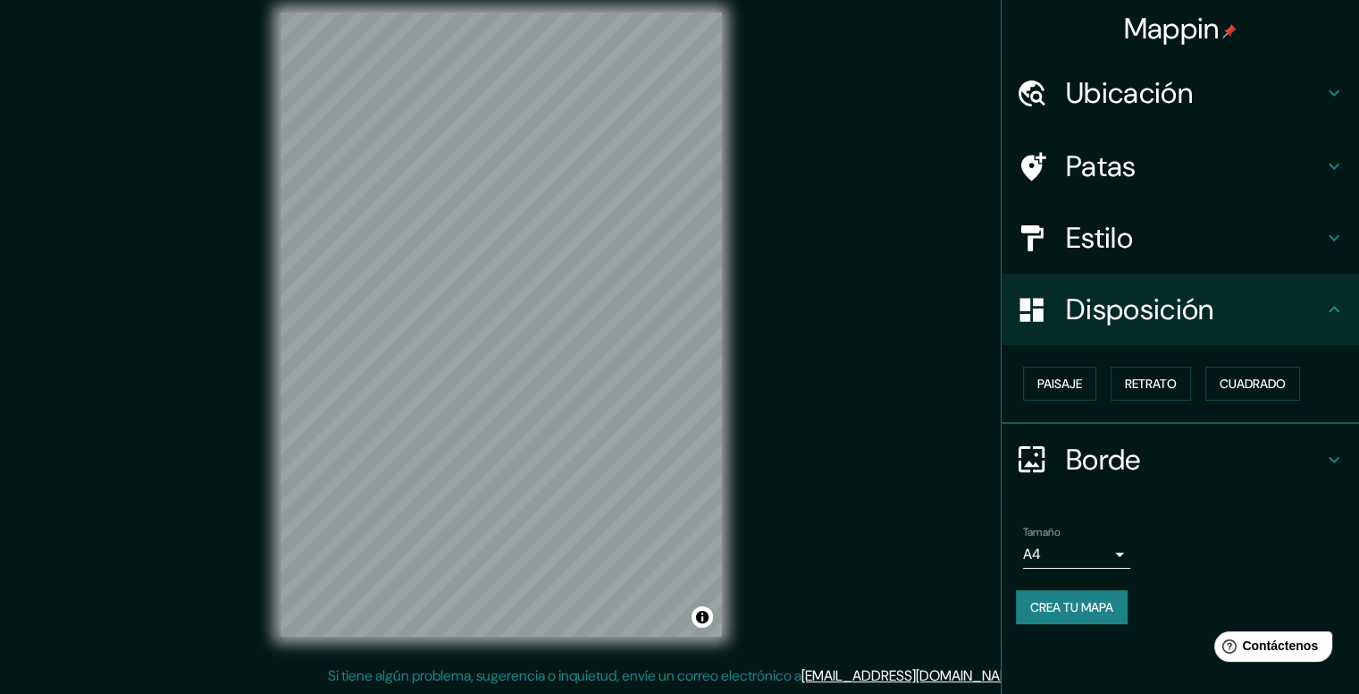
click at [1118, 435] on div "Borde" at bounding box center [1180, 459] width 357 height 71
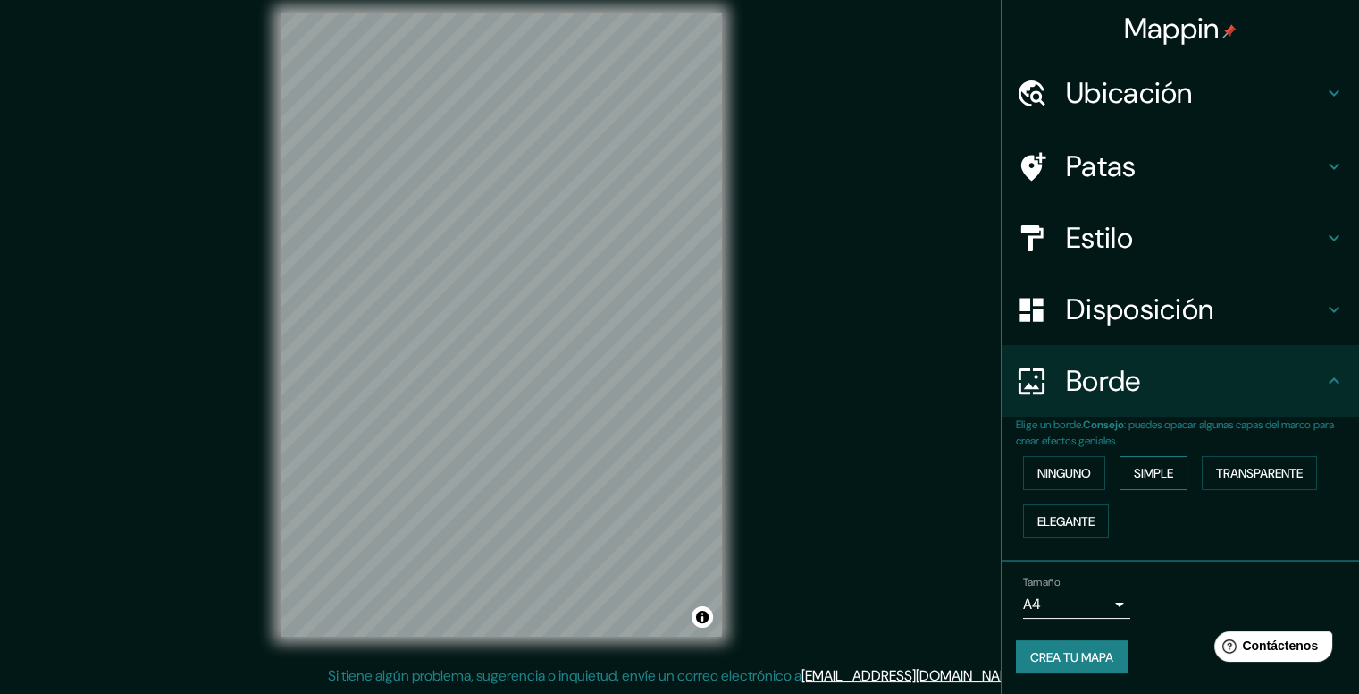
click at [1138, 475] on font "Simple" at bounding box center [1153, 473] width 39 height 16
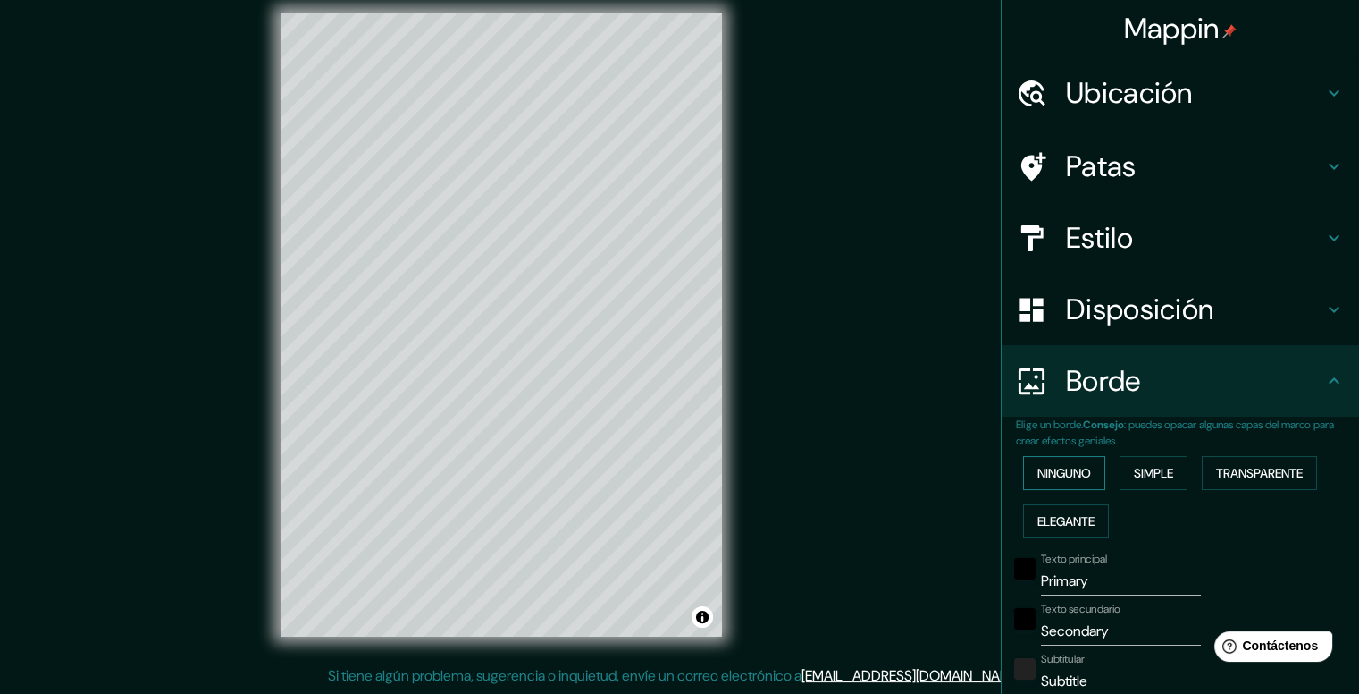
click at [1072, 475] on font "Ninguno" at bounding box center [1065, 473] width 54 height 16
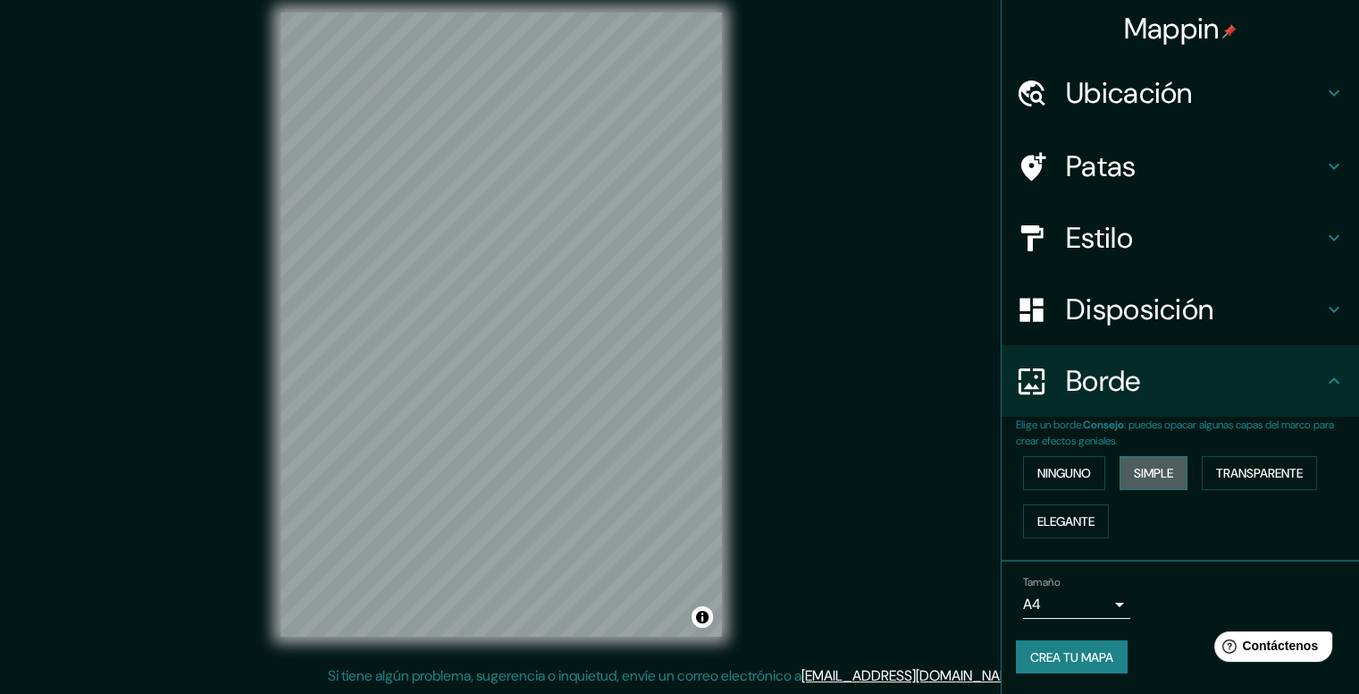
click at [1133, 470] on button "Simple" at bounding box center [1154, 473] width 68 height 34
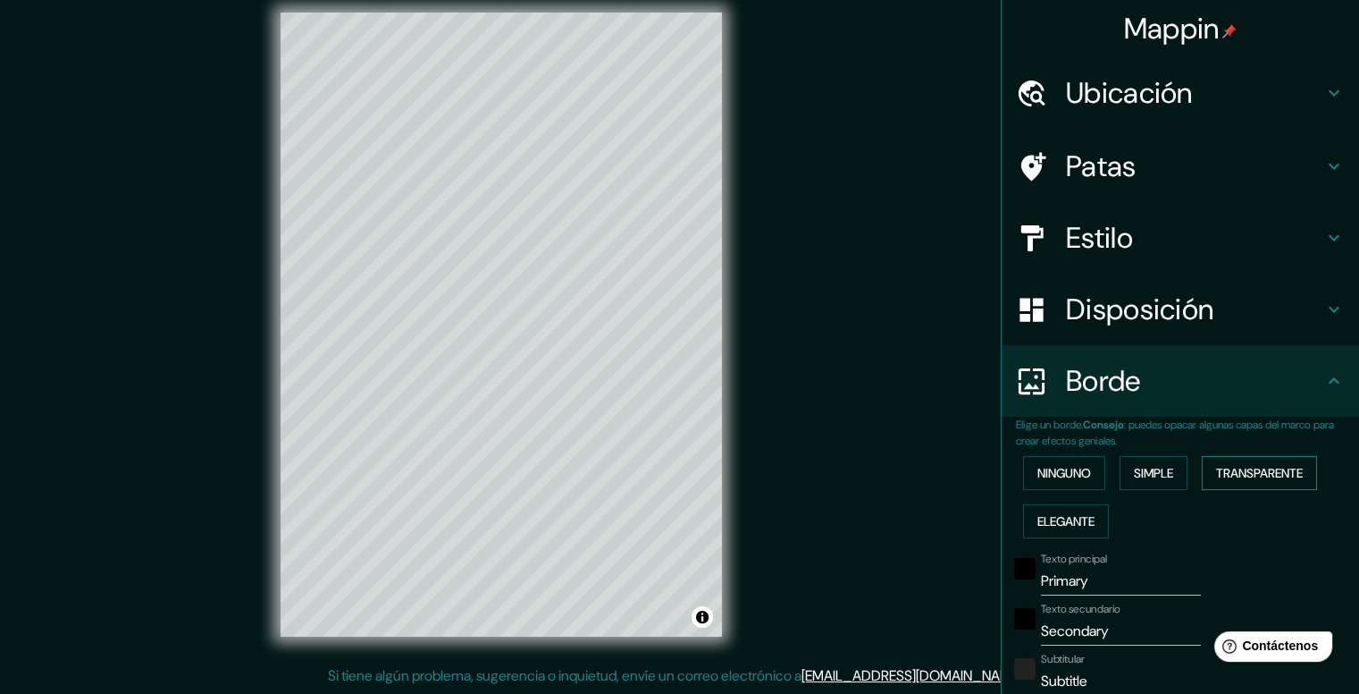
click at [1241, 469] on font "Transparente" at bounding box center [1259, 473] width 87 height 16
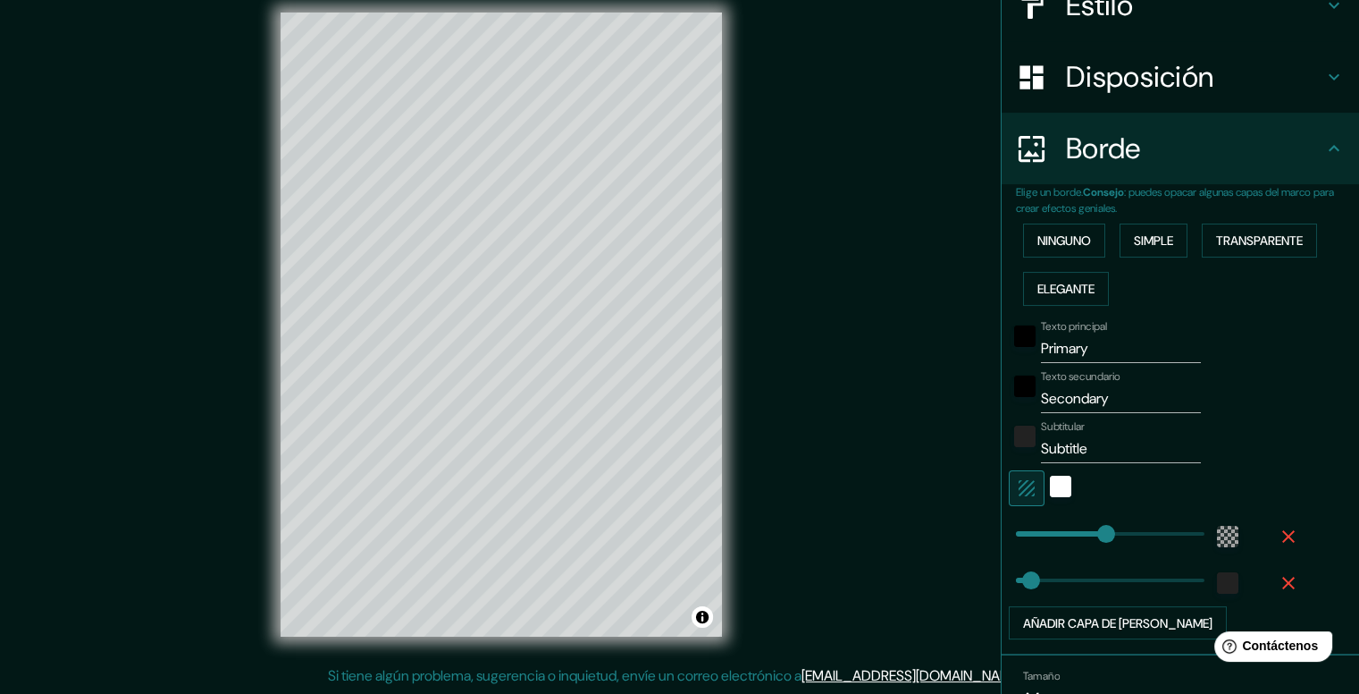
scroll to position [268, 0]
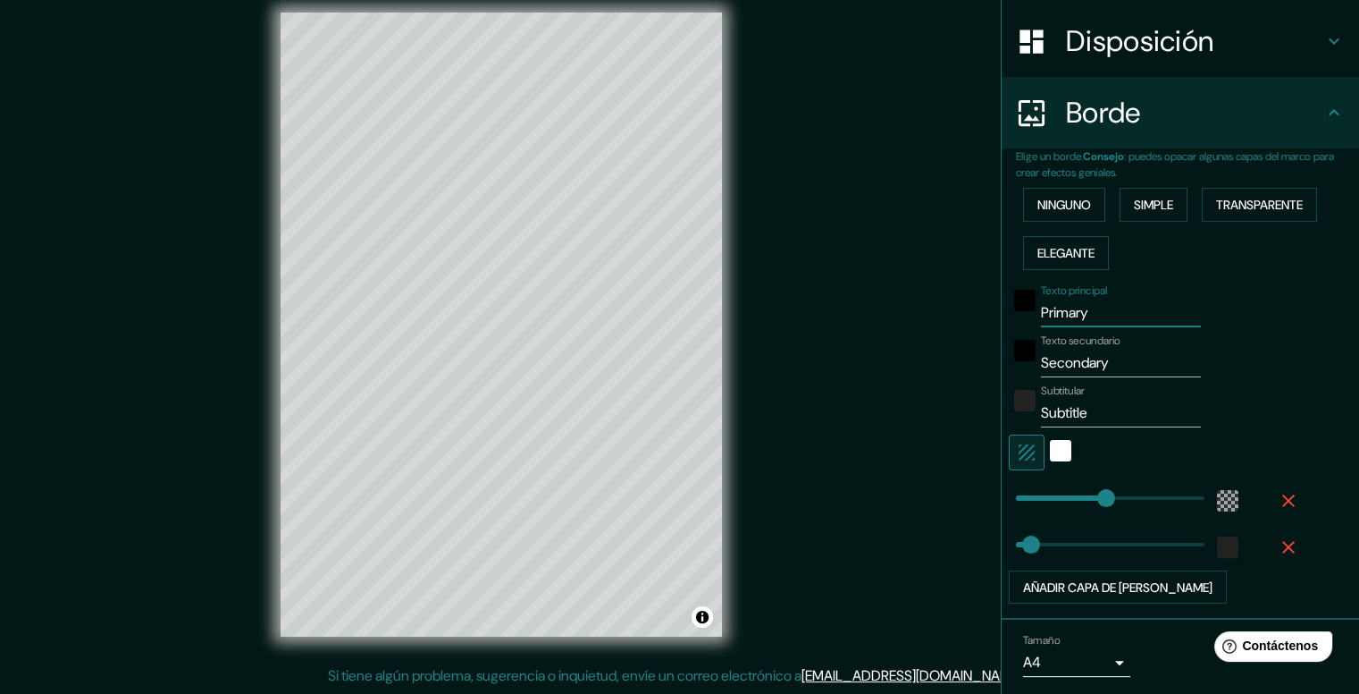
drag, startPoint x: 1103, startPoint y: 311, endPoint x: 1030, endPoint y: 319, distance: 73.7
click at [1041, 319] on input "Primary" at bounding box center [1121, 313] width 160 height 29
type input "S"
type input "237"
type input "40"
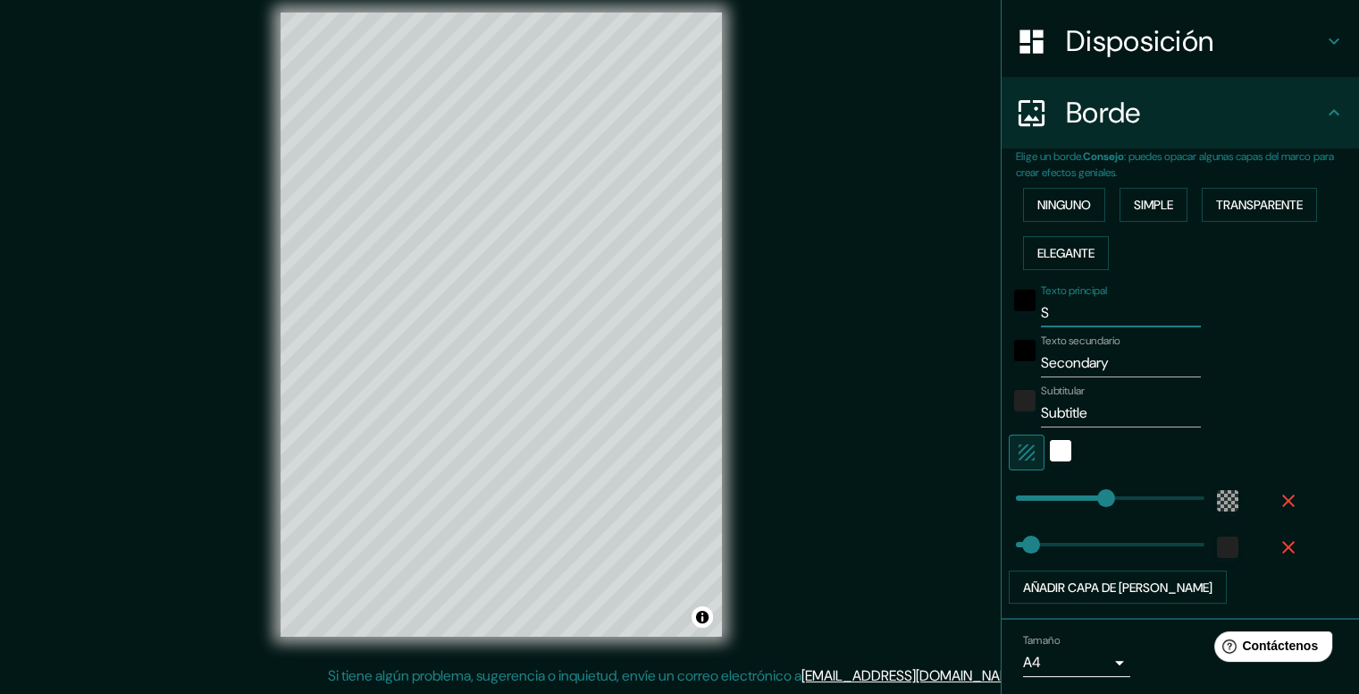
type input "SE"
type input "237"
type input "40"
type input "SEC"
type input "237"
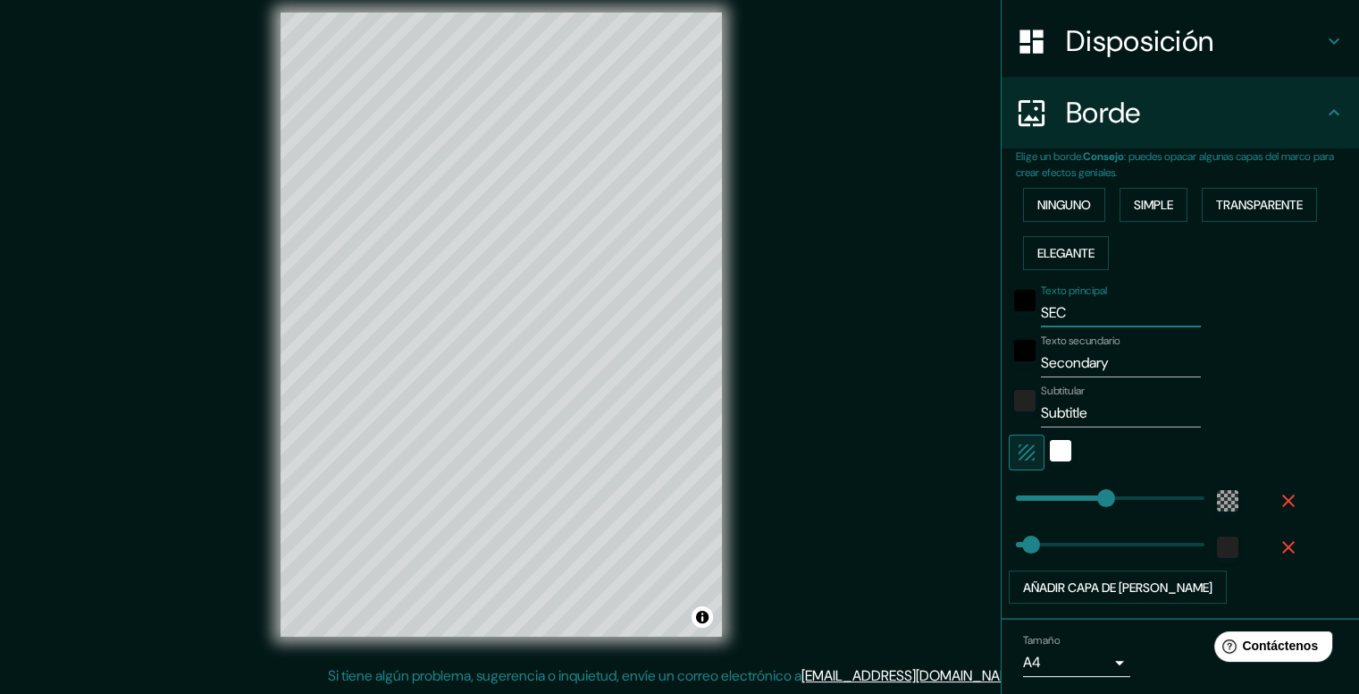
type input "40"
type input "SECTO"
type input "237"
type input "40"
type input "SECTOR"
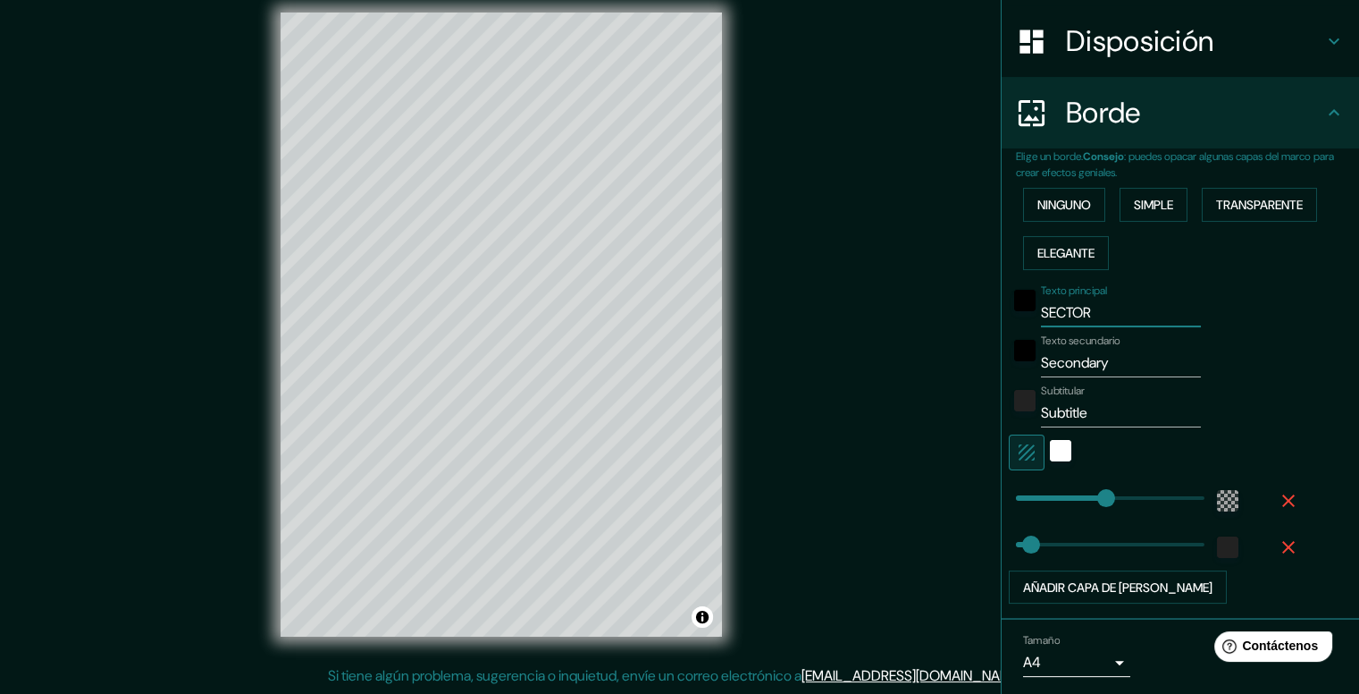
type input "237"
type input "40"
type input "SECTOR CH"
type input "237"
type input "40"
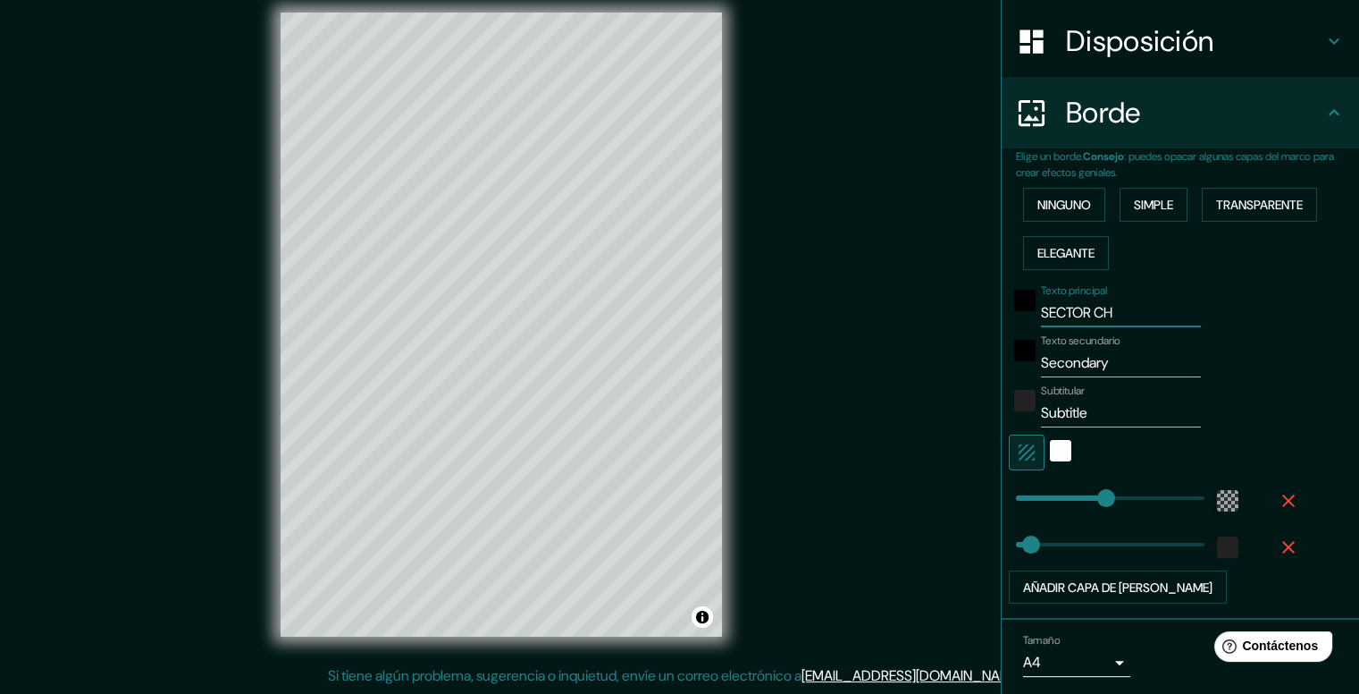
type input "SECTOR CHA"
type input "237"
type input "40"
type input "SECTOR CHAP"
type input "237"
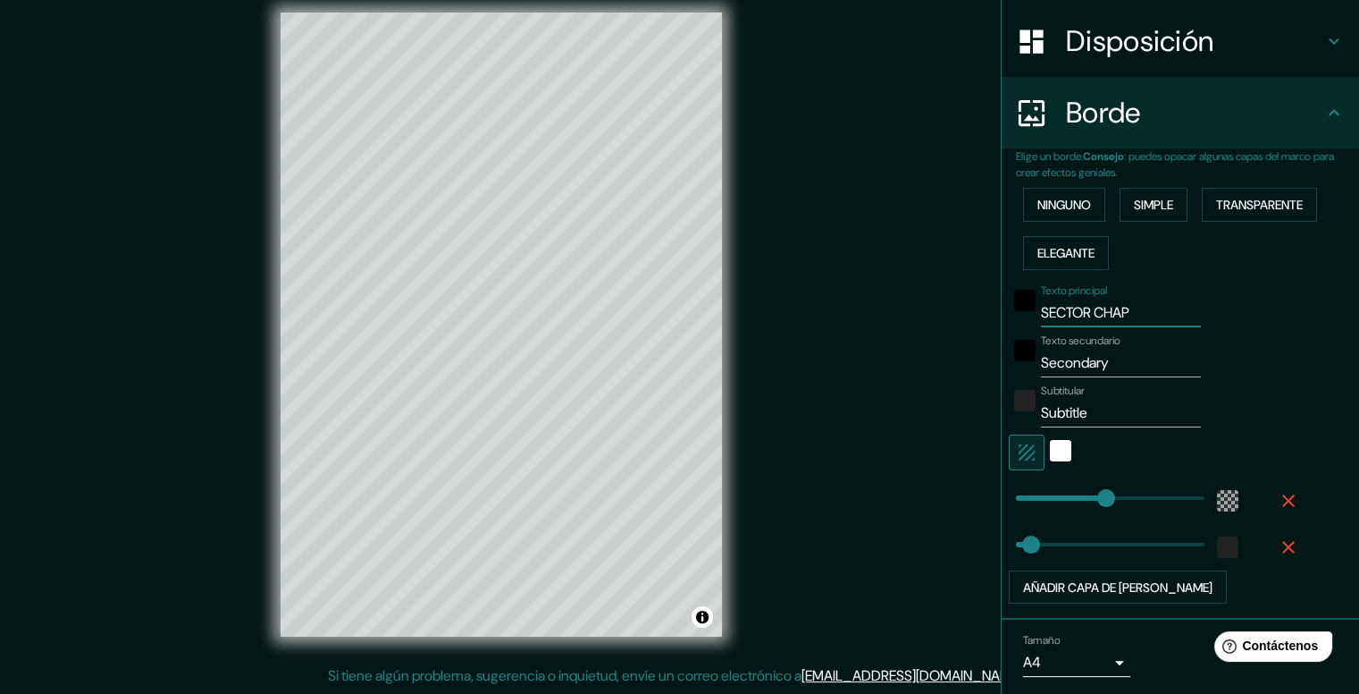
type input "40"
type input "SECTOR [PERSON_NAME]"
type input "237"
type input "40"
type input "SECTOR CHAP"
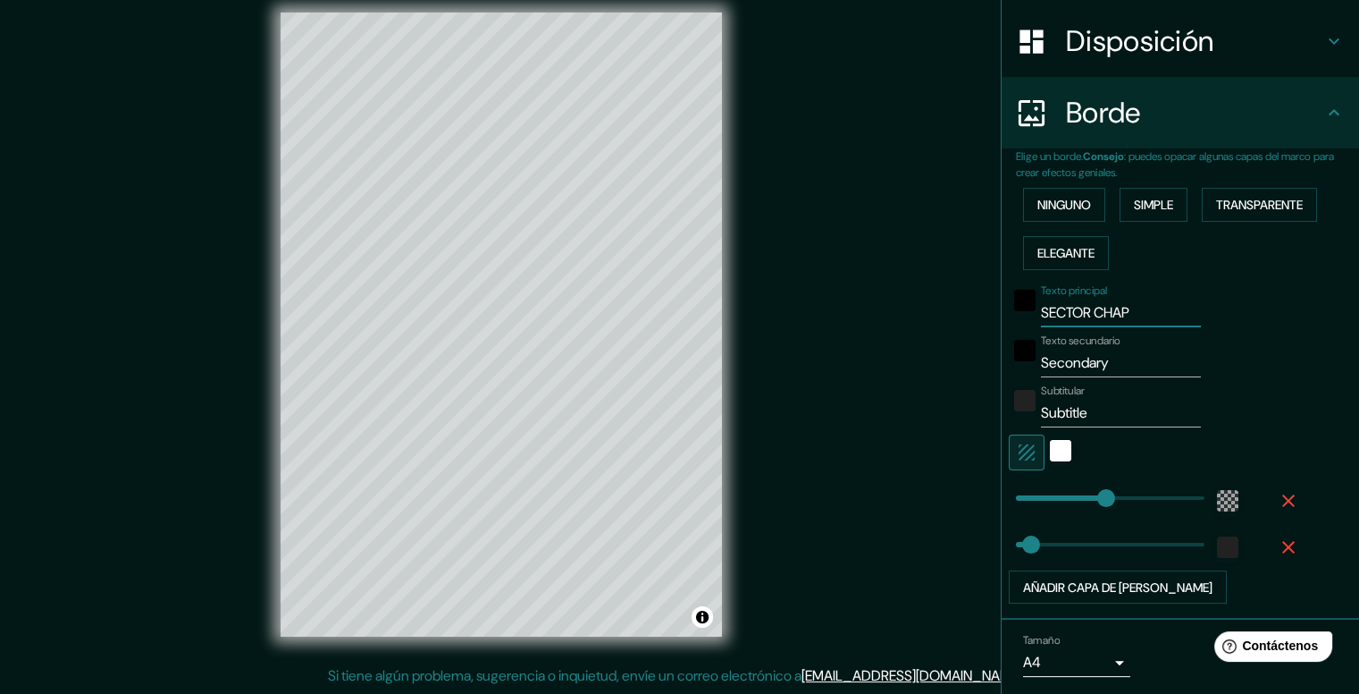
type input "237"
type input "40"
type input "SECTOR CHA"
type input "237"
type input "40"
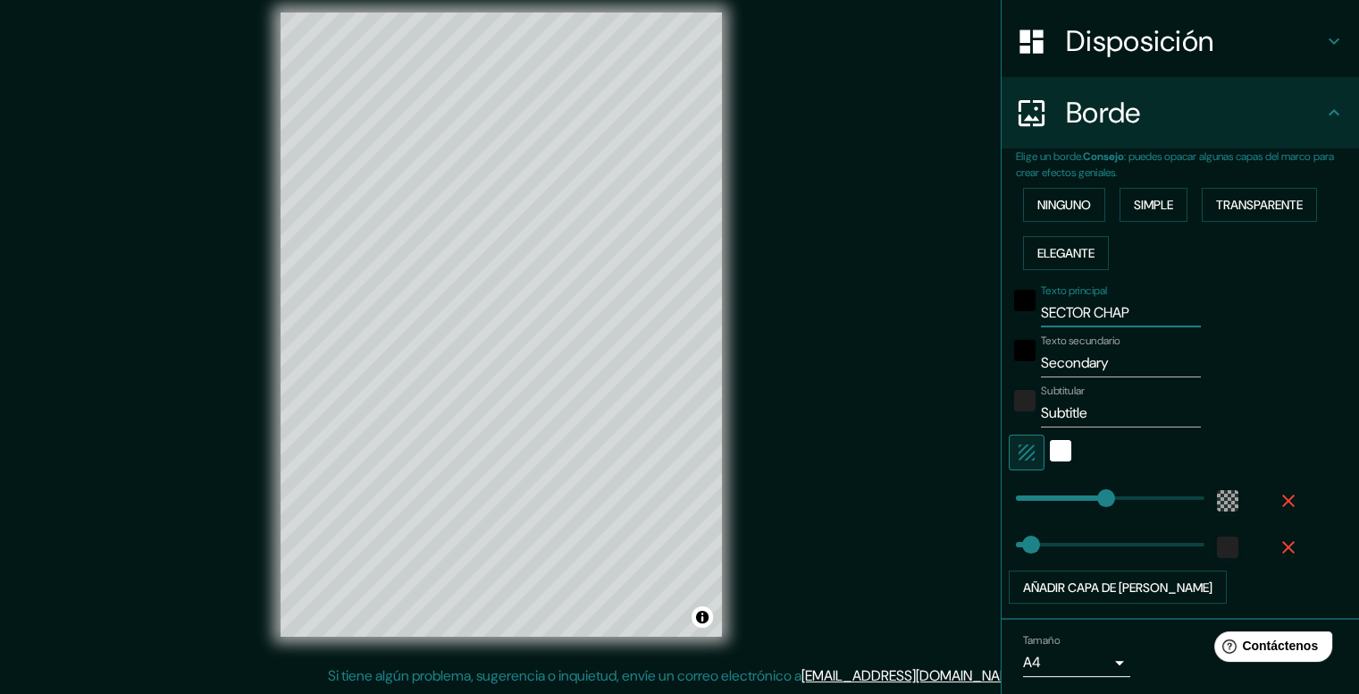
type input "SECTOR CHAPA"
type input "237"
type input "40"
type input "SECTOR CHAPAL"
type input "237"
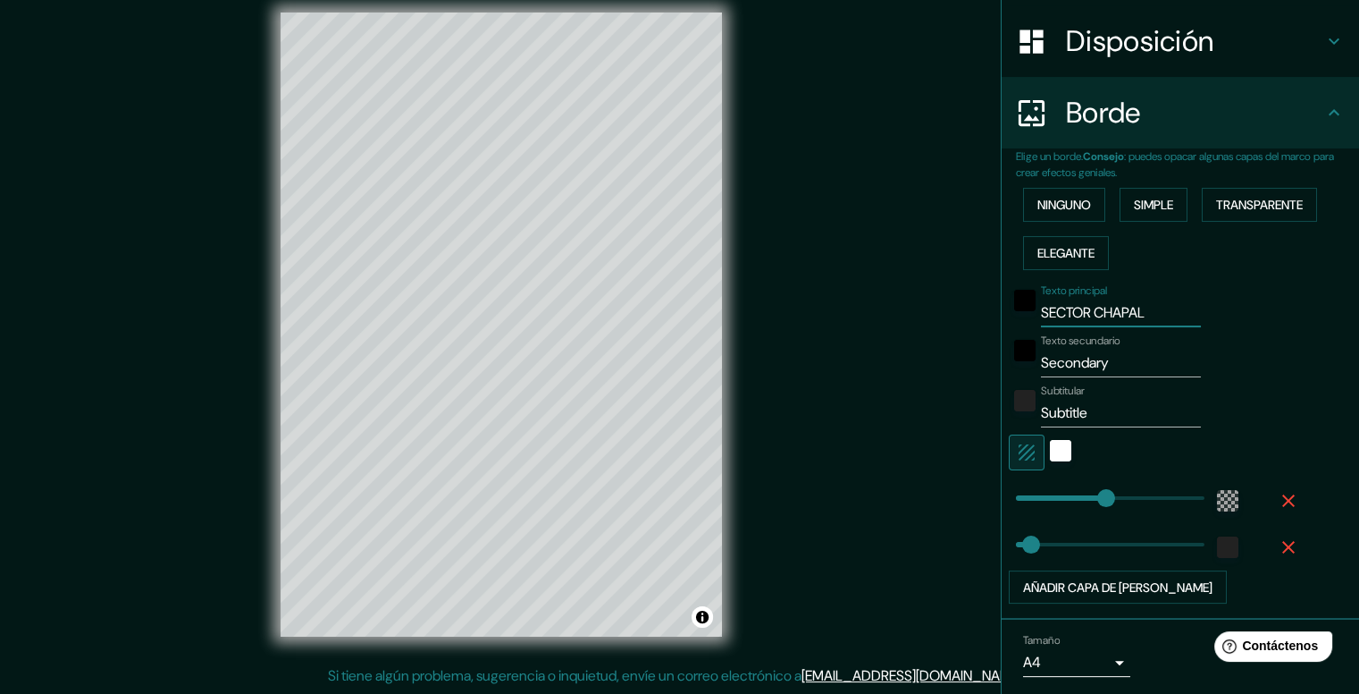
type input "40"
type input "SECTOR CHAPAL"
drag, startPoint x: 1097, startPoint y: 361, endPoint x: 1006, endPoint y: 380, distance: 93.1
click at [1016, 380] on div "Texto principal SECTOR CHAPAL Texto secundario Secondary Subtitular Subtitle Añ…" at bounding box center [1159, 440] width 286 height 327
type input "GR"
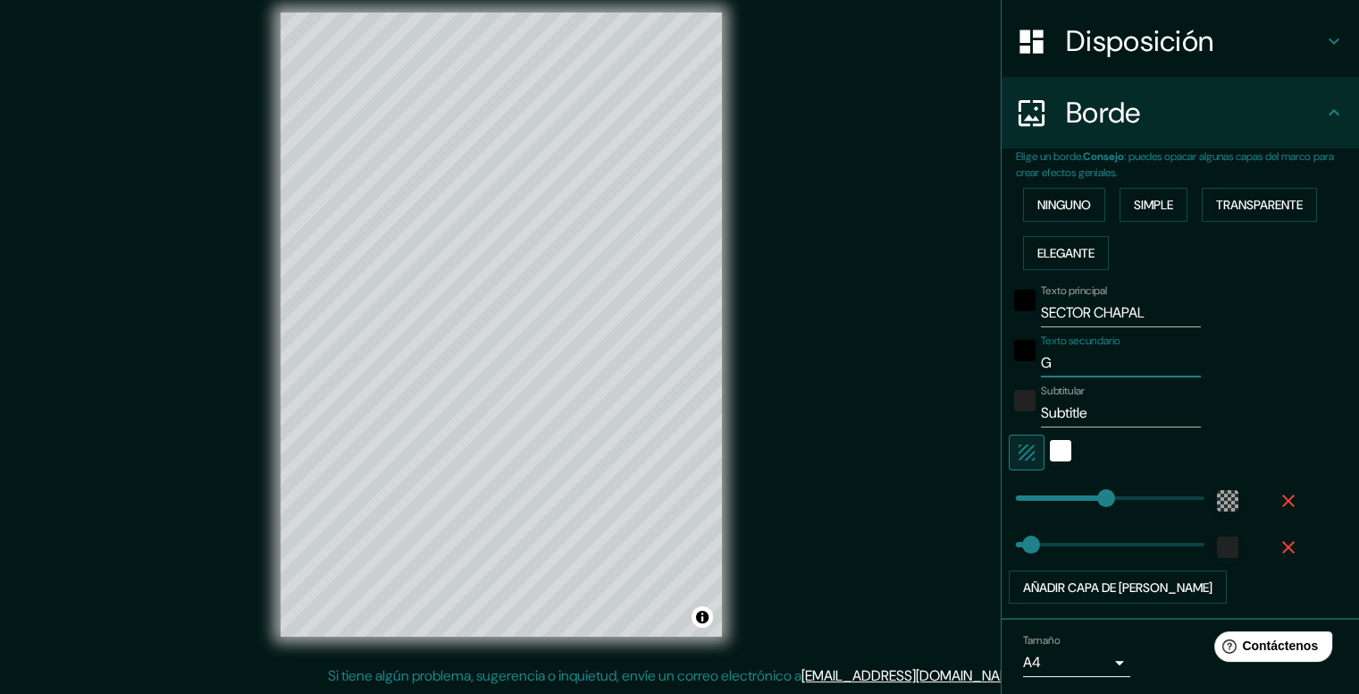
type input "237"
type input "40"
type input "GRU"
type input "237"
type input "40"
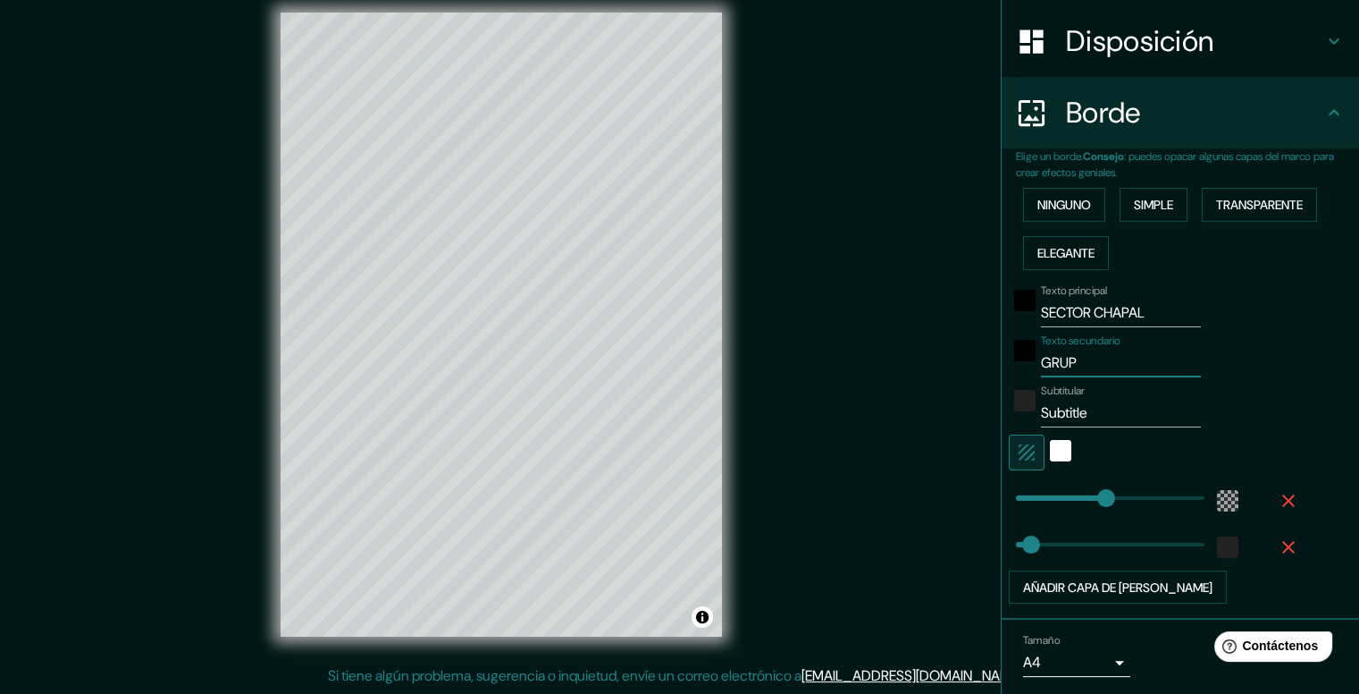
type input "GRUPO"
type input "237"
type input "40"
type input "GRUPO"
type input "237"
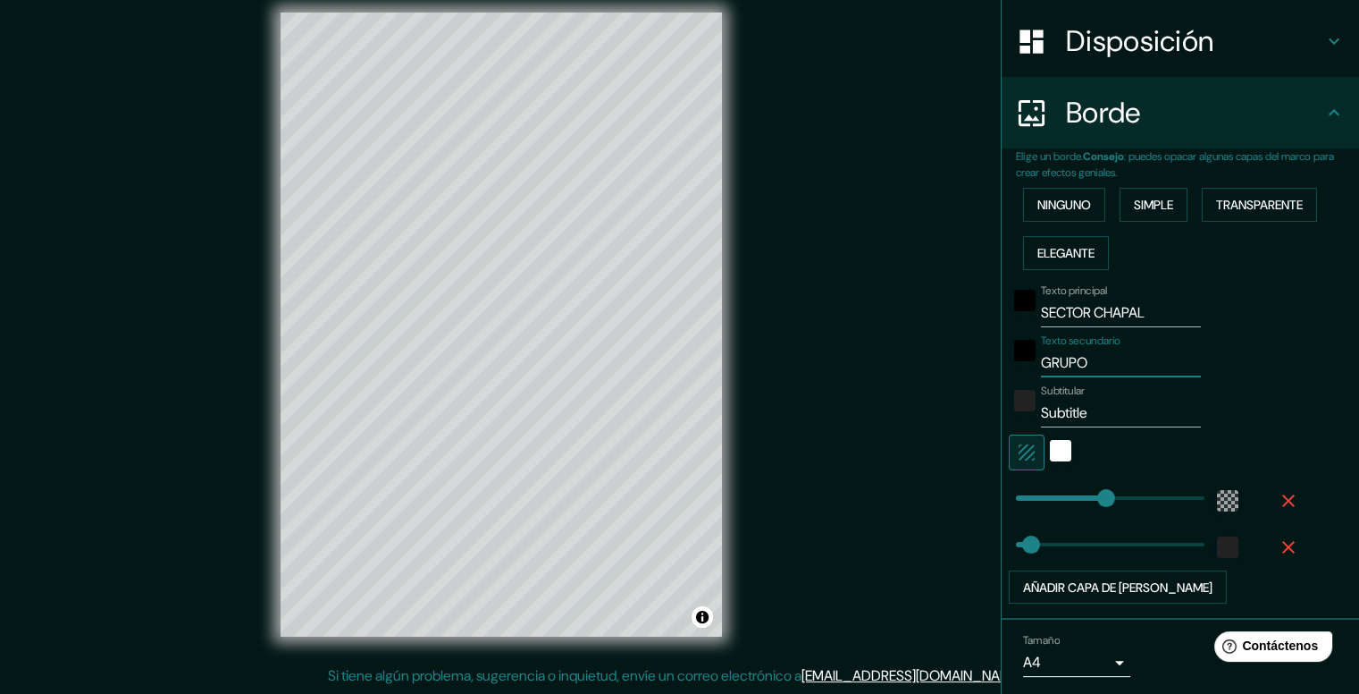
type input "40"
type input "GRUPO 2"
type input "237"
type input "40"
type input "GRUPO 2"
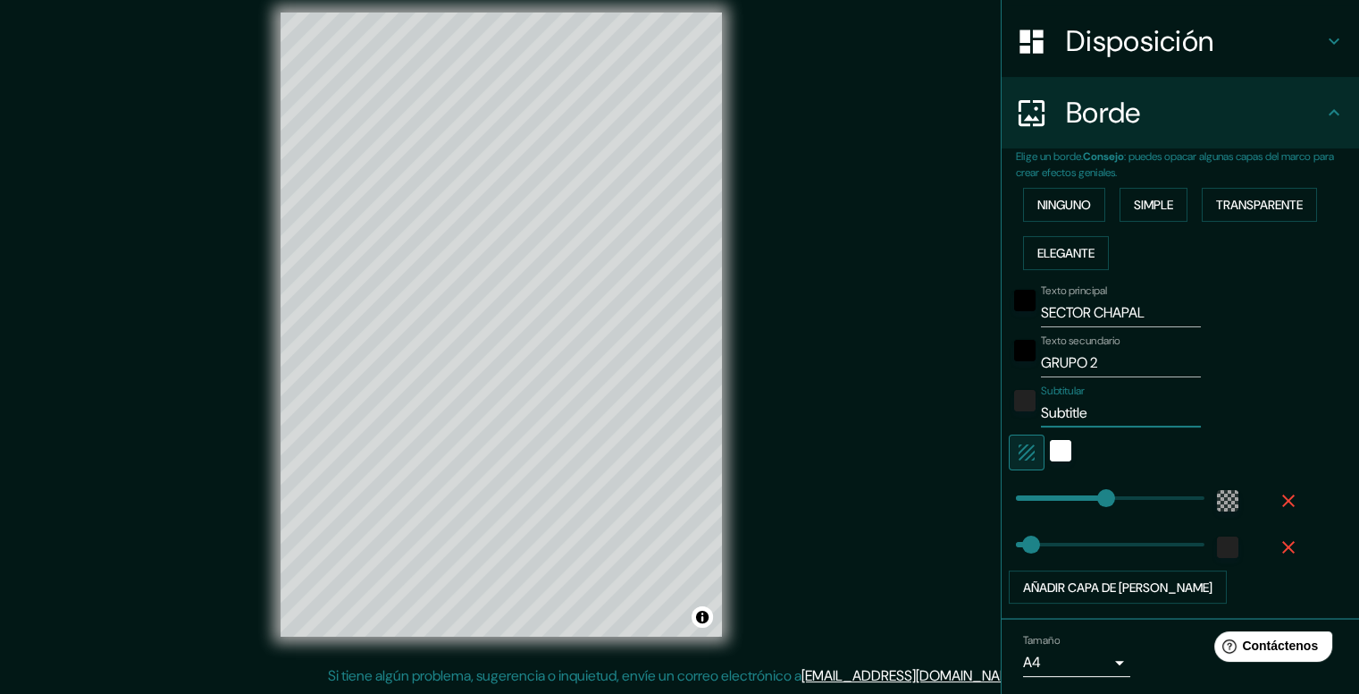
drag, startPoint x: 1080, startPoint y: 415, endPoint x: 1029, endPoint y: 417, distance: 51.0
click at [1041, 417] on input "Subtitle" at bounding box center [1121, 413] width 160 height 29
type input "237"
type input "40"
type input "AN"
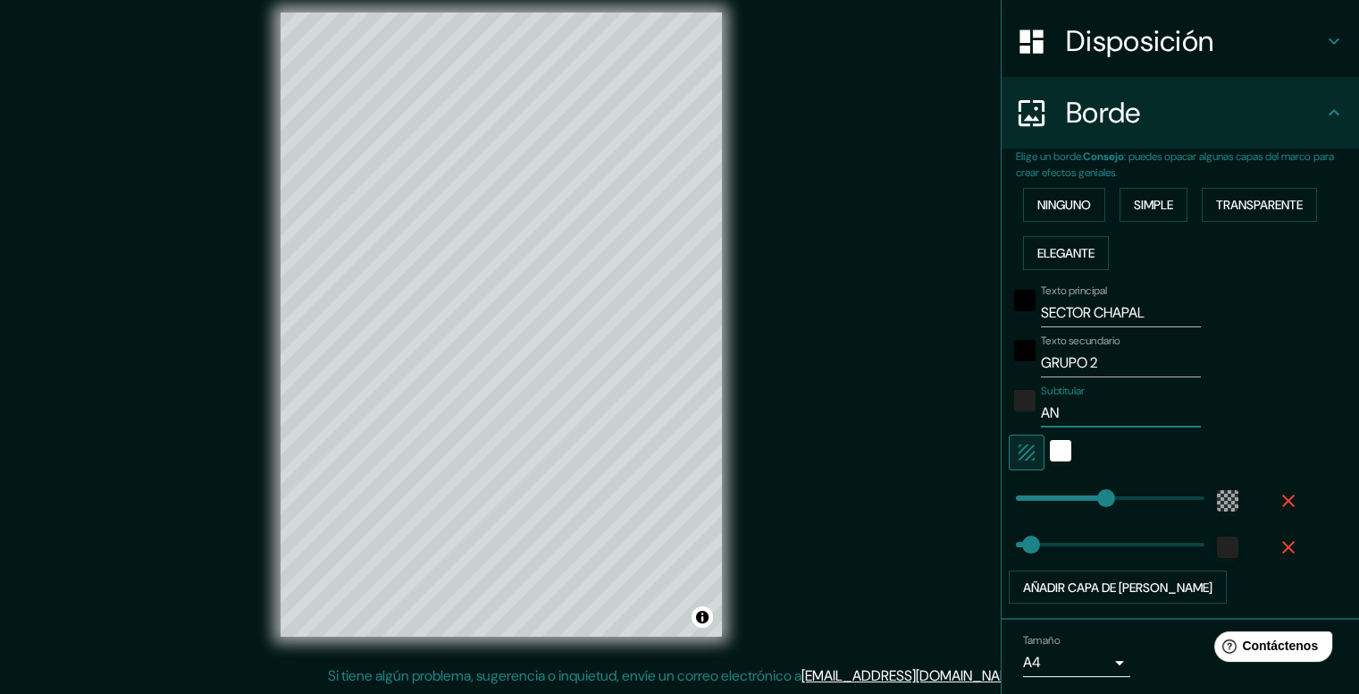
type input "237"
type input "40"
type input "ANDER"
type input "237"
type input "40"
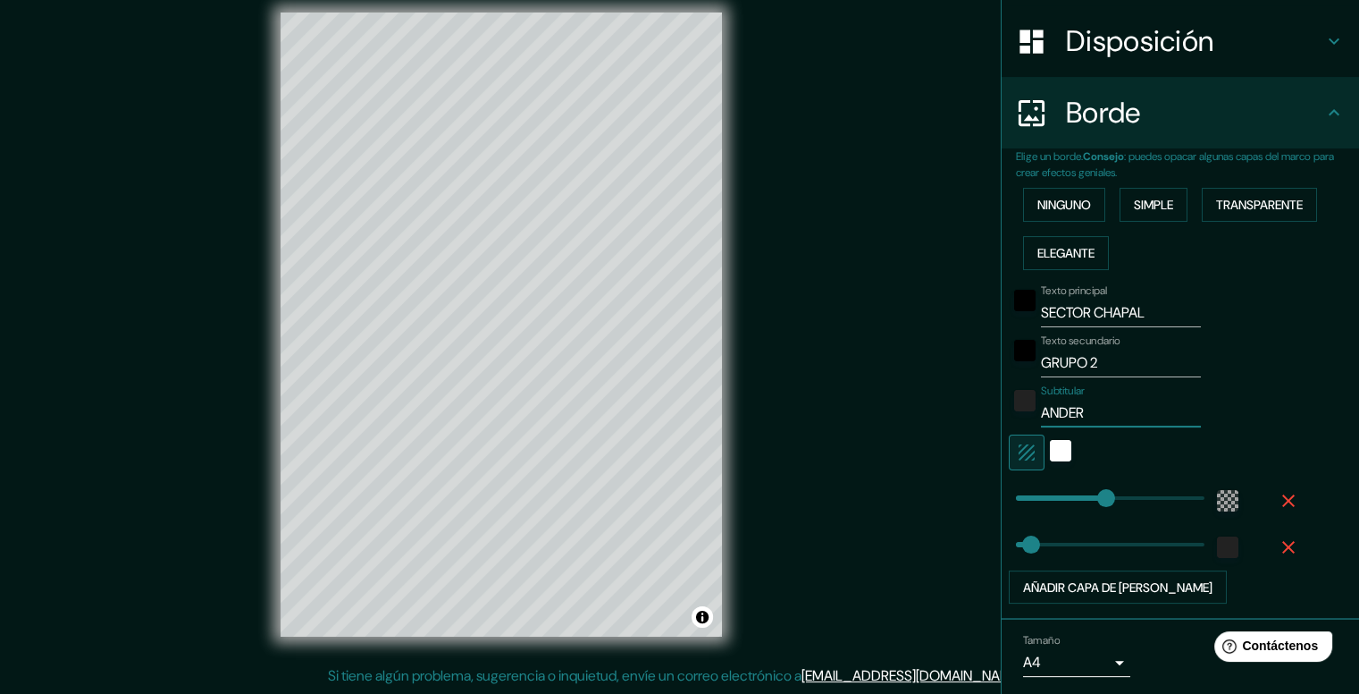
type input "ANDERS"
type input "237"
type input "40"
type input "ANDERSO"
type input "237"
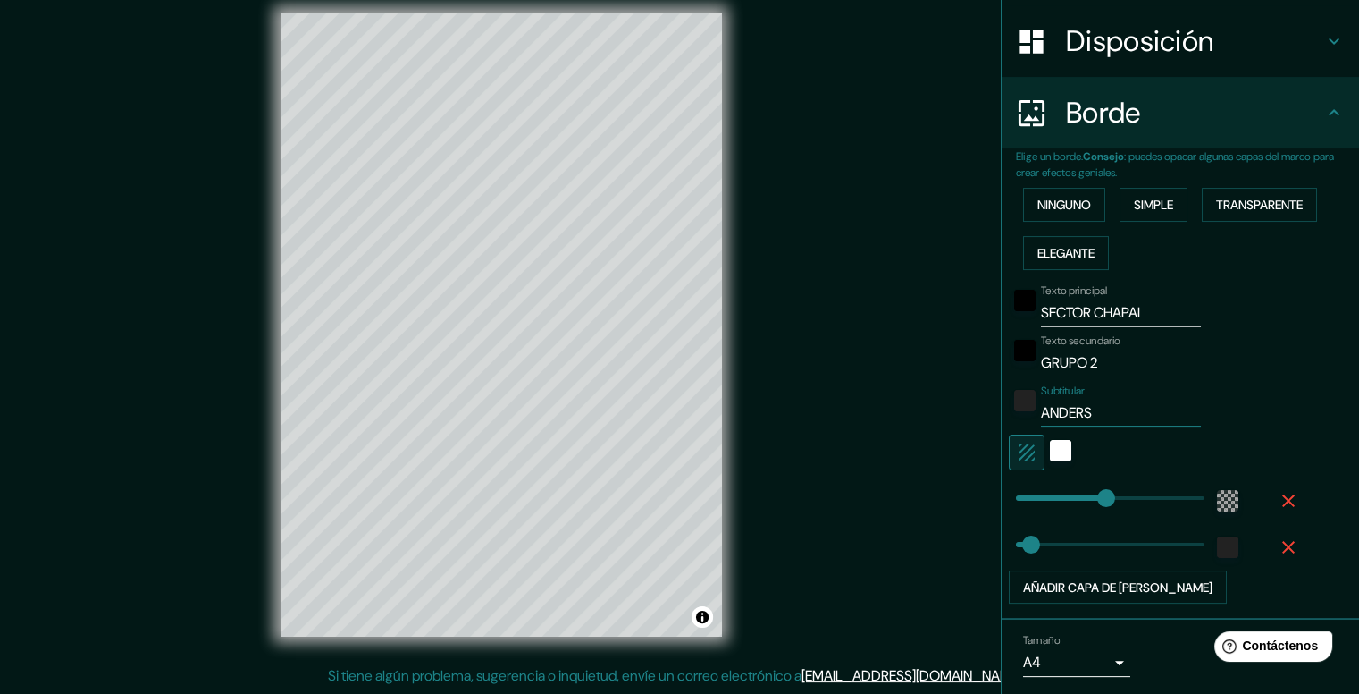
type input "40"
type input "[PERSON_NAME]"
type input "237"
type input "40"
type input "[PERSON_NAME]"
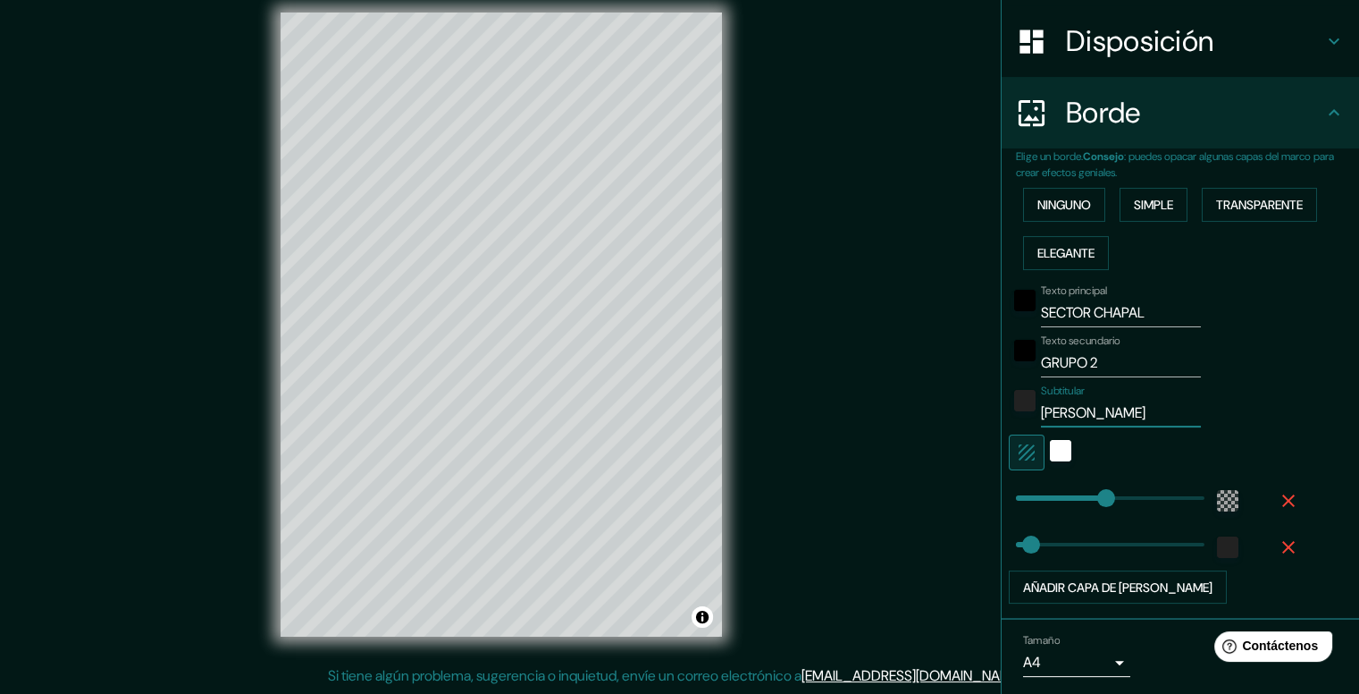
type input "237"
type input "40"
type input "[PERSON_NAME] VA"
type input "237"
type input "40"
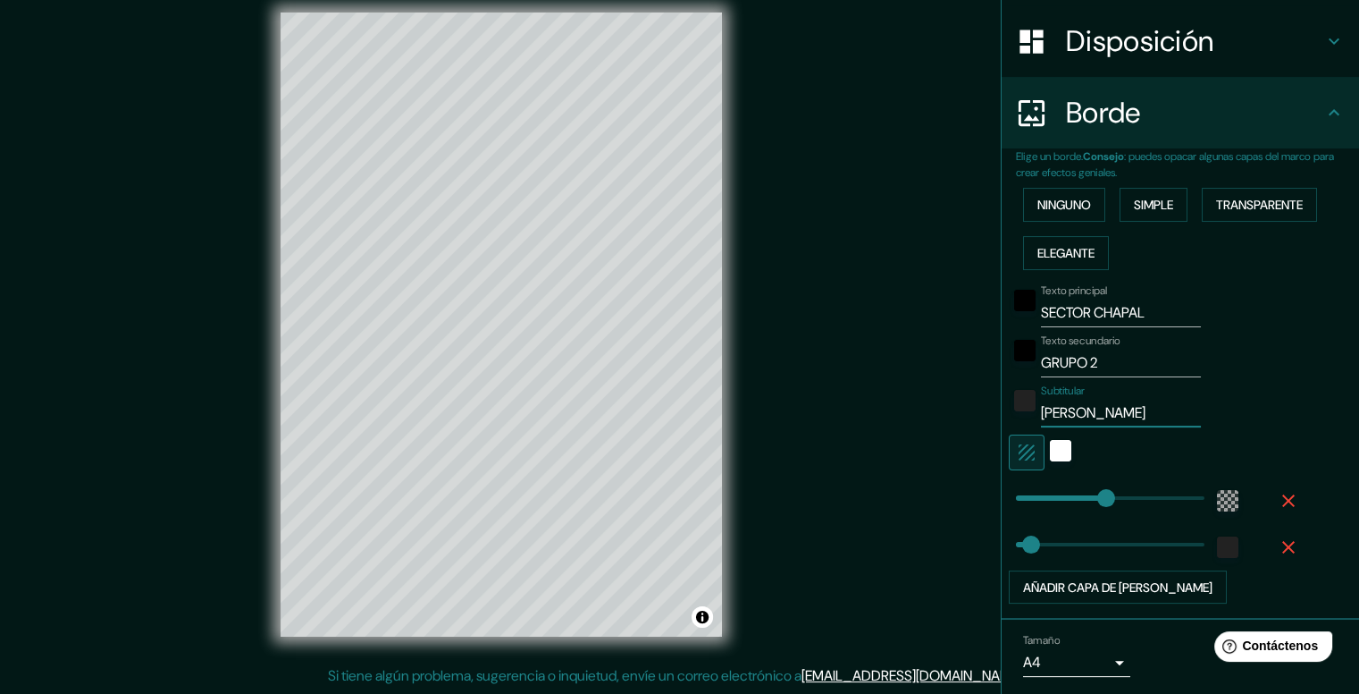
type input "[PERSON_NAME]"
type input "237"
type input "40"
type input "[PERSON_NAME] [PERSON_NAME]"
type input "237"
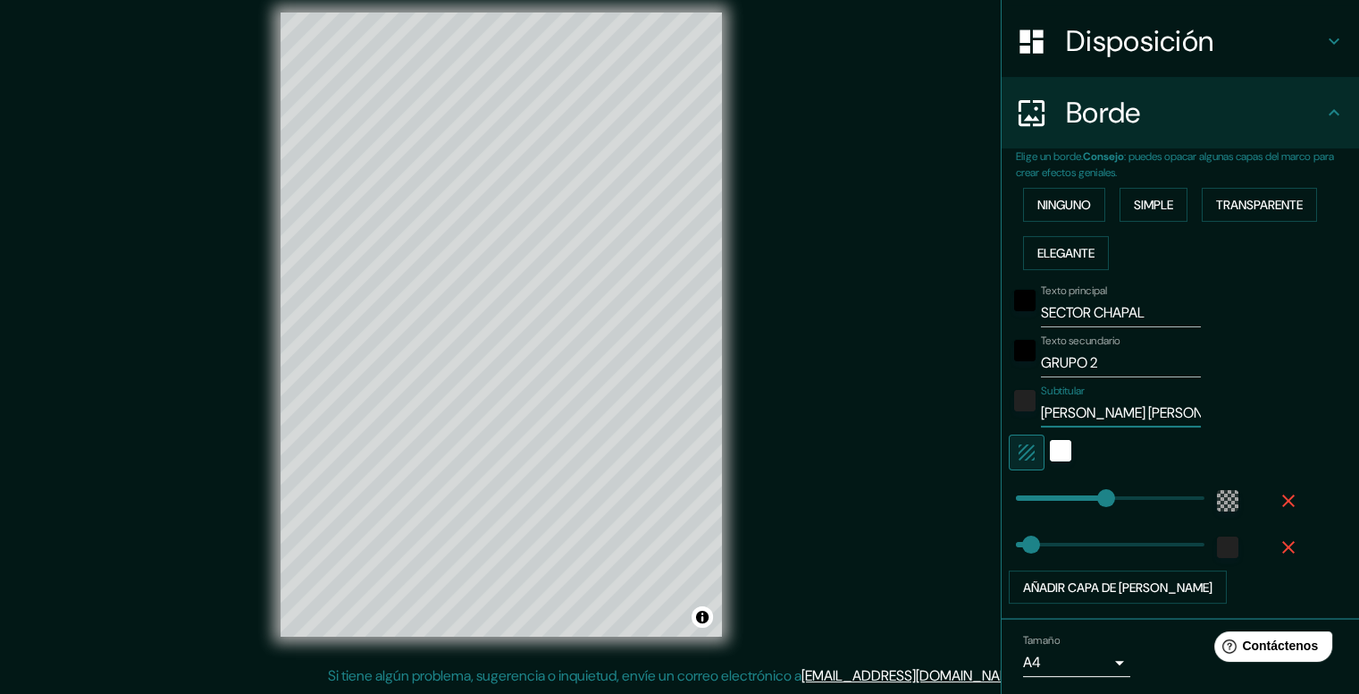
type input "40"
type input "[PERSON_NAME] [PERSON_NAME]"
type input "237"
type input "40"
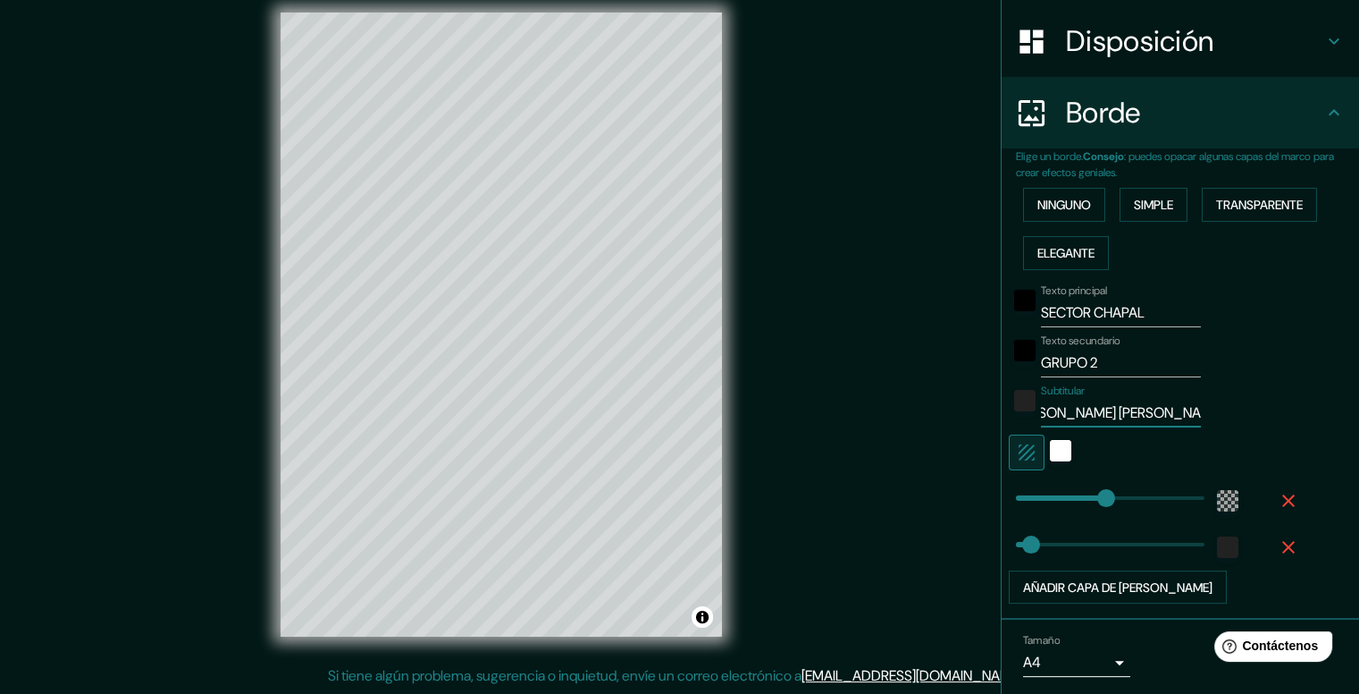
type input "[PERSON_NAME] [PERSON_NAME] L"
type input "237"
type input "40"
type input "[PERSON_NAME] [PERSON_NAME] LA"
type input "237"
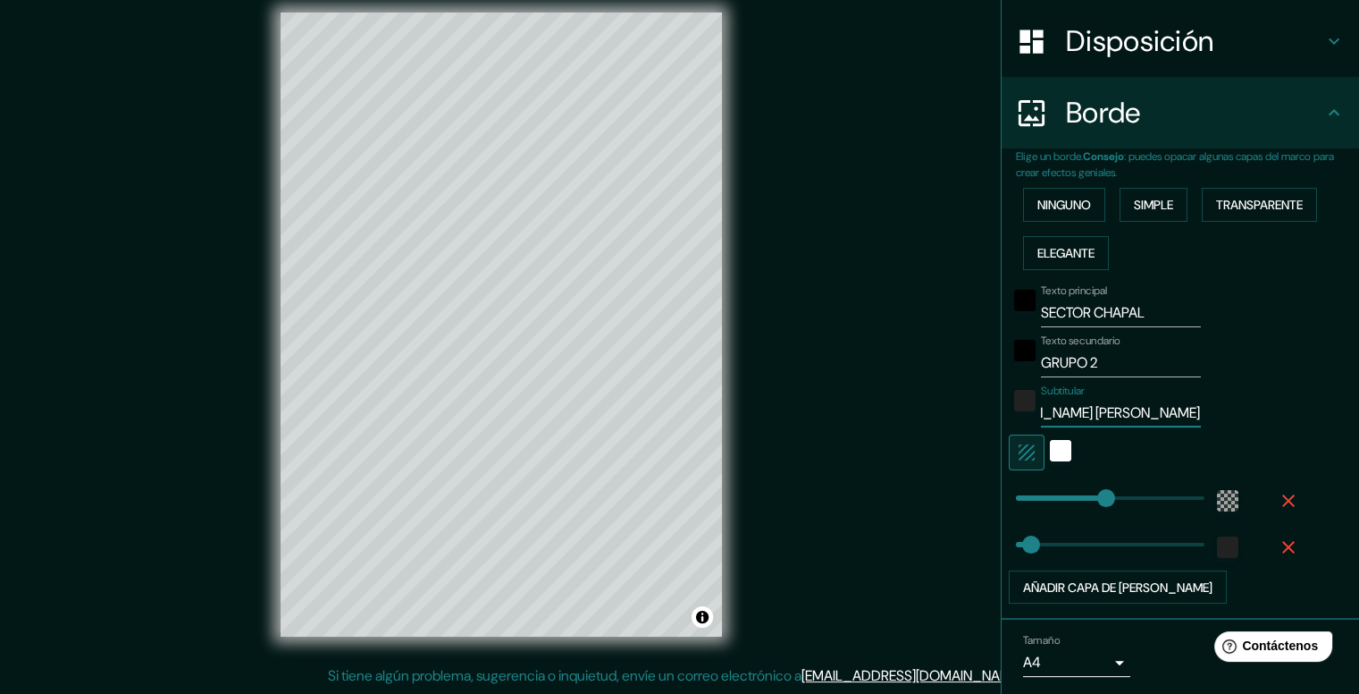
type input "40"
type input "[PERSON_NAME] [PERSON_NAME] LAS"
type input "237"
type input "40"
type input "[PERSON_NAME] [PERSON_NAME] LASS"
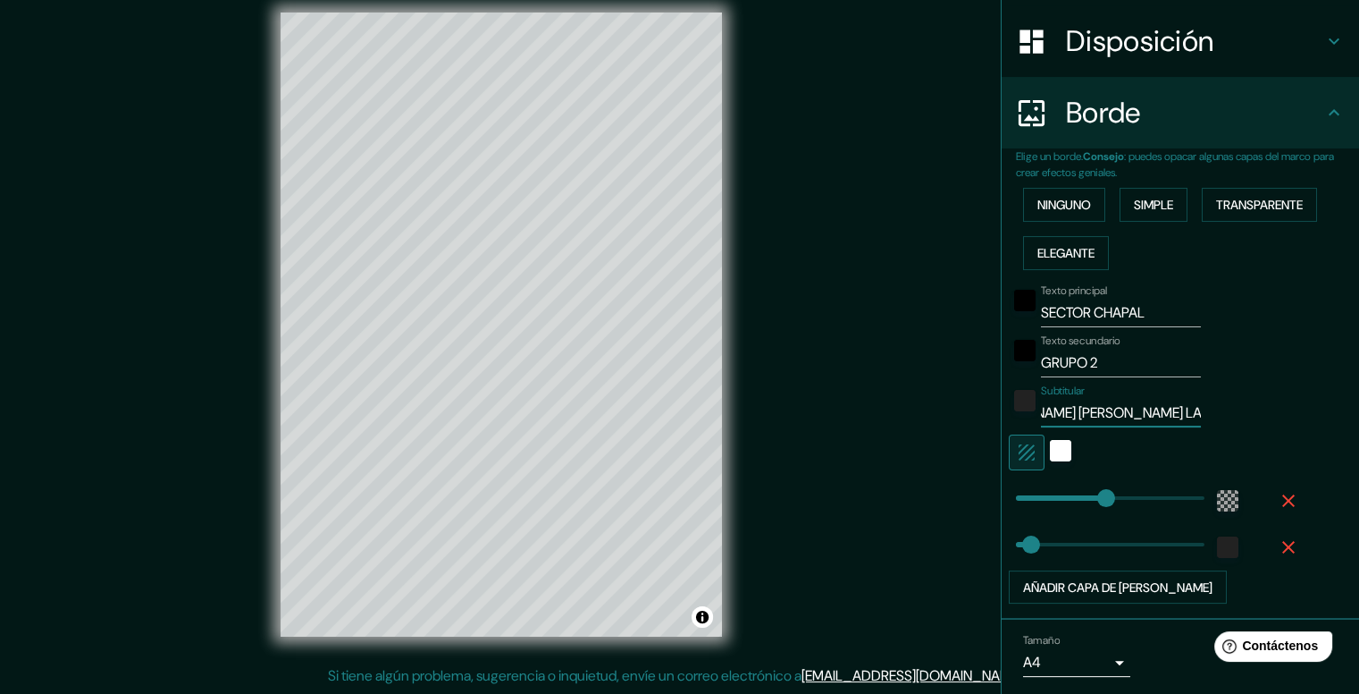
type input "237"
type input "40"
type input "[PERSON_NAME] [PERSON_NAME]"
type input "237"
type input "40"
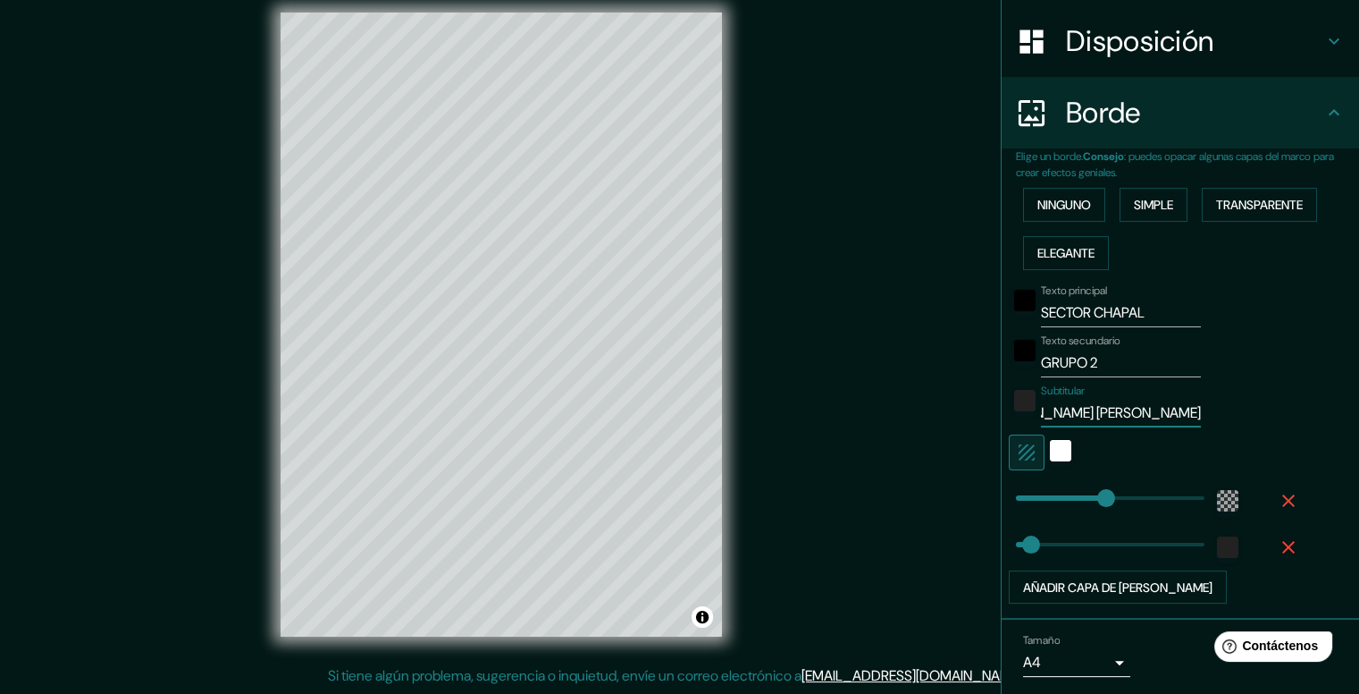
type input "[PERSON_NAME] [PERSON_NAME]"
type input "237"
type input "40"
type input "[PERSON_NAME] [PERSON_NAME]"
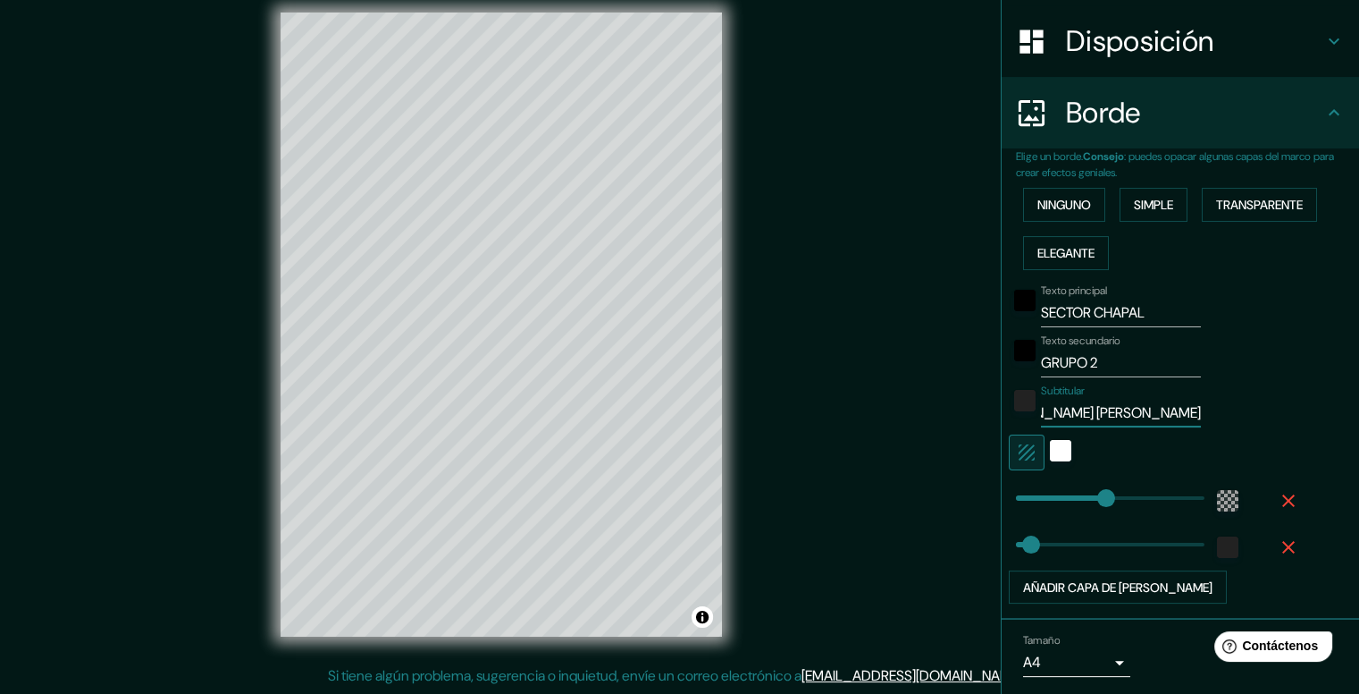
scroll to position [0, 0]
click at [897, 389] on div "Mappin Ubicación Pasto, [GEOGRAPHIC_DATA], [GEOGRAPHIC_DATA] Patas Estilo Dispo…" at bounding box center [679, 339] width 1359 height 710
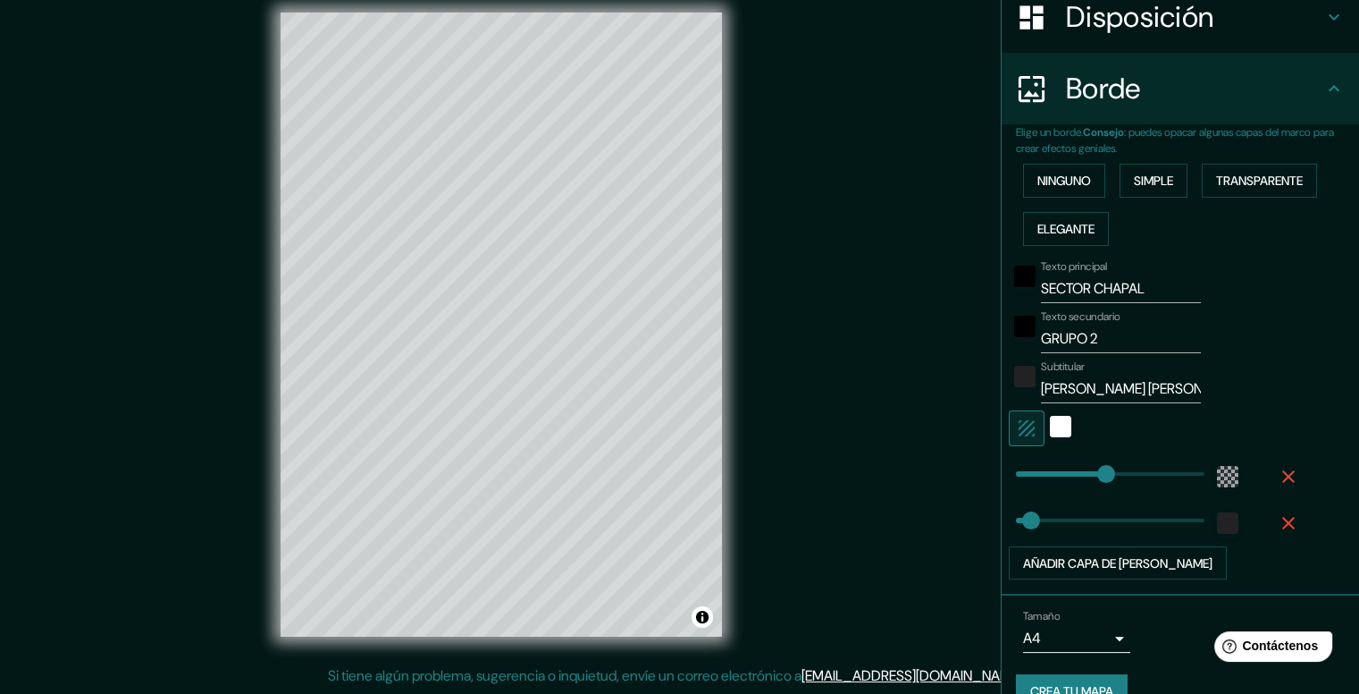
scroll to position [325, 0]
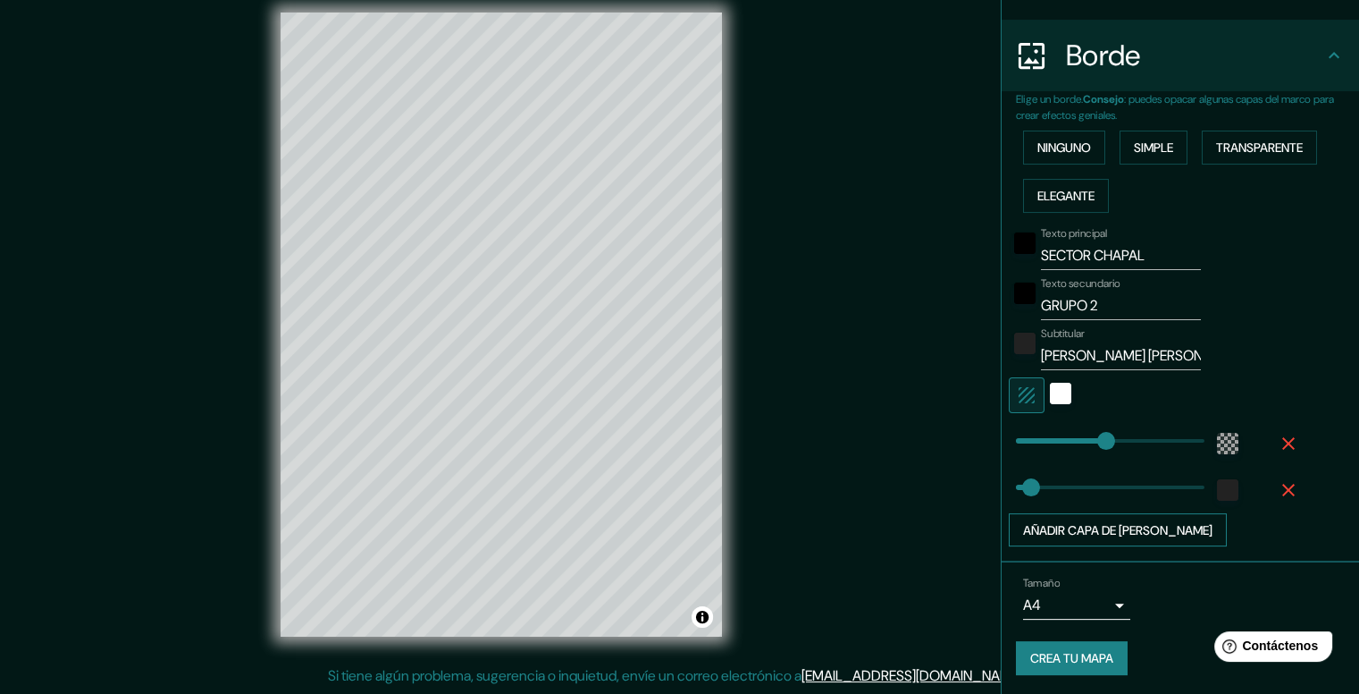
click at [1123, 526] on font "Añadir capa de [PERSON_NAME]" at bounding box center [1117, 530] width 189 height 16
type input "237"
type input "40"
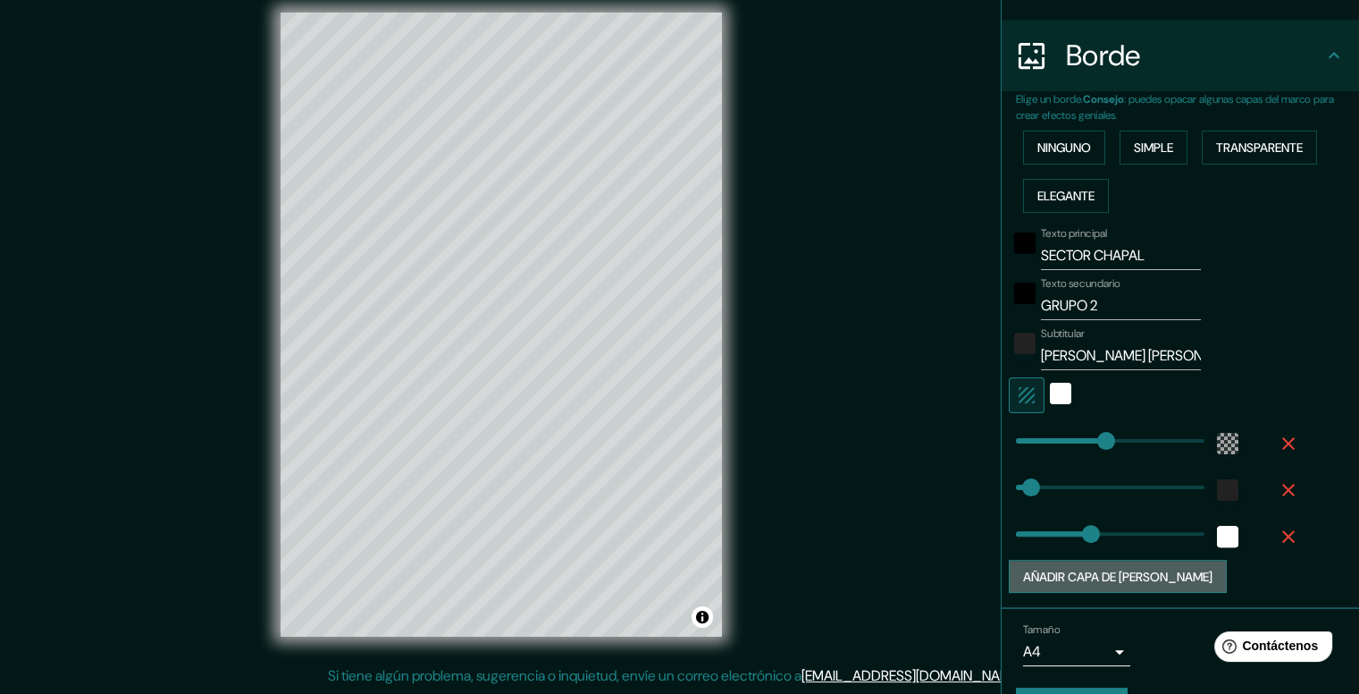
click at [1109, 584] on font "Añadir capa de [PERSON_NAME]" at bounding box center [1117, 576] width 189 height 23
type input "237"
type input "40"
type input "198"
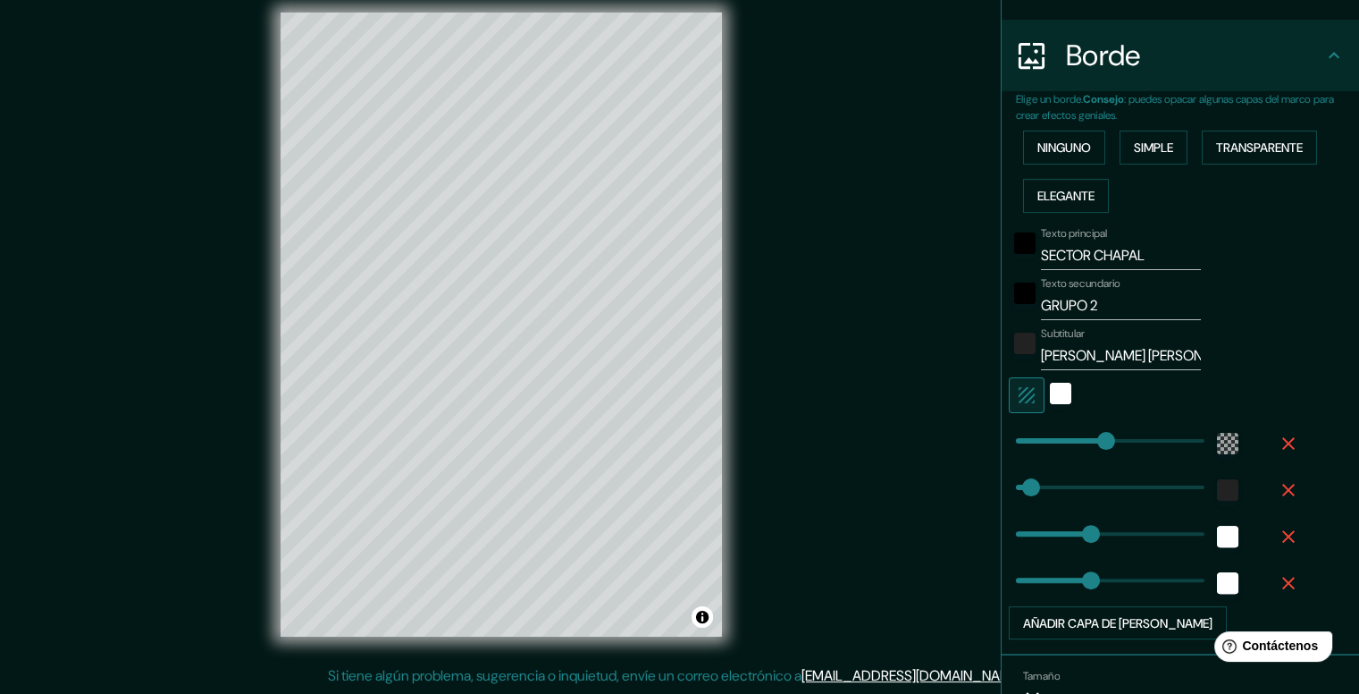
type input "198"
click at [1278, 534] on icon "button" at bounding box center [1288, 536] width 21 height 21
type input "237"
type input "40"
type input "198"
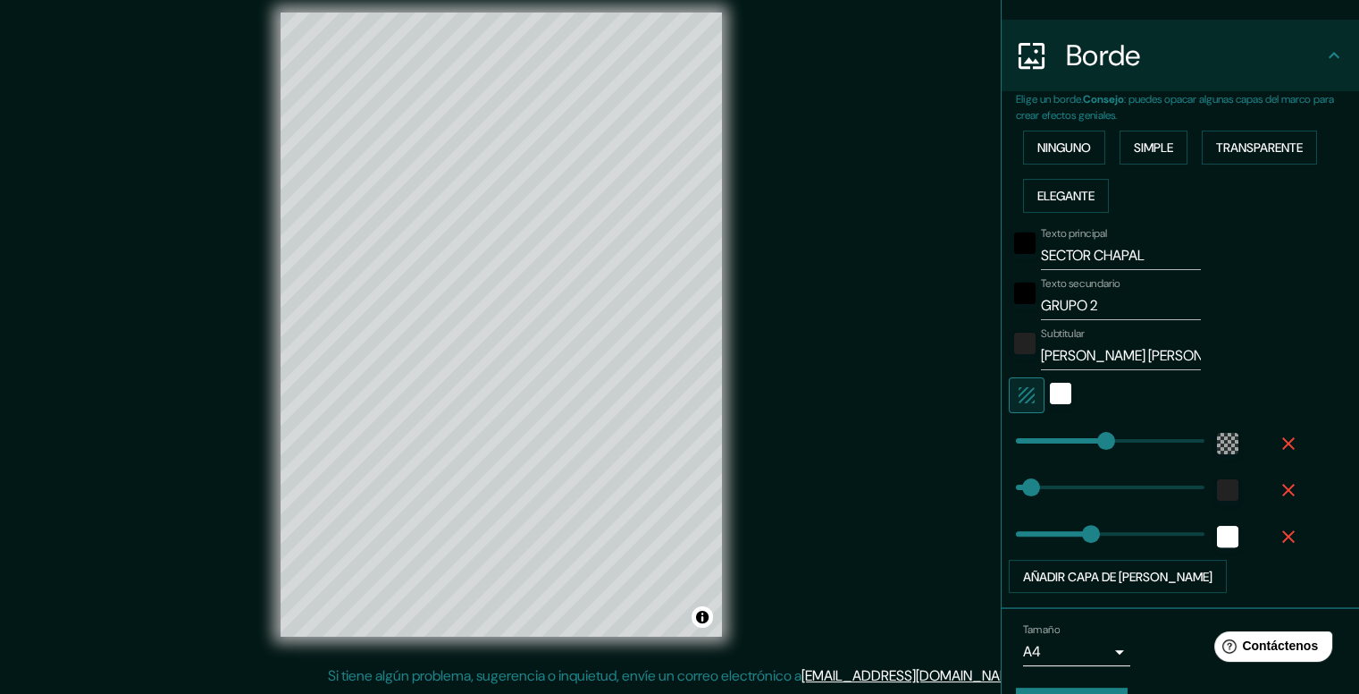
click at [1278, 534] on icon "button" at bounding box center [1288, 536] width 21 height 21
type input "237"
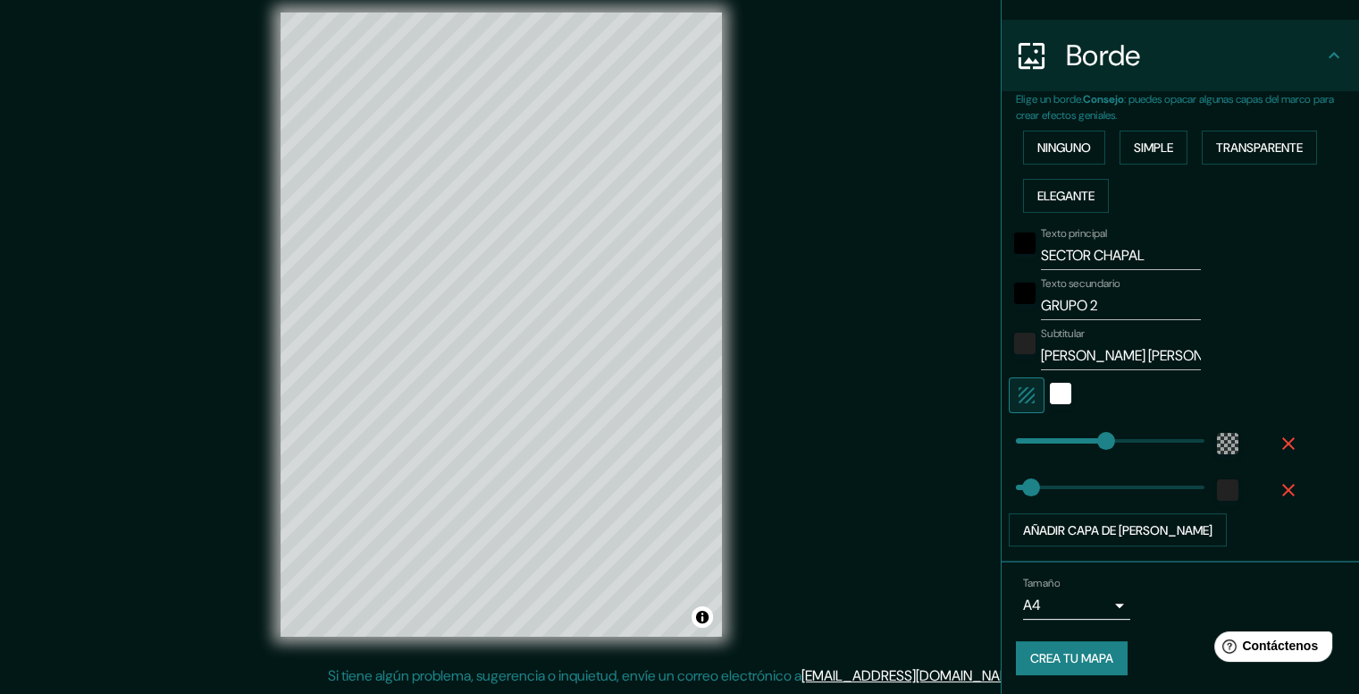
type input "40"
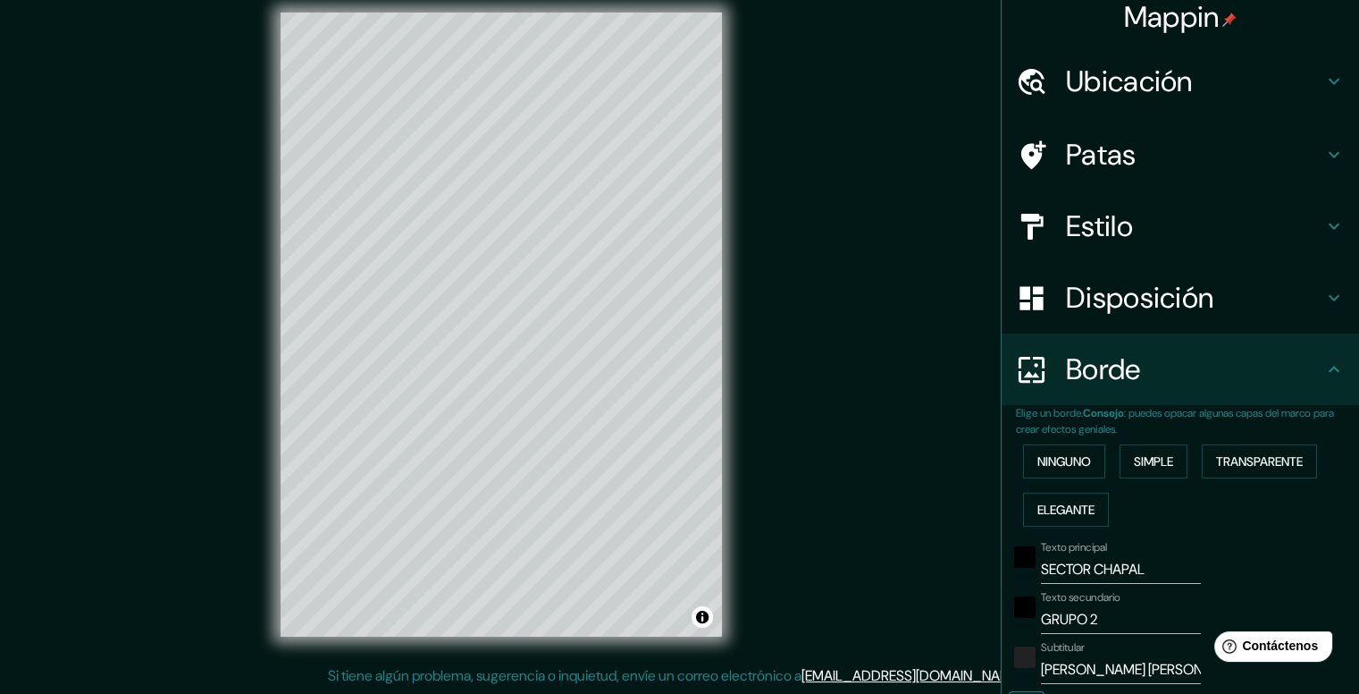
scroll to position [0, 0]
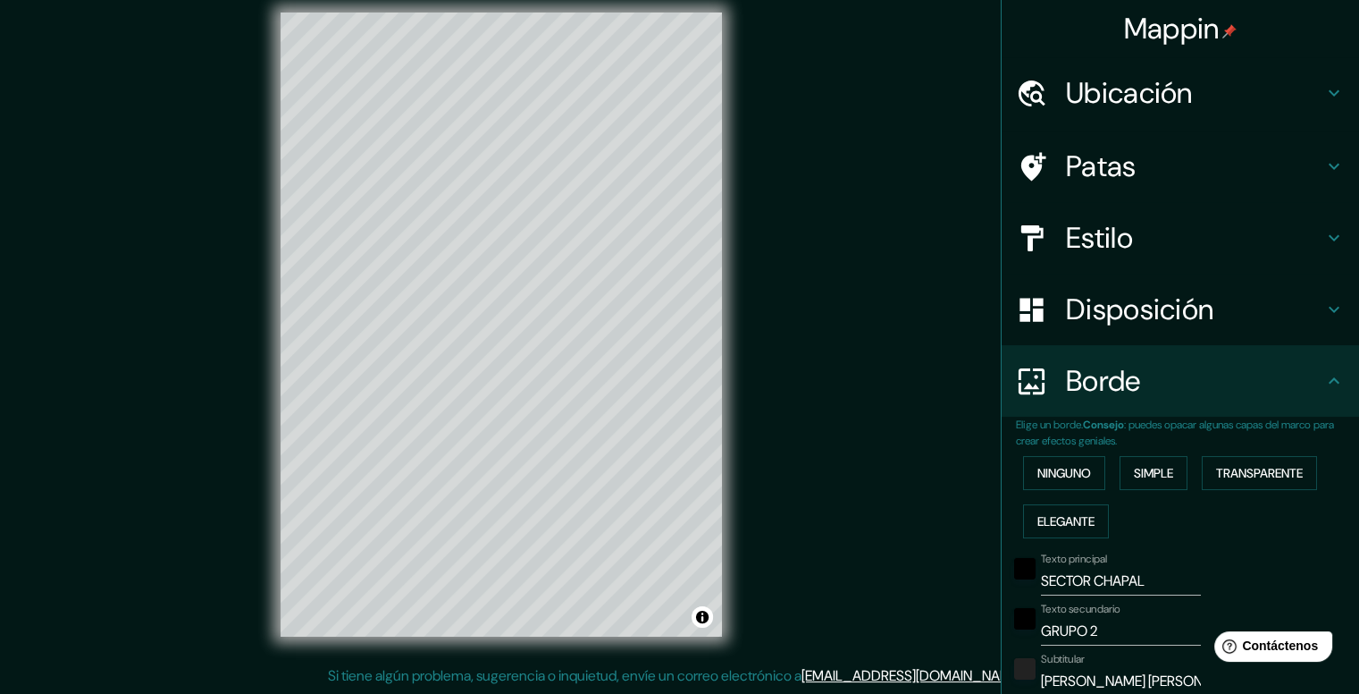
click at [1130, 230] on h4 "Estilo" at bounding box center [1194, 238] width 257 height 36
type input "237"
type input "40"
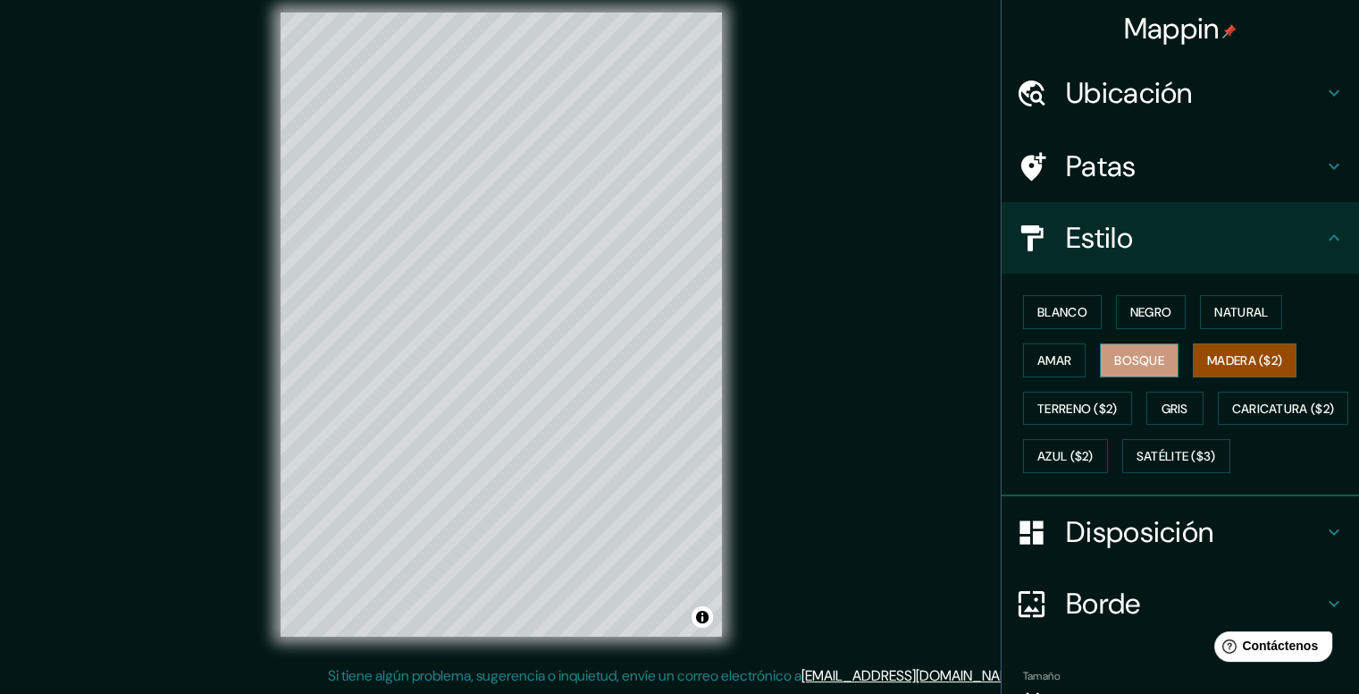
click at [1126, 360] on font "Bosque" at bounding box center [1139, 360] width 50 height 16
click at [1057, 371] on button "Amar" at bounding box center [1054, 360] width 63 height 34
click at [1101, 315] on div "Blanco Negro Natural Amar Bosque Madera ($2) Terreno ($2) Gris Caricatura ($2) …" at bounding box center [1187, 384] width 343 height 192
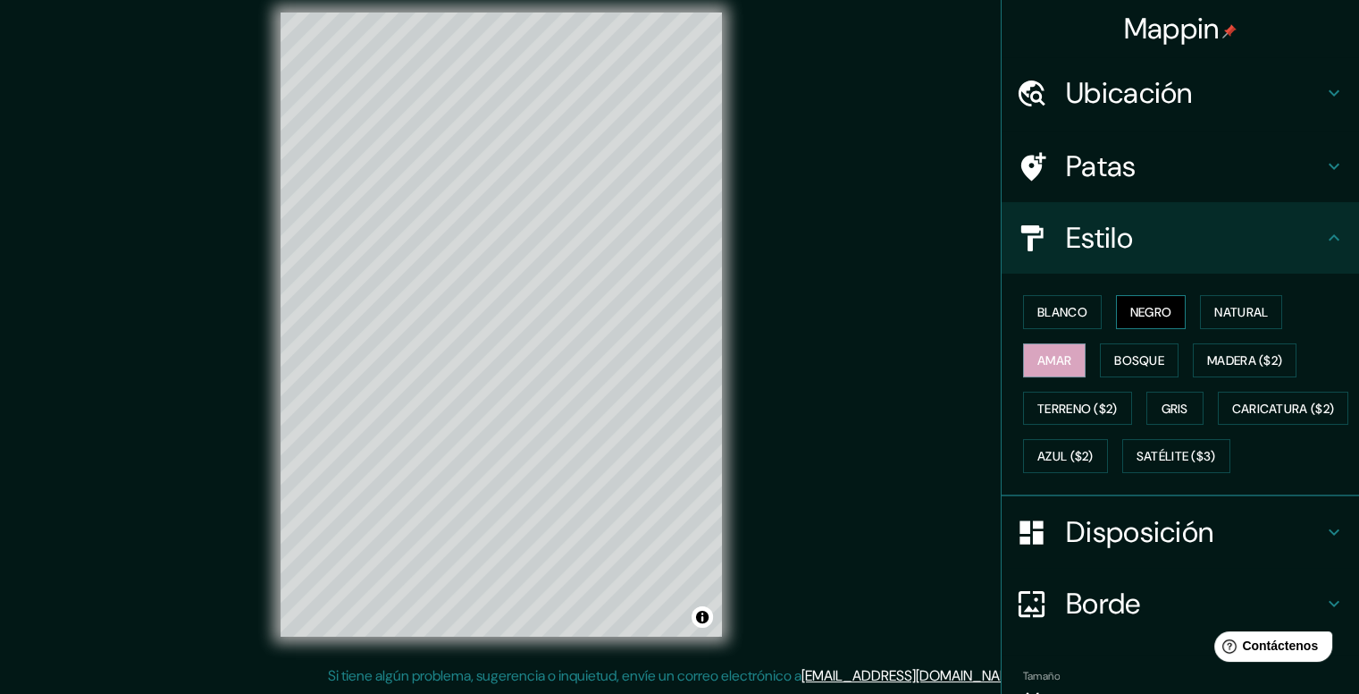
click at [1116, 312] on button "Negro" at bounding box center [1151, 312] width 71 height 34
click at [1215, 301] on font "Natural" at bounding box center [1242, 311] width 54 height 23
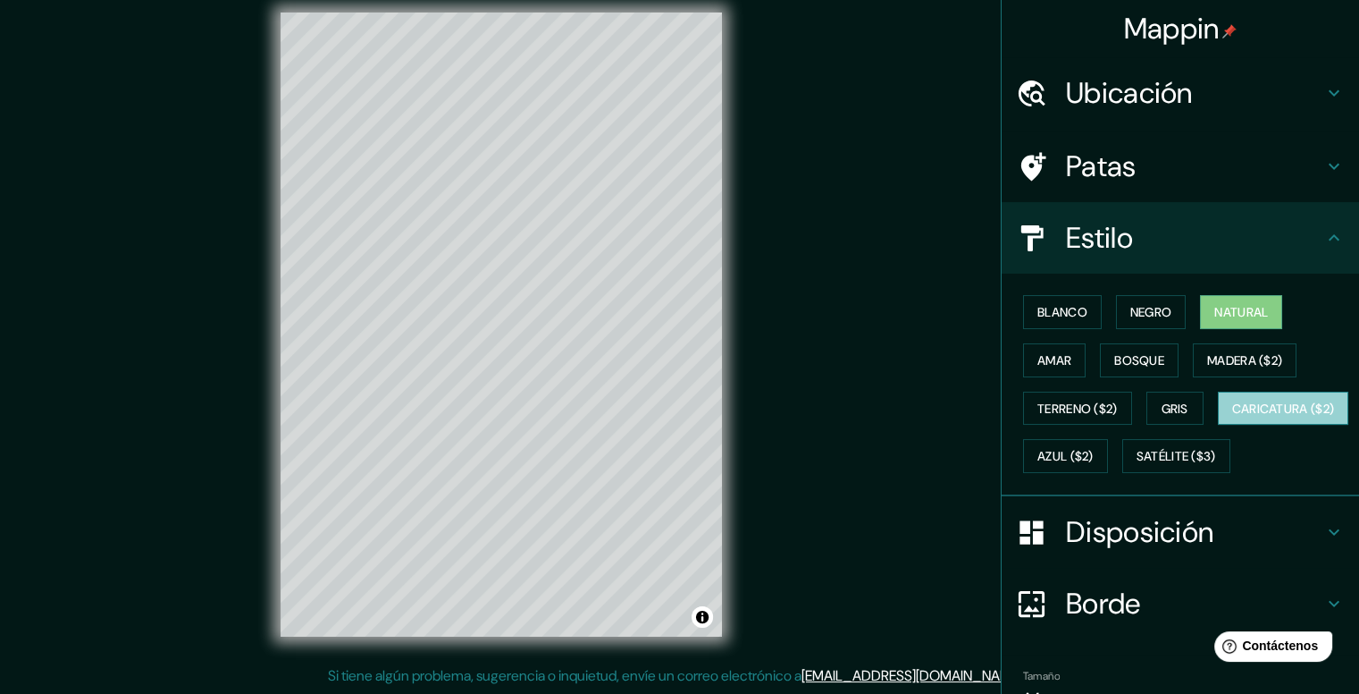
click at [1232, 420] on font "Caricatura ($2)" at bounding box center [1283, 408] width 103 height 23
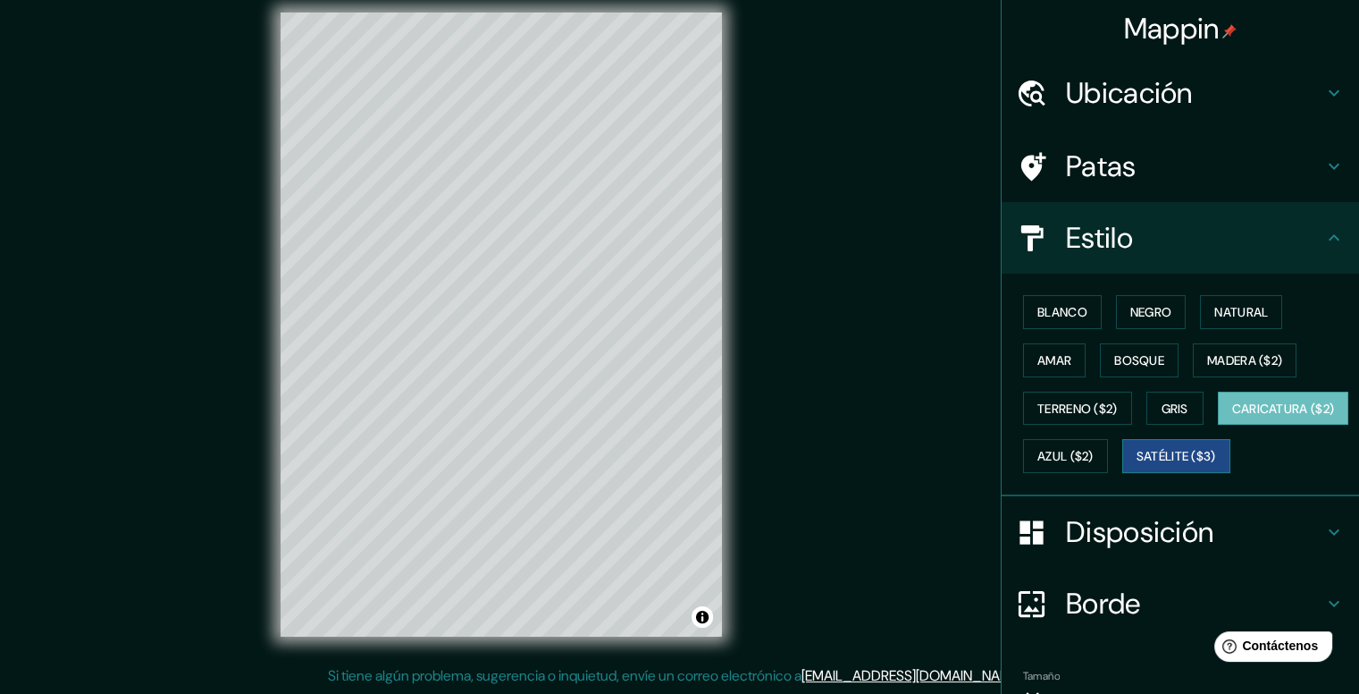
click at [1137, 465] on font "Satélite ($3)" at bounding box center [1177, 457] width 80 height 16
click at [1094, 453] on font "Azul ($2)" at bounding box center [1066, 457] width 56 height 16
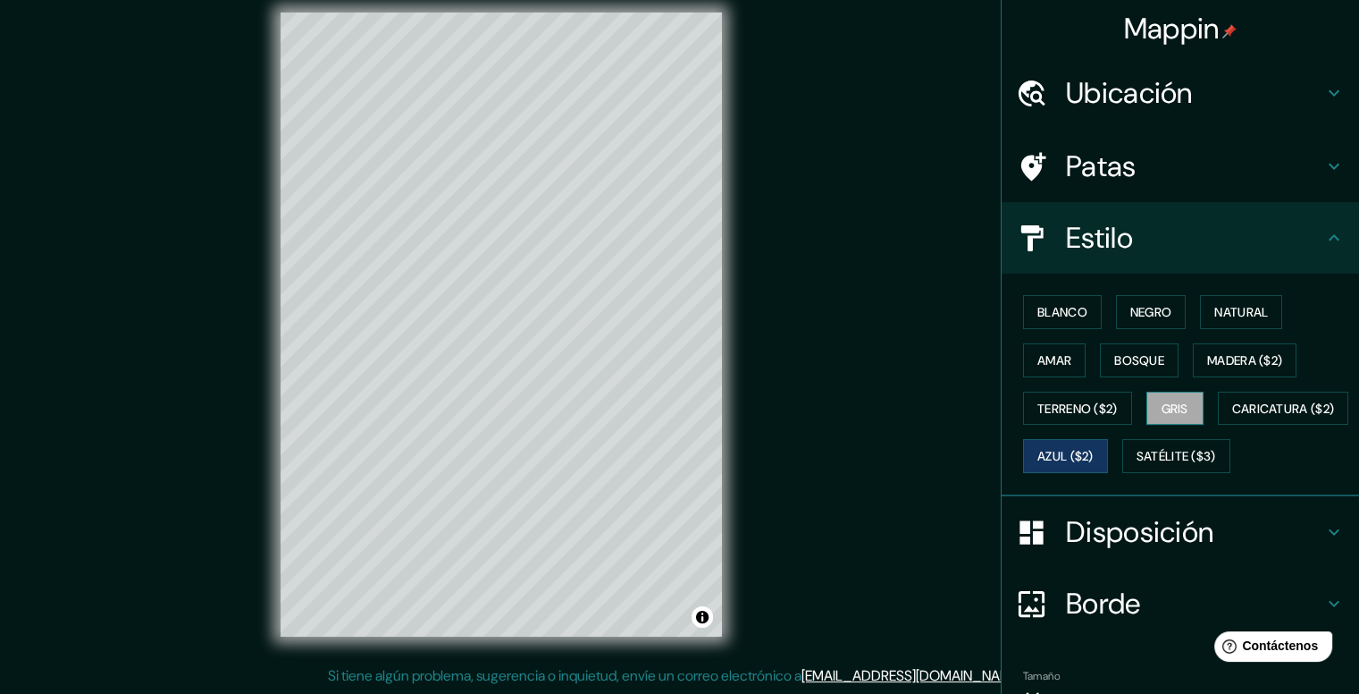
click at [1162, 408] on font "Gris" at bounding box center [1175, 408] width 27 height 16
click at [1092, 415] on font "Terreno ($2)" at bounding box center [1078, 408] width 80 height 23
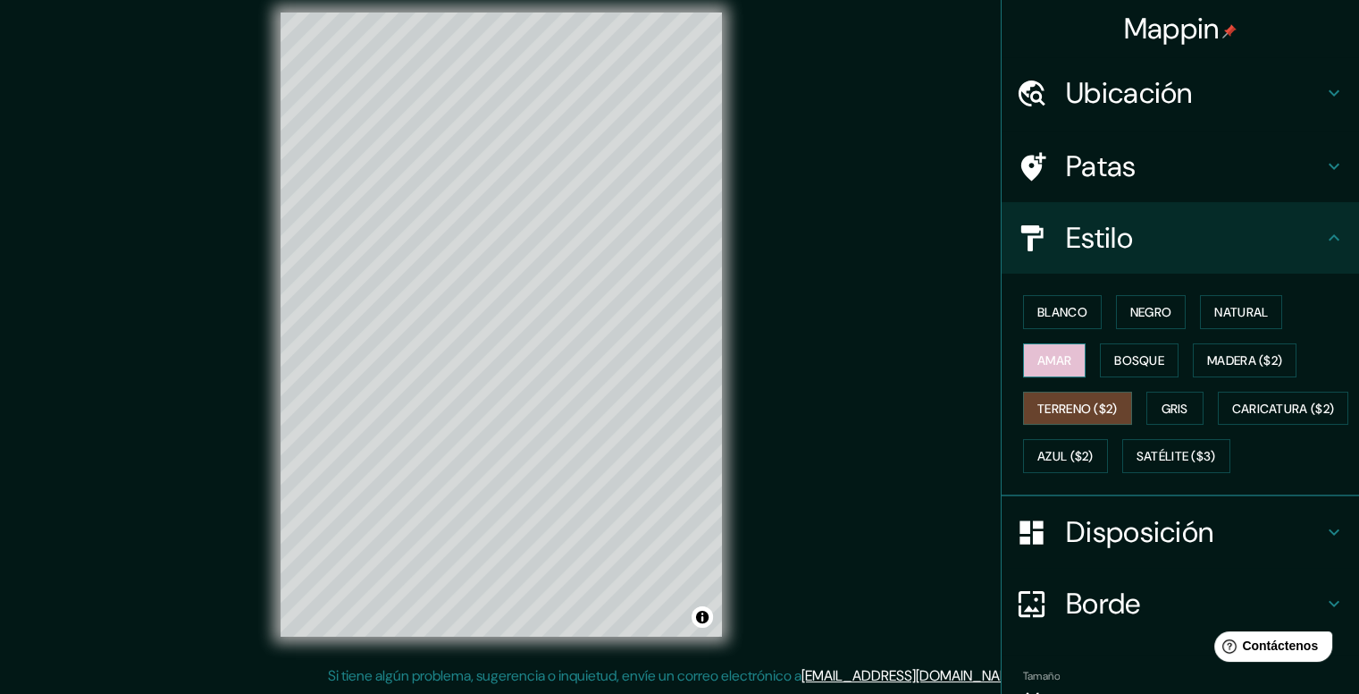
click at [1060, 364] on button "Amar" at bounding box center [1054, 360] width 63 height 34
click at [1087, 363] on div "Blanco Negro Natural Amar Bosque Madera ($2) Terreno ($2) Gris Caricatura ($2) …" at bounding box center [1187, 384] width 343 height 192
click at [1100, 363] on button "Bosque" at bounding box center [1139, 360] width 79 height 34
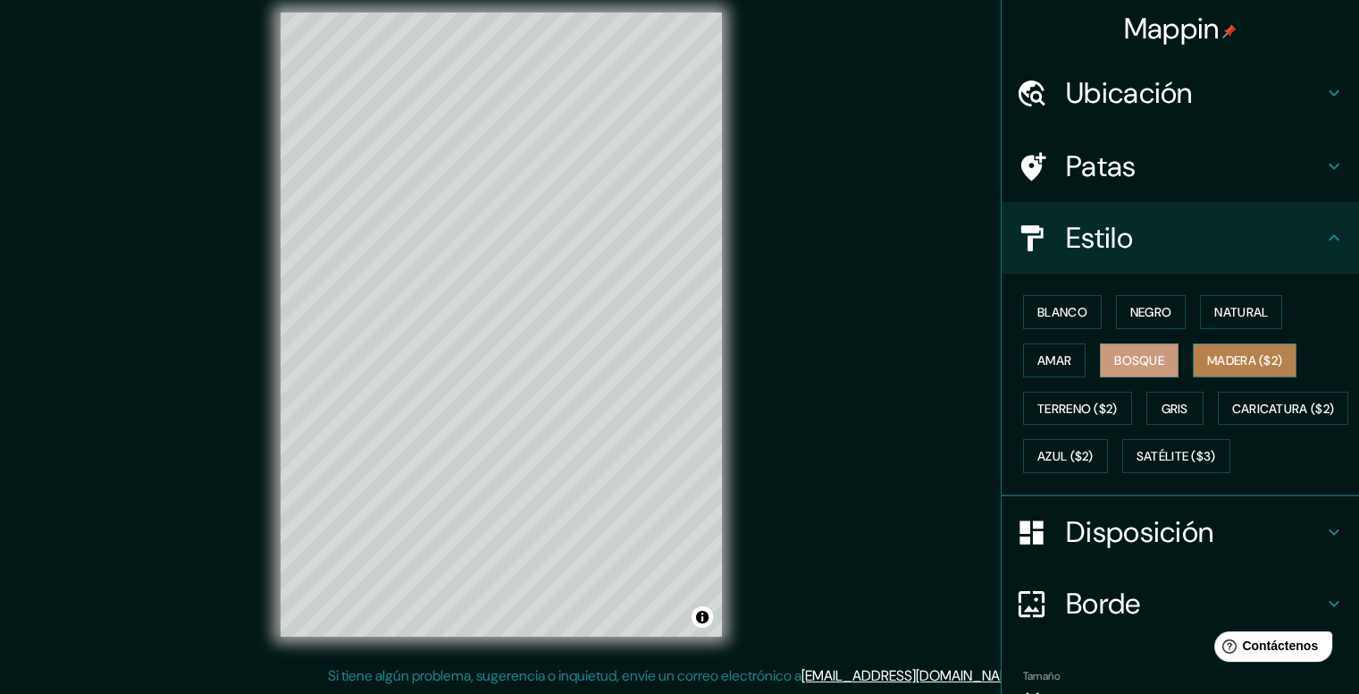
click at [1218, 363] on font "Madera ($2)" at bounding box center [1244, 360] width 75 height 16
click at [1158, 351] on button "Bosque" at bounding box center [1139, 360] width 79 height 34
click at [1154, 320] on font "Negro" at bounding box center [1152, 311] width 42 height 23
